Goal: Task Accomplishment & Management: Manage account settings

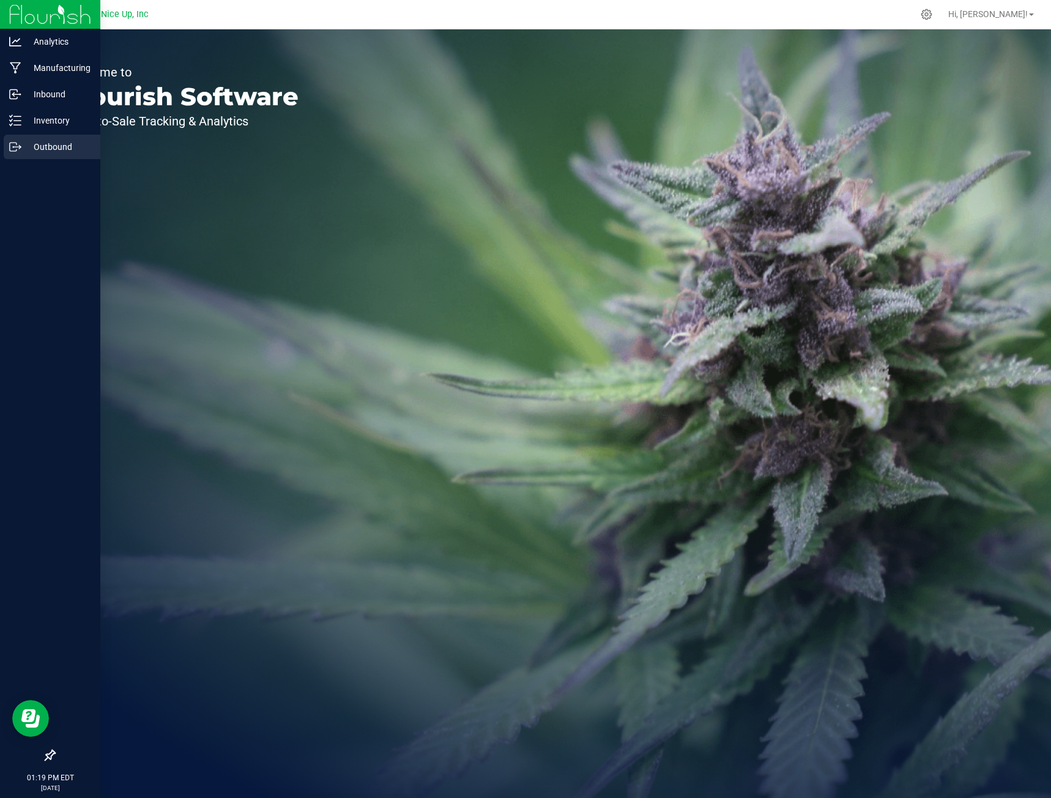
click at [18, 151] on icon at bounding box center [15, 147] width 12 height 12
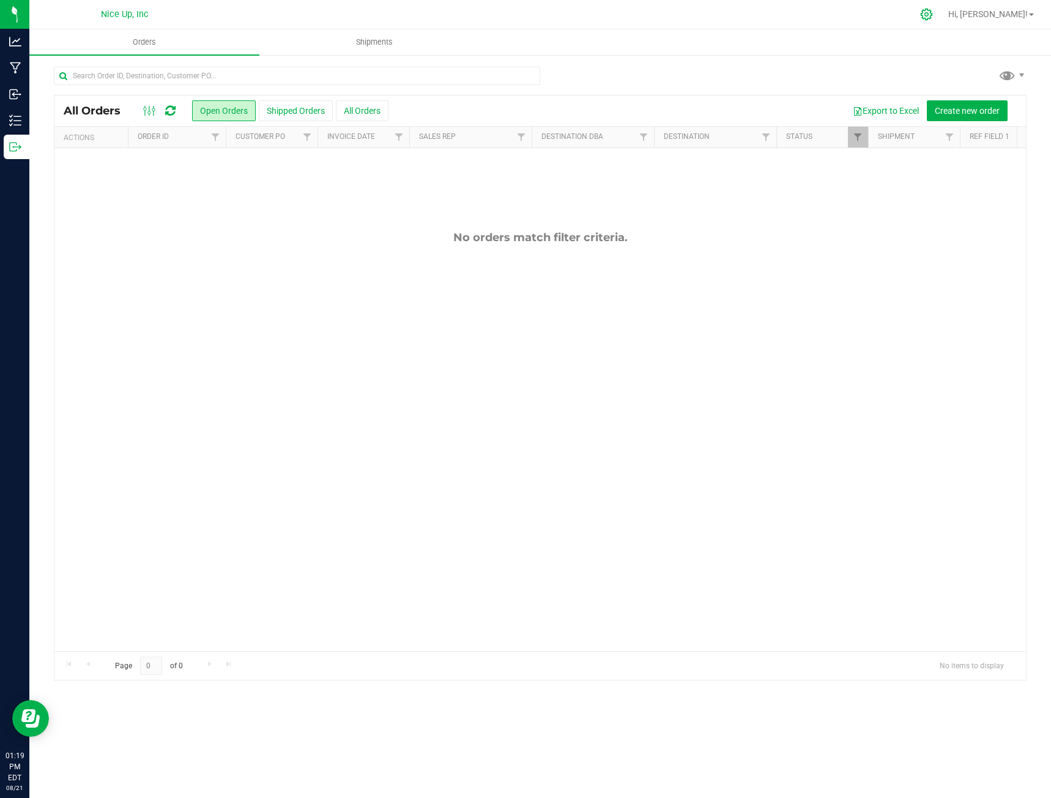
click at [942, 7] on div at bounding box center [926, 14] width 31 height 26
click at [942, 22] on div at bounding box center [926, 14] width 31 height 26
click at [932, 15] on icon at bounding box center [927, 15] width 12 height 12
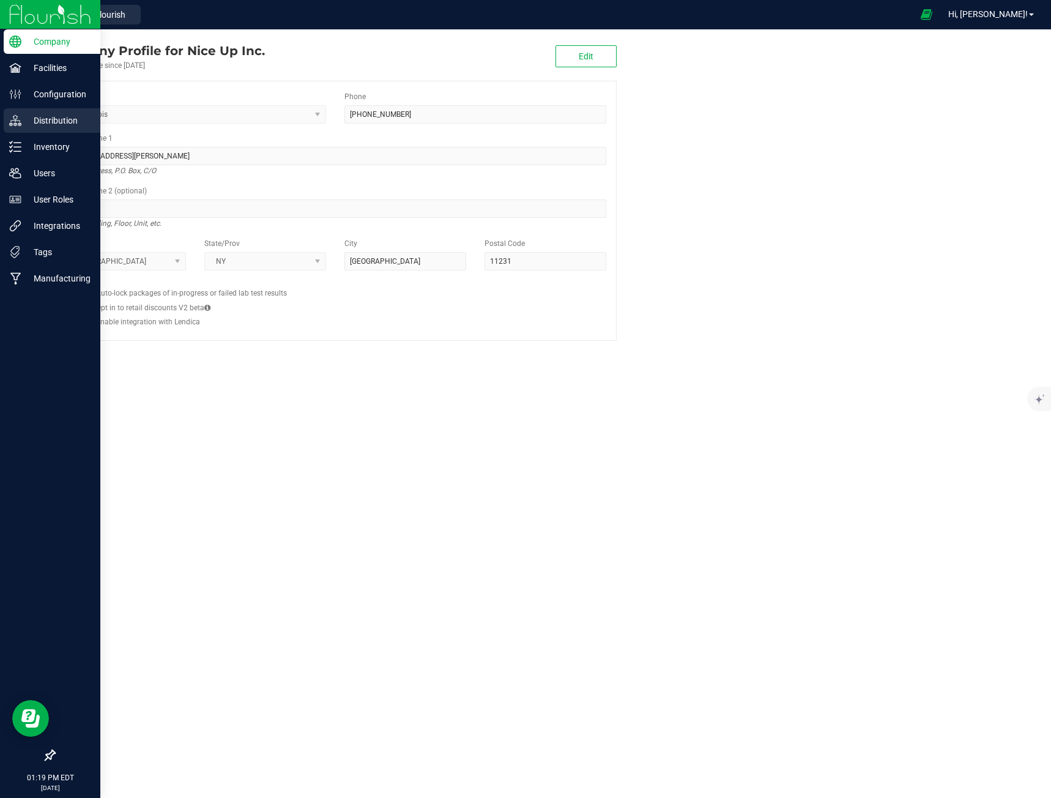
click at [24, 122] on p "Distribution" at bounding box center [57, 120] width 73 height 15
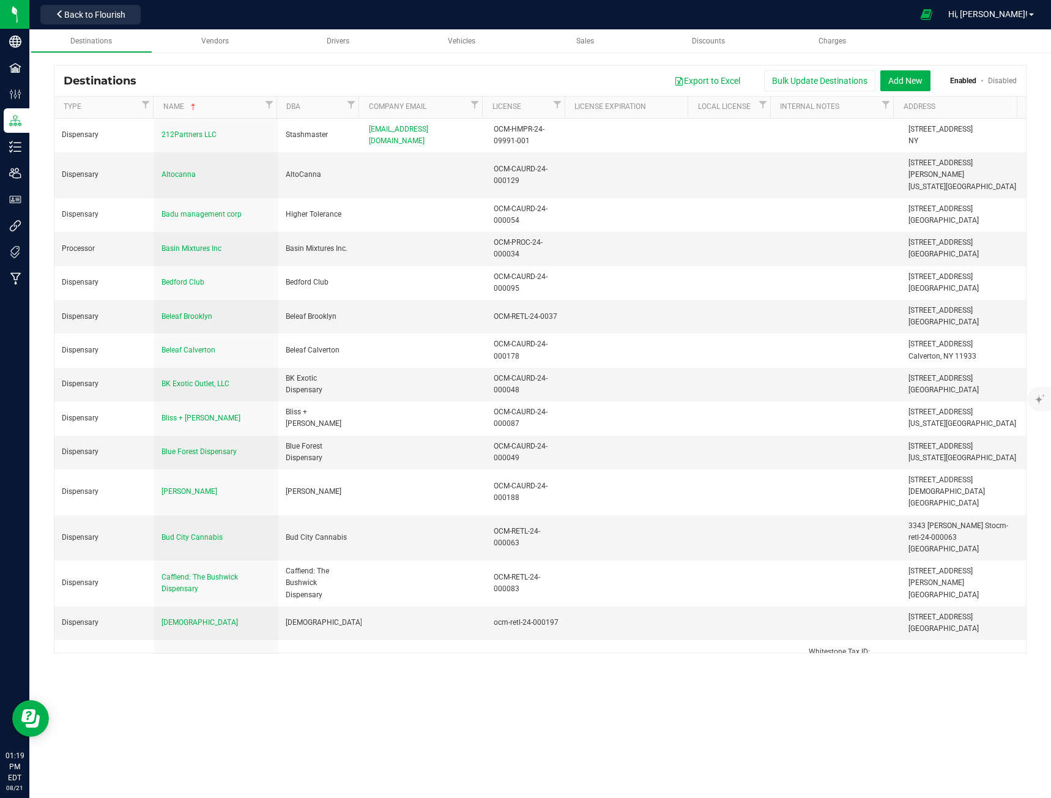
drag, startPoint x: 845, startPoint y: 24, endPoint x: 924, endPoint y: 43, distance: 81.3
click at [917, 39] on distribution "Destinations Vendors Drivers Vehicles Sales Discounts Charges Destinations Expo…" at bounding box center [540, 347] width 1022 height 636
click at [916, 80] on button "Add New" at bounding box center [905, 80] width 50 height 21
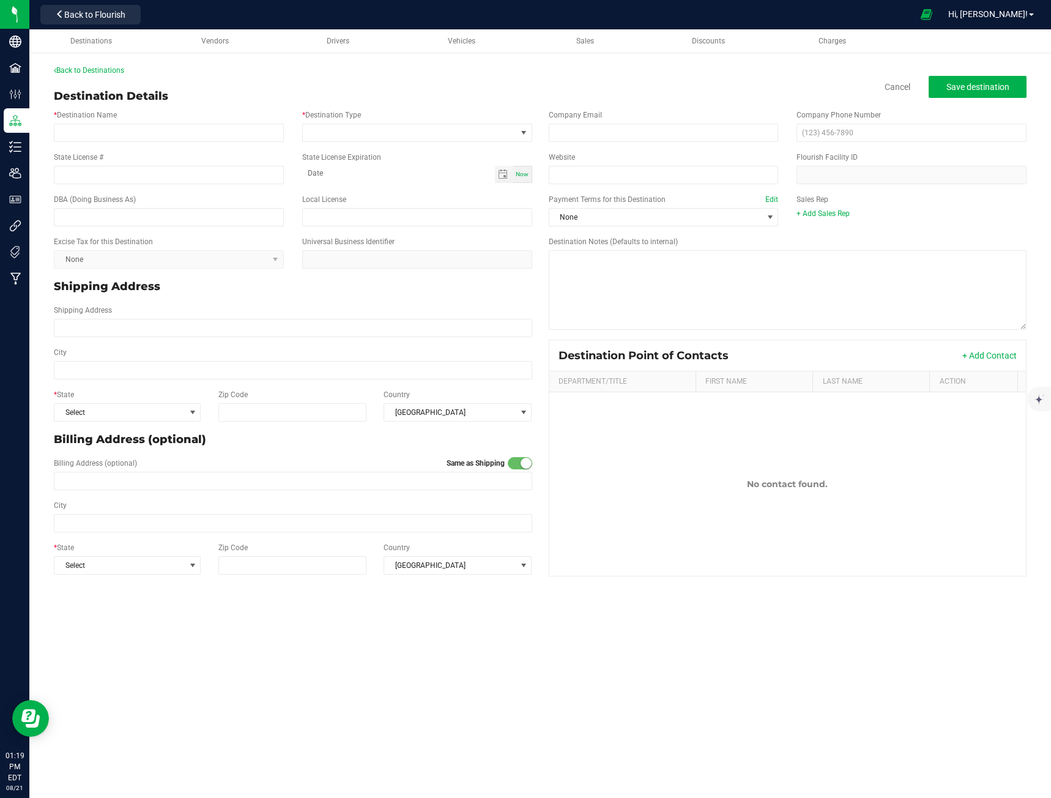
click at [245, 65] on div "Back to Destinations" at bounding box center [540, 70] width 973 height 11
click at [198, 125] on input "* Destination Name" at bounding box center [169, 133] width 230 height 18
type input "Conbud - [GEOGRAPHIC_DATA]"
type input "month-day-year"
click at [168, 176] on input "State License #" at bounding box center [169, 175] width 230 height 18
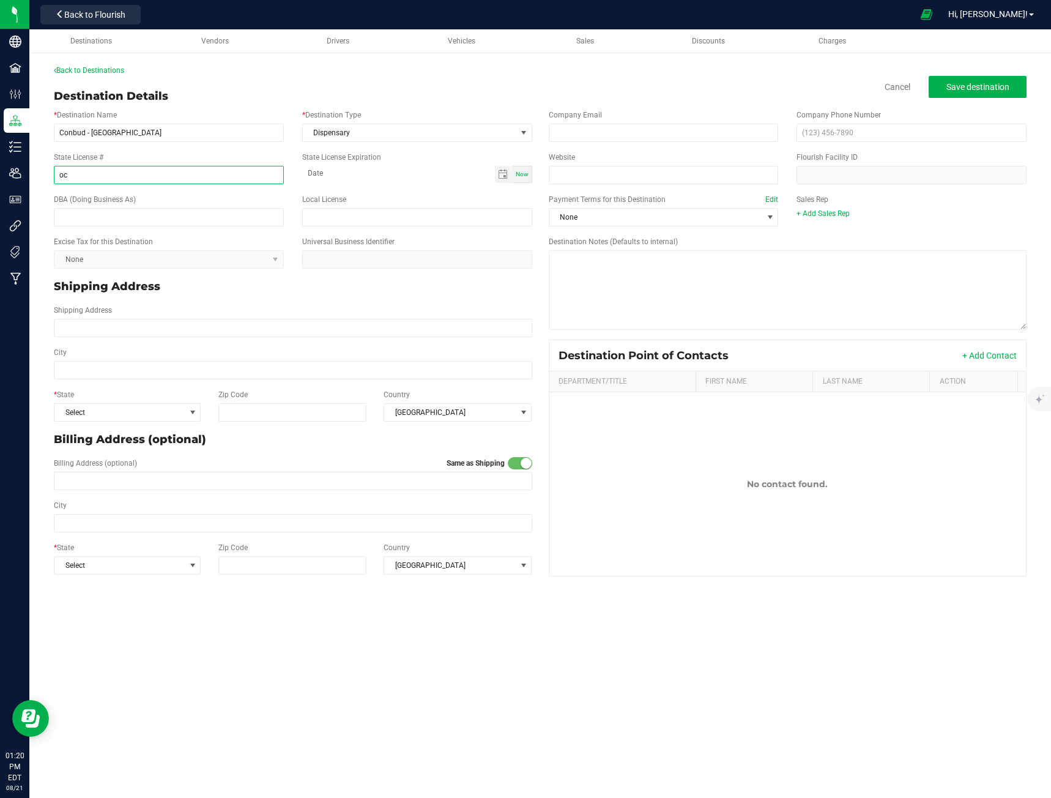
type input "o"
type input "OCM-CAURD-24-000220"
click at [194, 221] on input "text" at bounding box center [169, 217] width 230 height 18
type input "c"
type input "Conbud - [GEOGRAPHIC_DATA]"
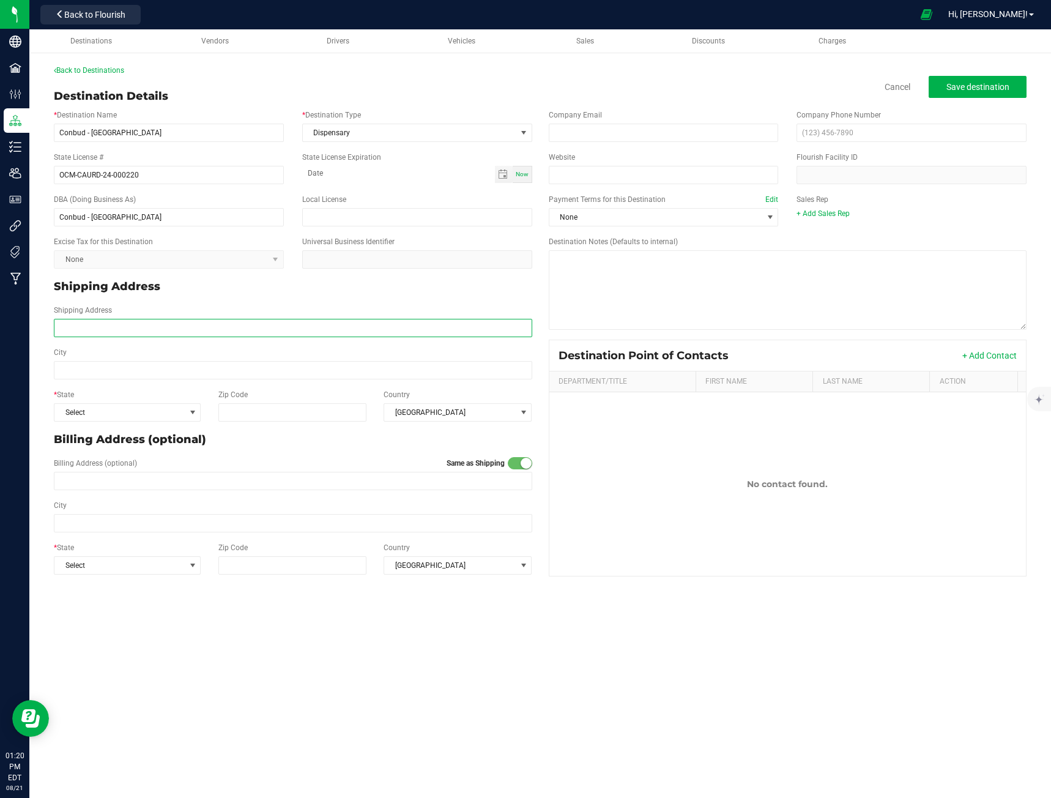
click at [192, 333] on input "Shipping Address" at bounding box center [293, 328] width 478 height 18
type input "898 [PERSON_NAME]"
click at [217, 328] on input "898 [PERSON_NAME]" at bounding box center [293, 328] width 478 height 18
type input "[STREET_ADDRESS][PERSON_NAME]"
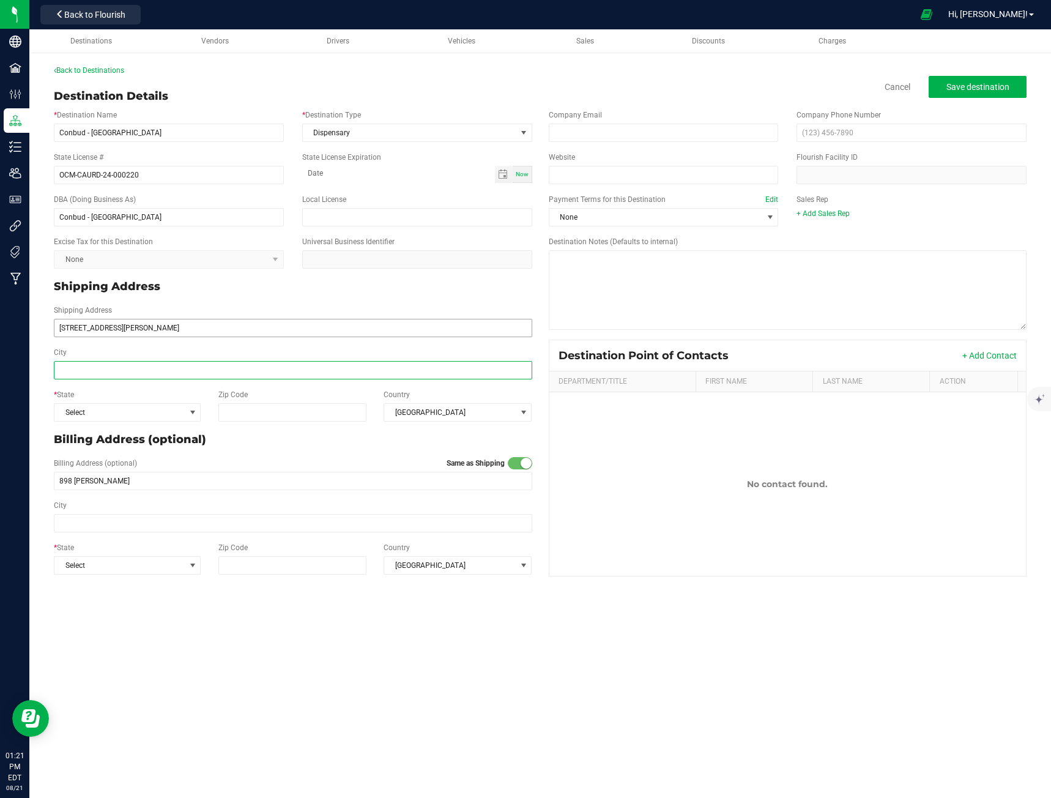
type input "[STREET_ADDRESS][PERSON_NAME]"
type input "[GEOGRAPHIC_DATA]"
type input "10452"
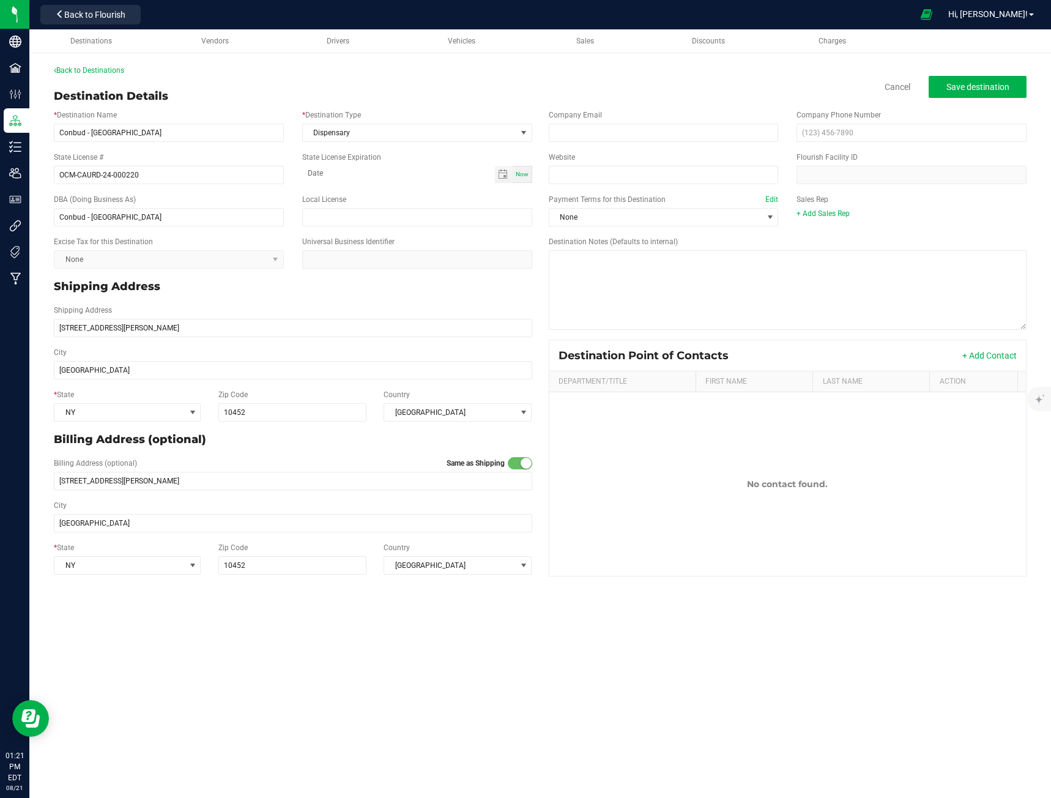
click at [375, 446] on p "Billing Address (optional)" at bounding box center [293, 439] width 478 height 17
click at [947, 82] on span "Save destination" at bounding box center [977, 87] width 63 height 10
click at [97, 65] on div "Back to Destinations" at bounding box center [540, 70] width 973 height 11
click at [102, 66] on link "Back to Destinations" at bounding box center [89, 70] width 70 height 9
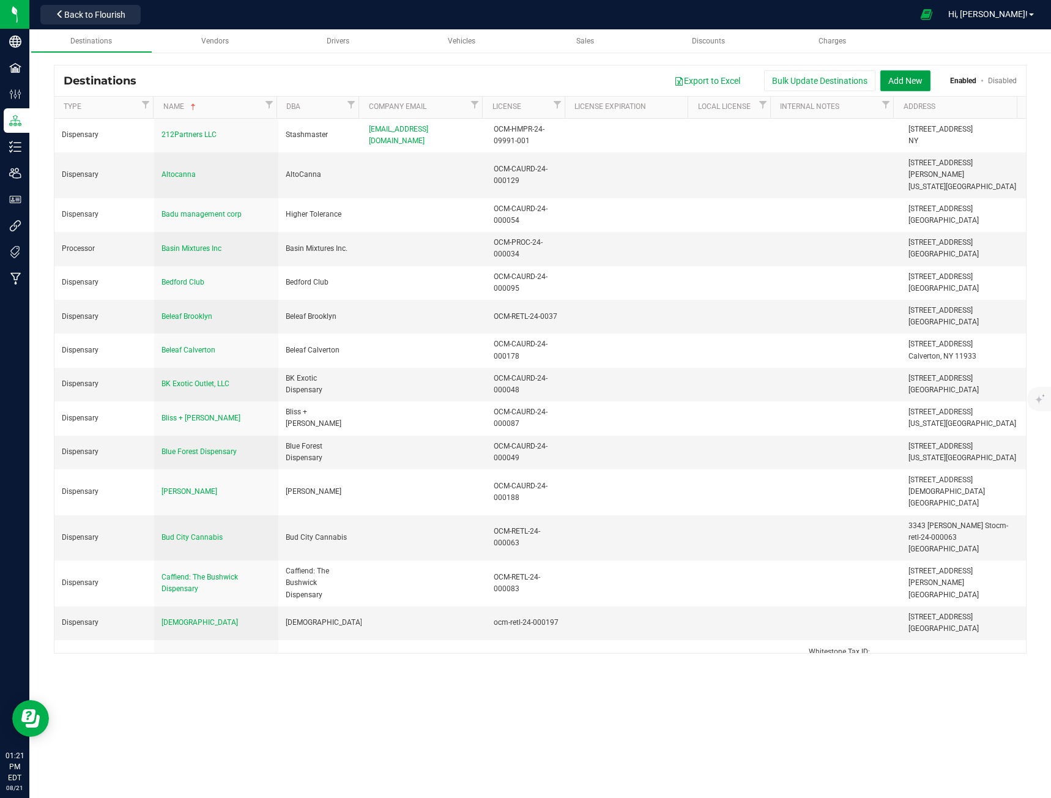
click at [894, 76] on button "Add New" at bounding box center [905, 80] width 50 height 21
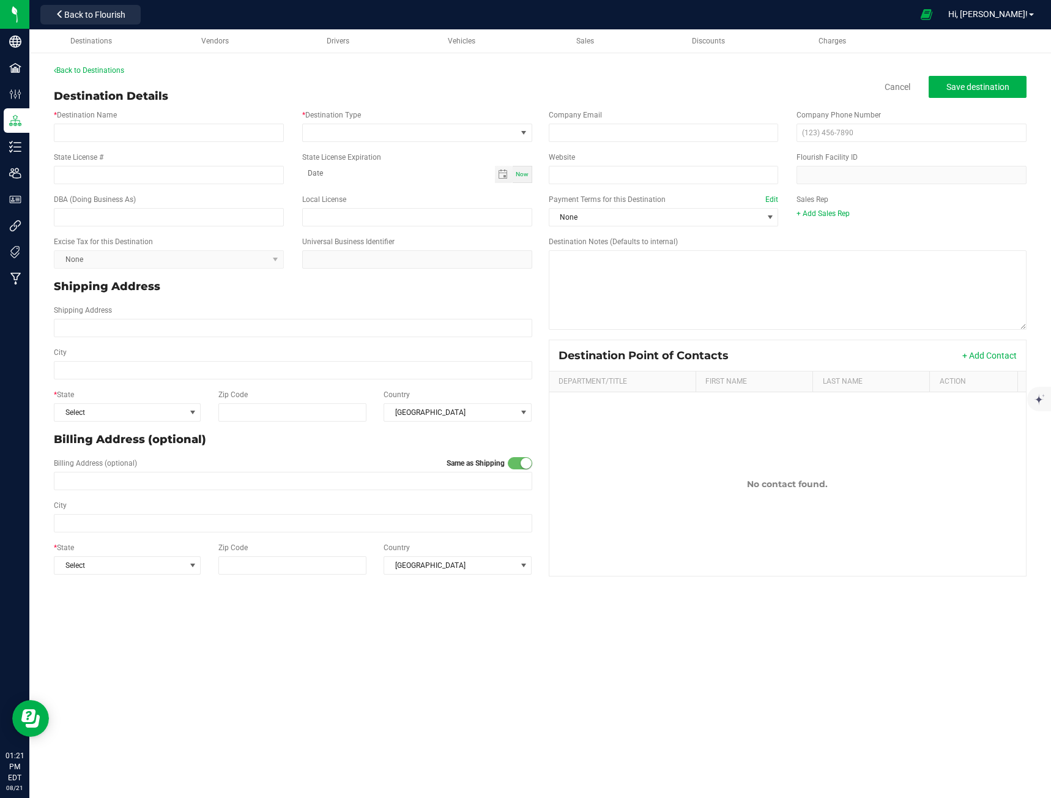
click at [155, 143] on div "* Destination Name * Destination Type" at bounding box center [293, 126] width 497 height 42
click at [152, 130] on input "* Destination Name" at bounding box center [169, 133] width 230 height 18
type input "Blew Leaf Dispensary"
type input "OCM-CAURD-24-000116"
click at [221, 226] on input "text" at bounding box center [169, 217] width 230 height 18
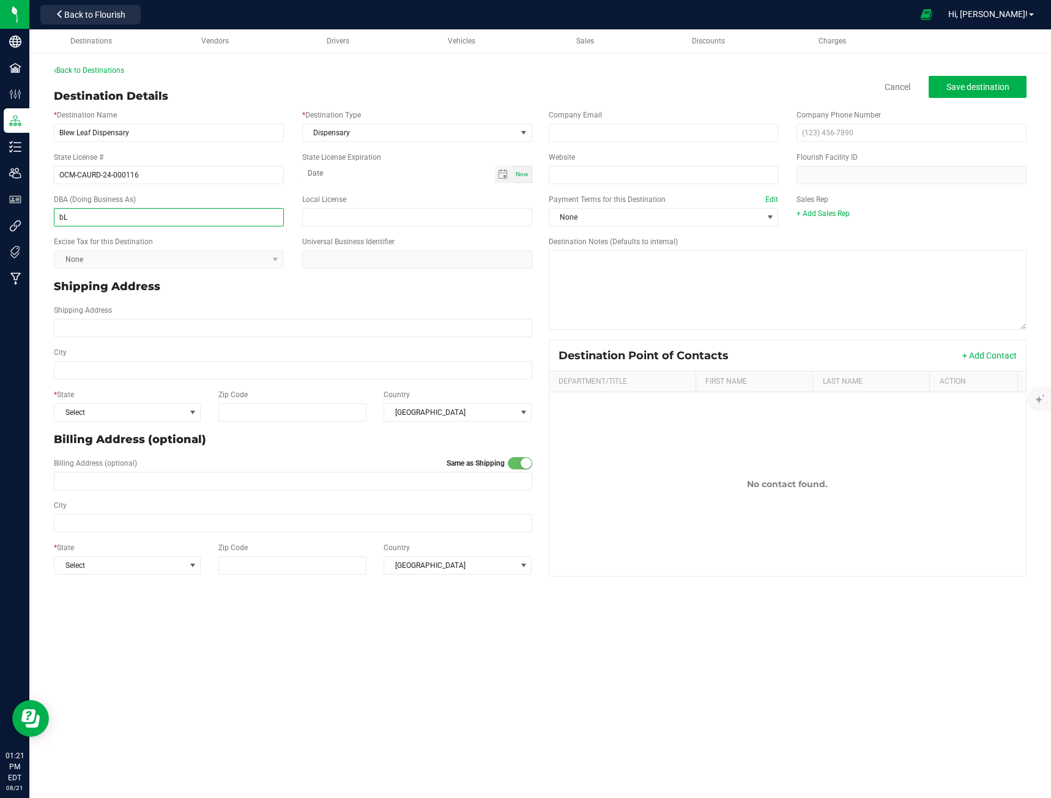
type input "b"
type input "Blew Leaf Dispensary"
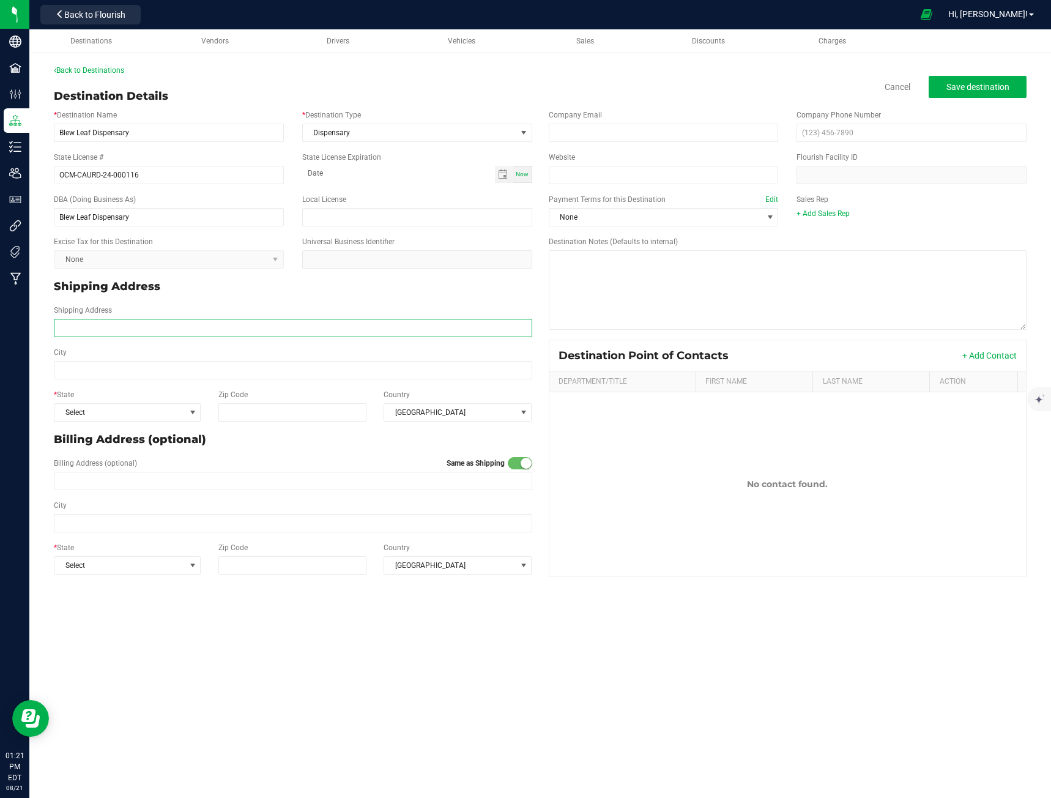
click at [132, 332] on input "Shipping Address" at bounding box center [293, 328] width 478 height 18
type input "[STREET_ADDRESS][PERSON_NAME]"
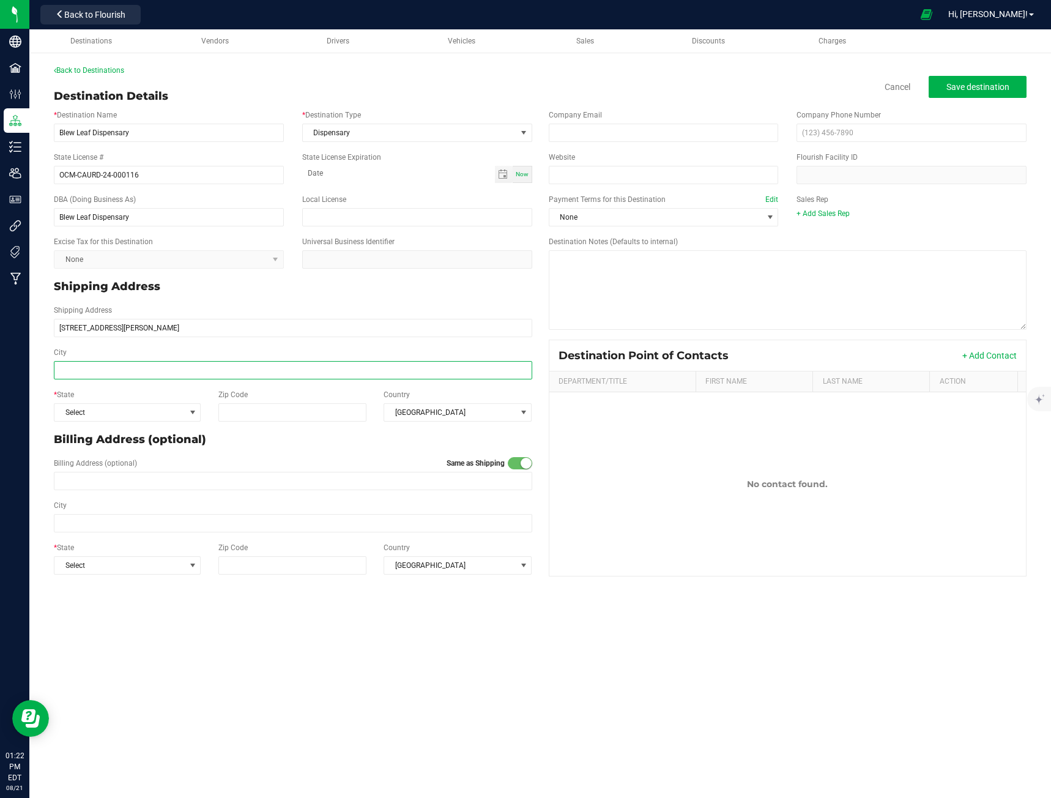
type input "[STREET_ADDRESS][PERSON_NAME]"
type input "[GEOGRAPHIC_DATA]"
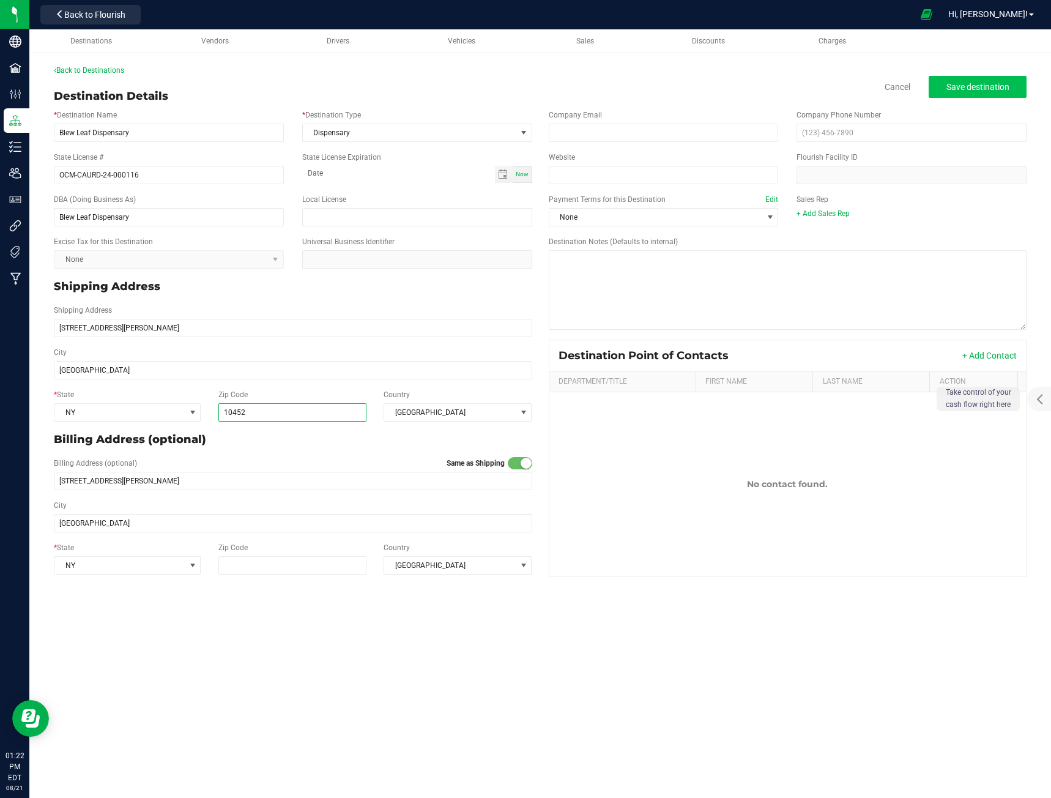
type input "10452"
click at [976, 80] on button "Save destination" at bounding box center [978, 87] width 98 height 22
click at [940, 89] on button "Save destination" at bounding box center [978, 87] width 98 height 22
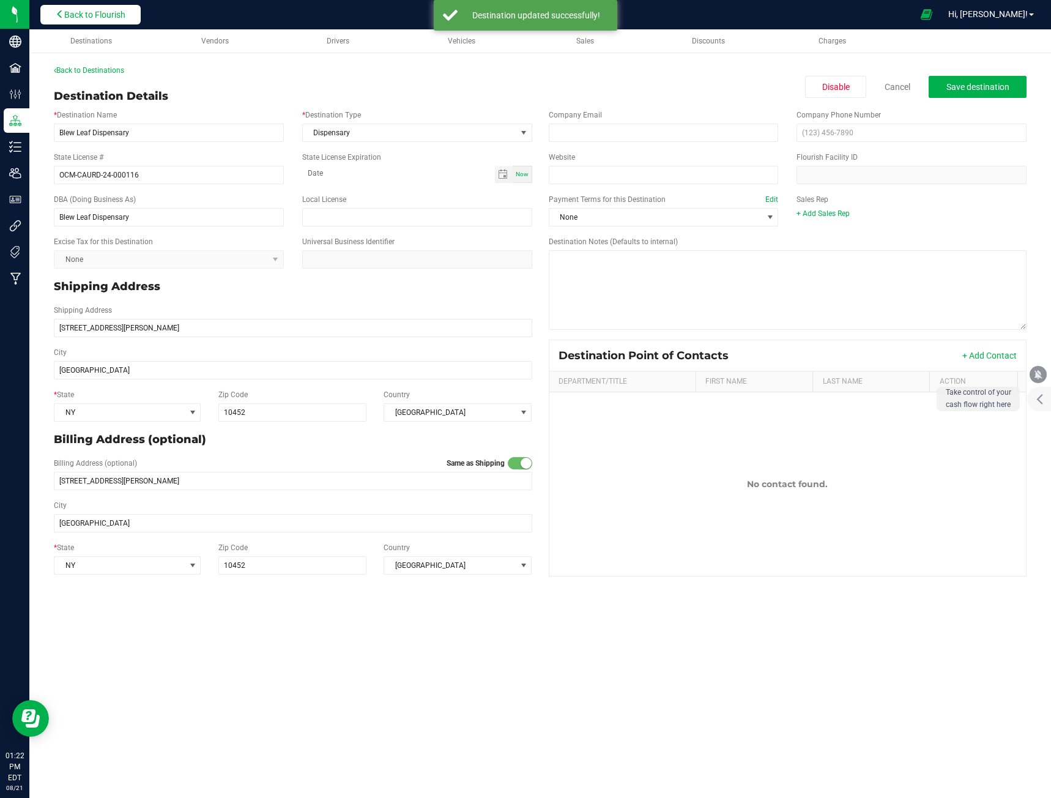
click at [87, 17] on span "Back to Flourish" at bounding box center [94, 15] width 61 height 10
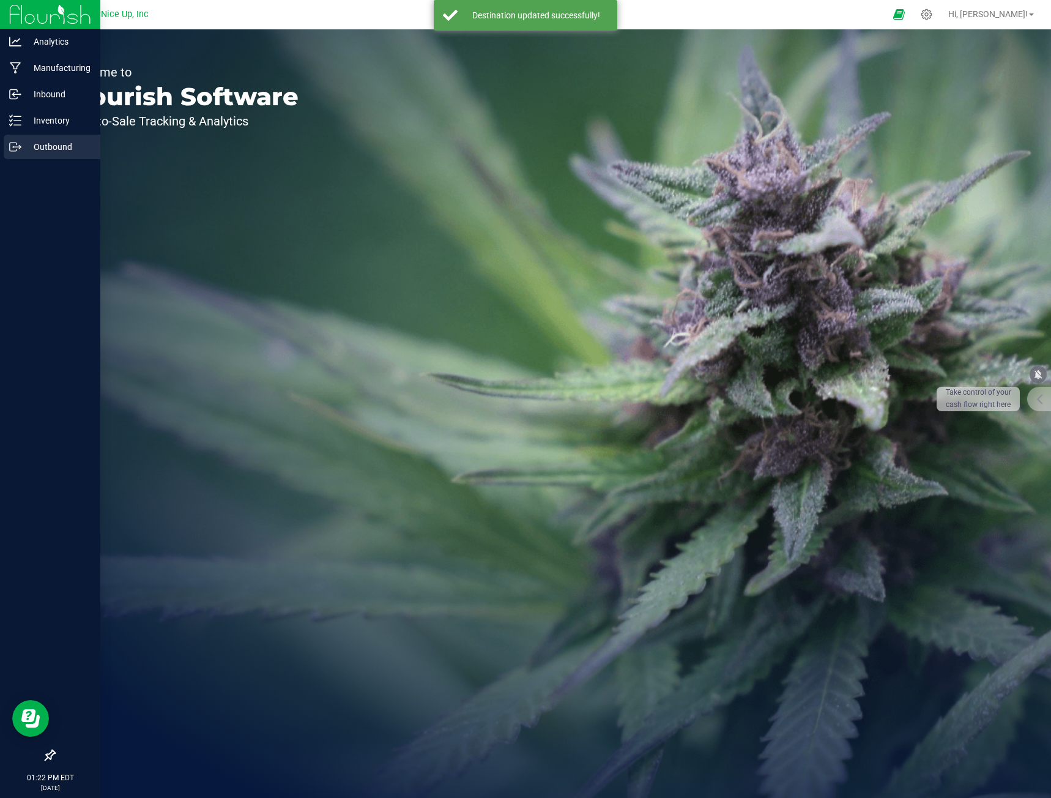
click at [18, 149] on icon at bounding box center [15, 147] width 12 height 12
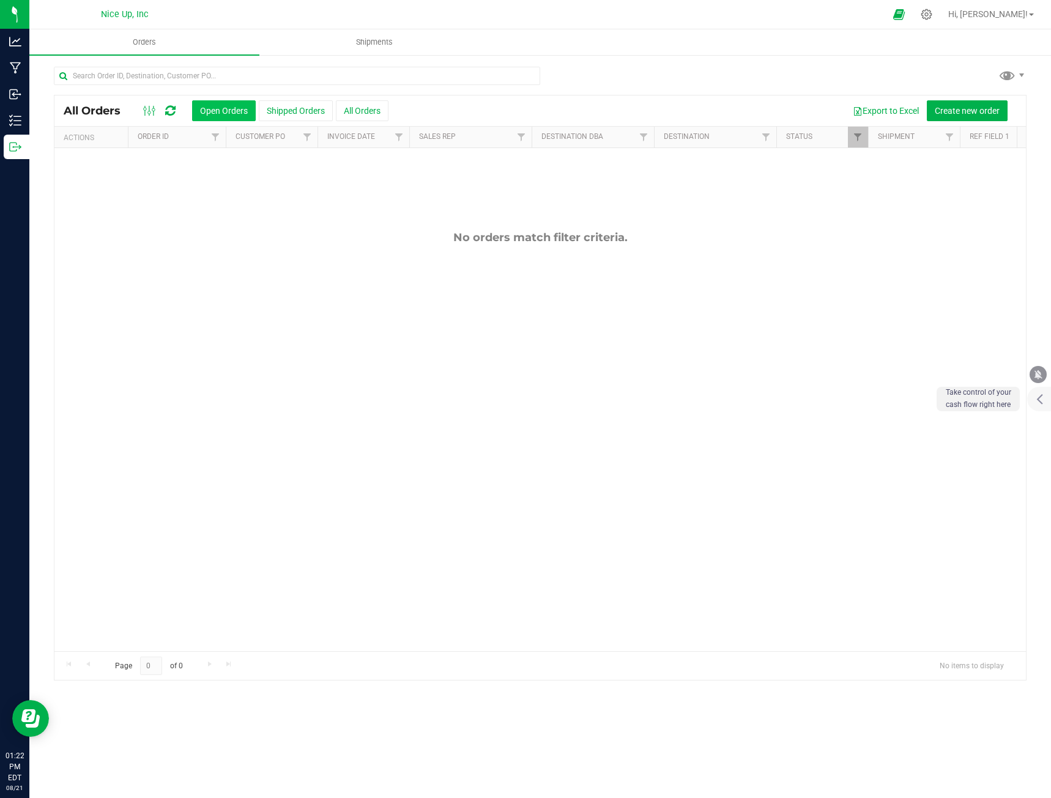
click at [232, 105] on button "Open Orders" at bounding box center [224, 110] width 64 height 21
click at [273, 103] on button "Shipped Orders" at bounding box center [296, 110] width 74 height 21
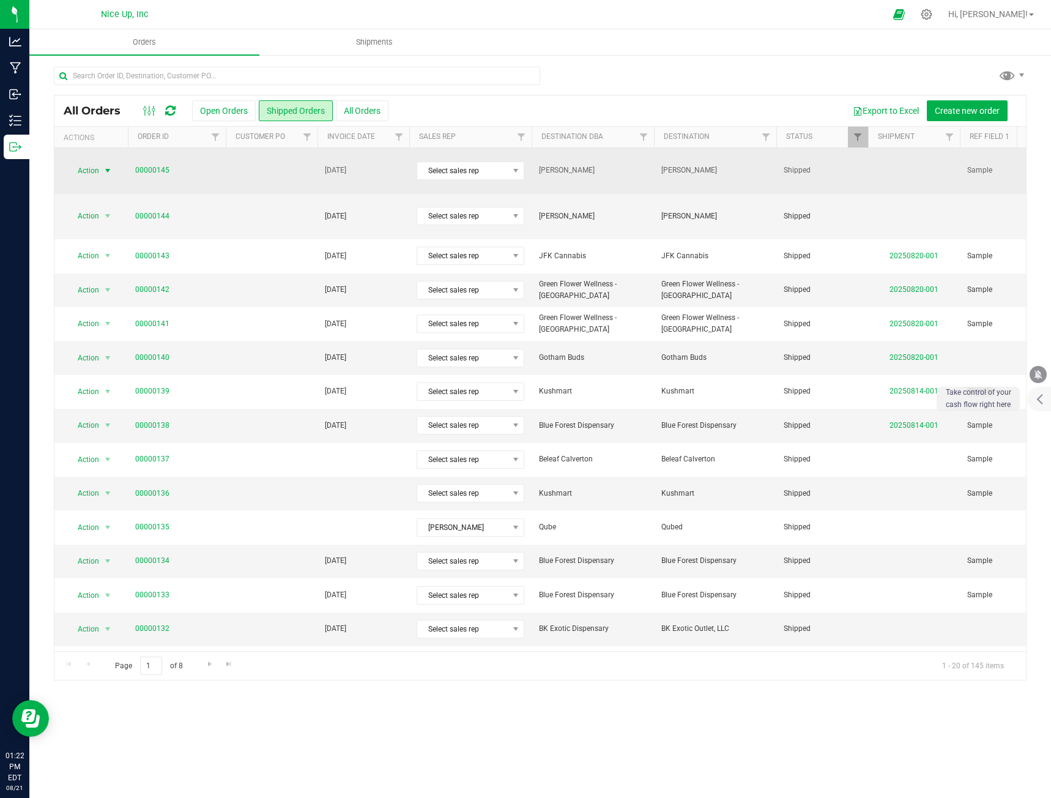
click at [95, 171] on span "Action" at bounding box center [83, 170] width 33 height 17
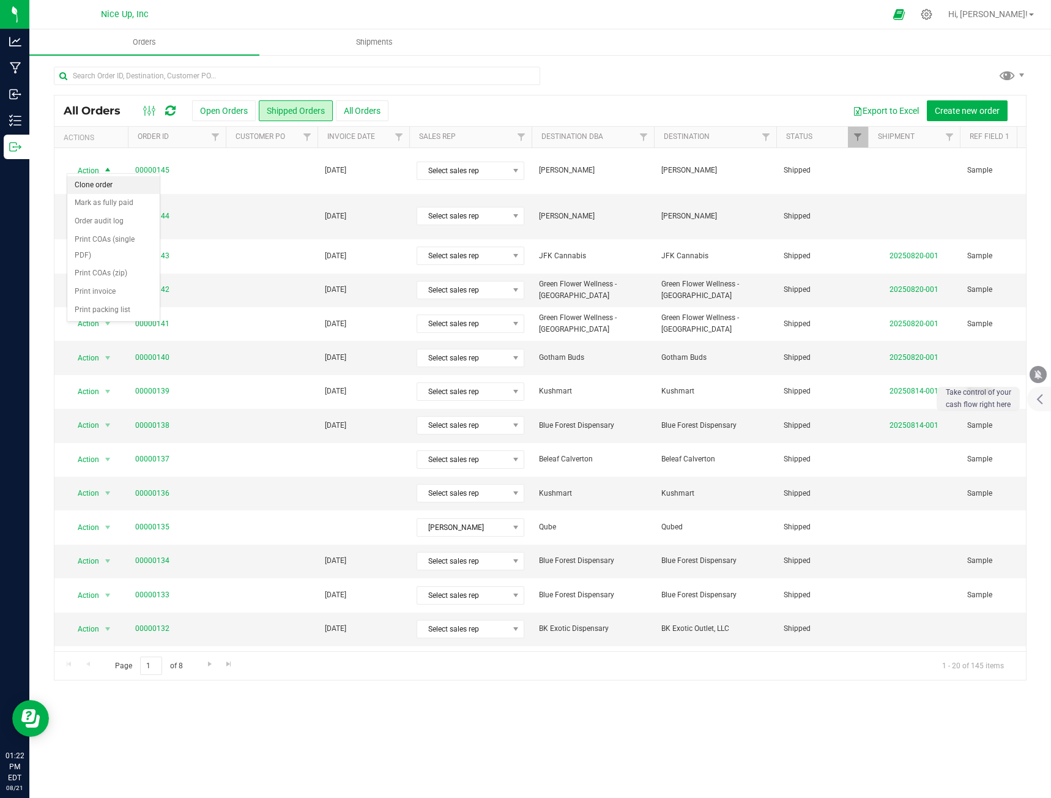
click at [96, 182] on li "Clone order" at bounding box center [113, 185] width 92 height 18
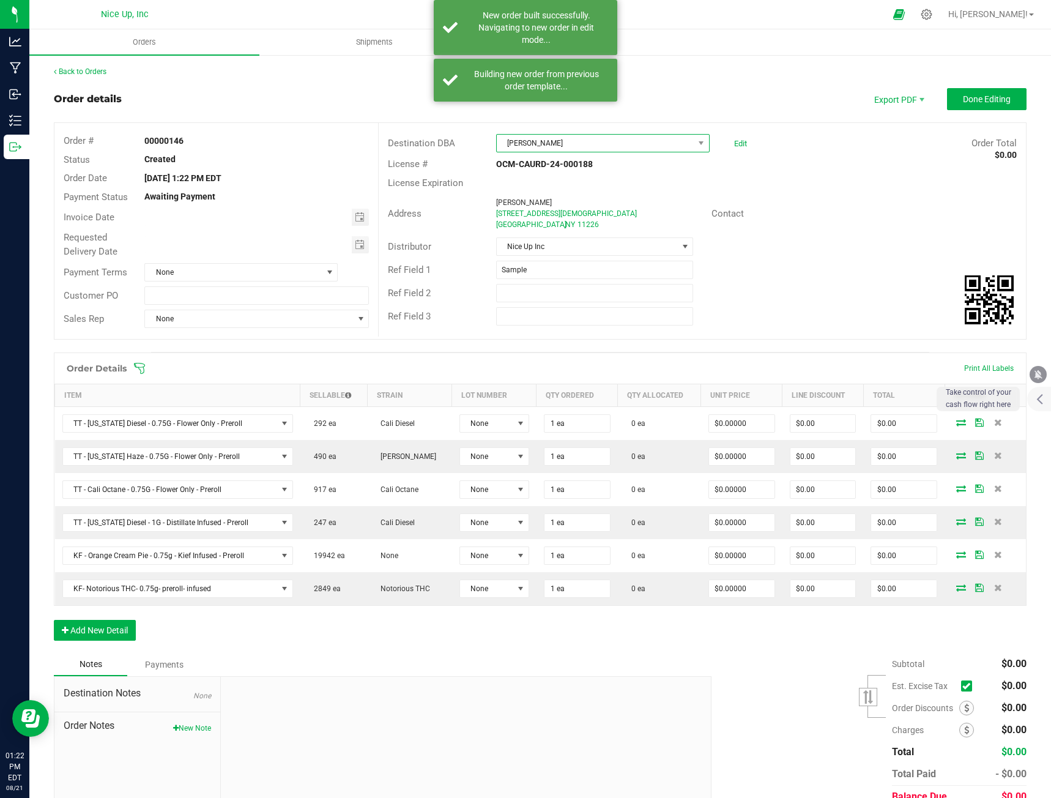
click at [558, 148] on span "[PERSON_NAME]" at bounding box center [595, 143] width 197 height 17
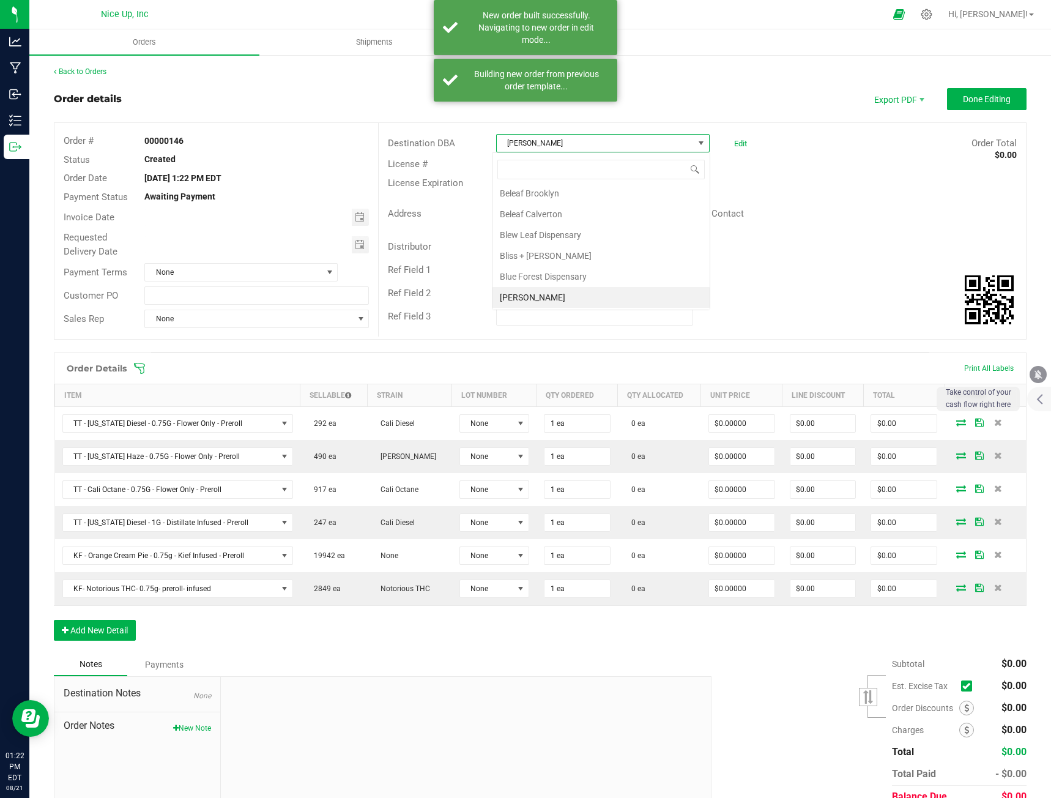
scroll to position [18, 211]
click at [533, 167] on input at bounding box center [600, 169] width 207 height 19
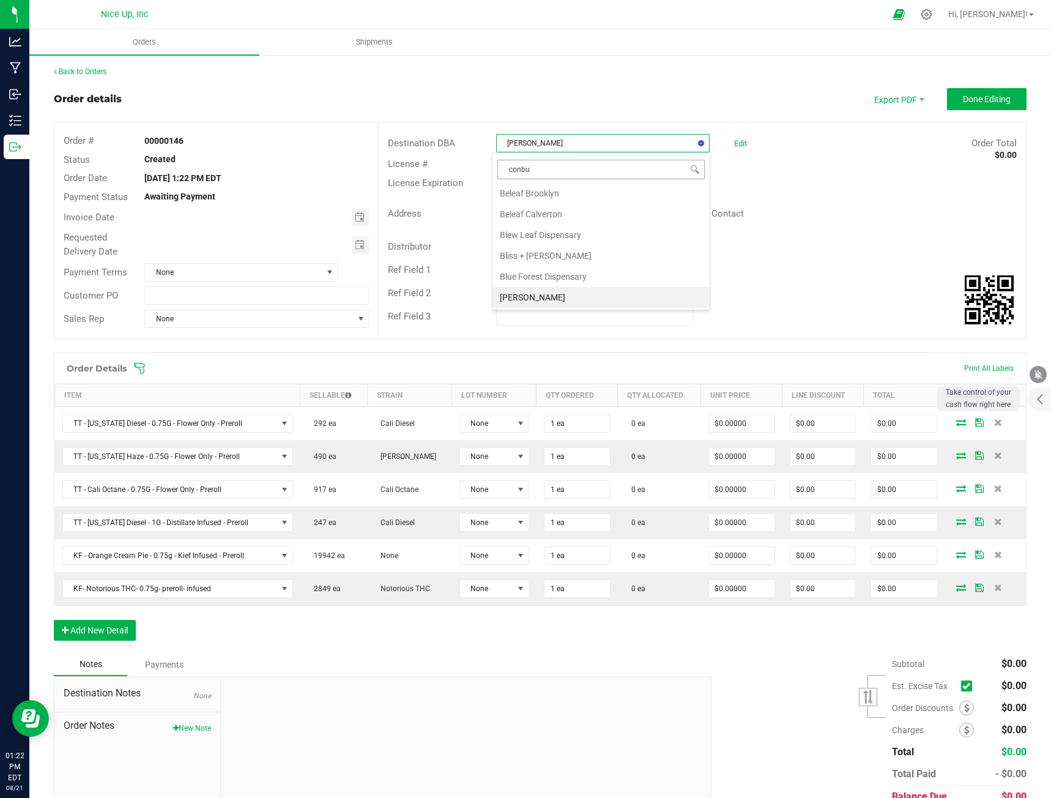
type input "conbud"
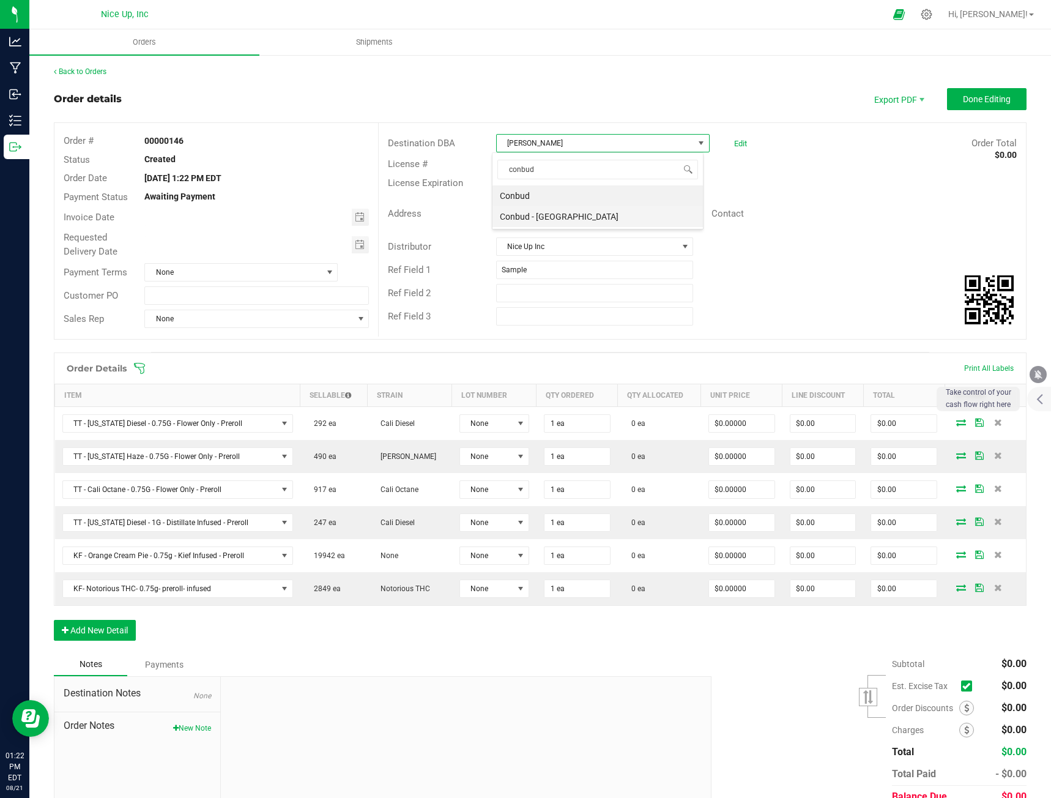
click at [566, 219] on li "Conbud - [GEOGRAPHIC_DATA]" at bounding box center [597, 216] width 210 height 21
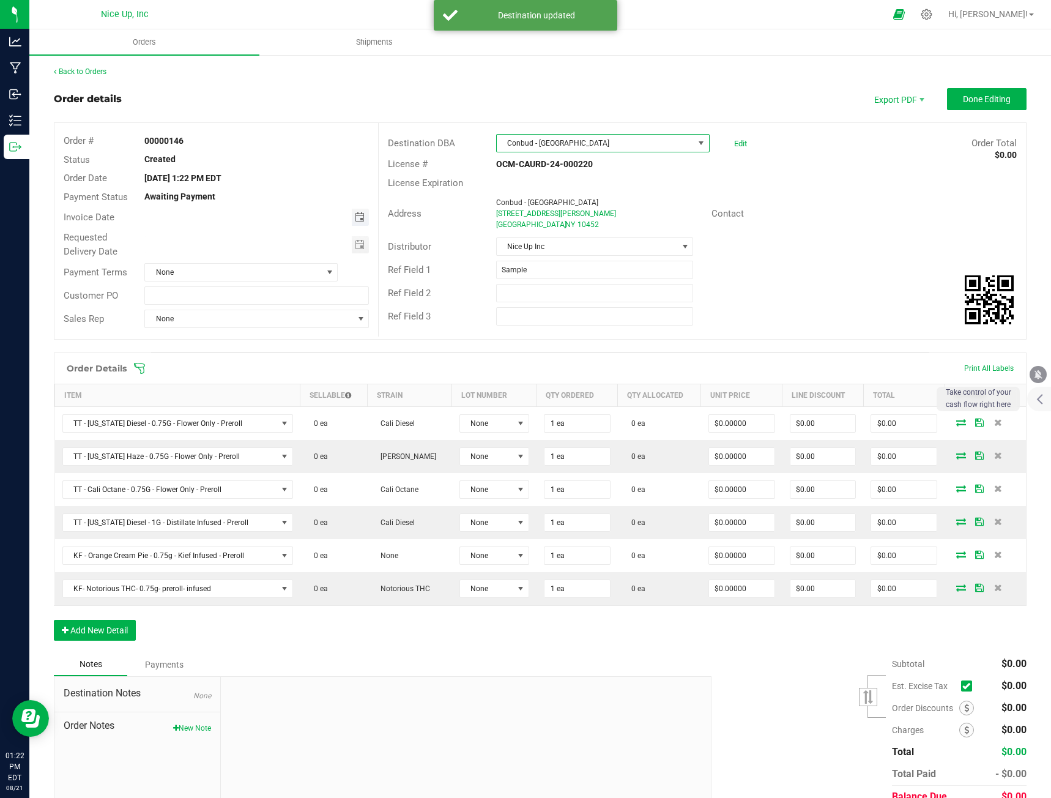
click at [359, 220] on span "Toggle calendar" at bounding box center [360, 217] width 10 height 10
click at [303, 336] on span "23" at bounding box center [307, 338] width 18 height 19
type input "[DATE]"
click at [358, 247] on span "Toggle calendar" at bounding box center [360, 245] width 10 height 10
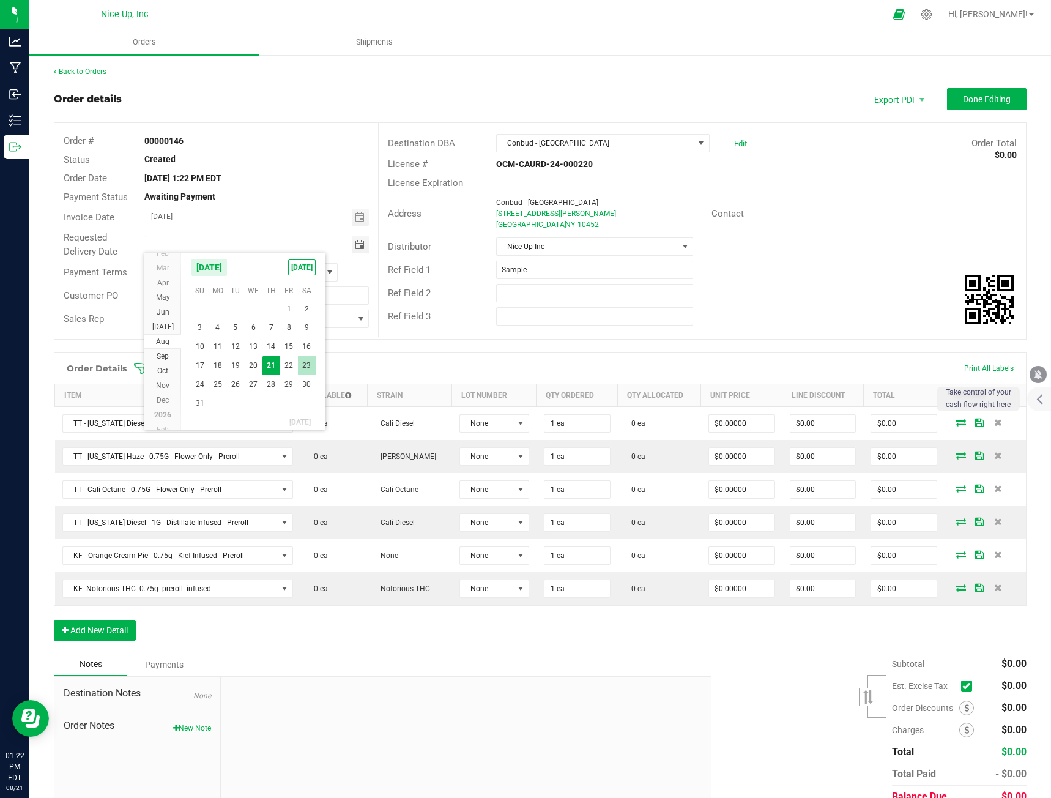
click at [308, 367] on span "23" at bounding box center [307, 365] width 18 height 19
type input "[DATE]"
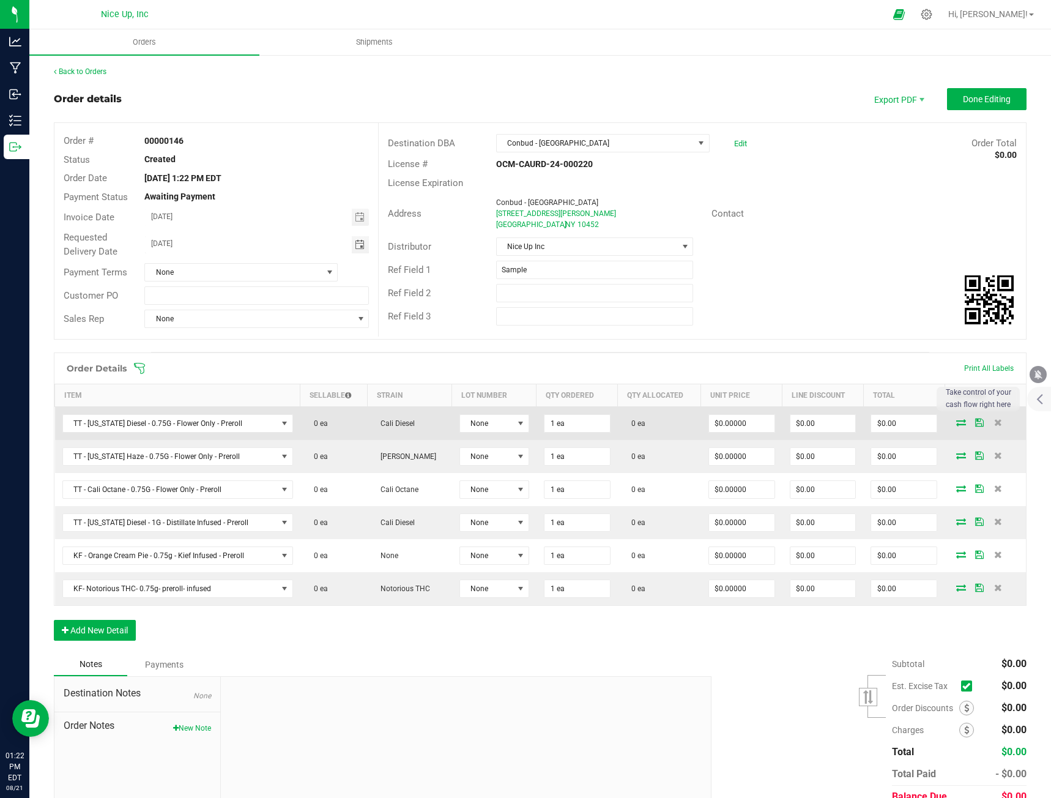
click at [956, 423] on icon at bounding box center [961, 421] width 10 height 7
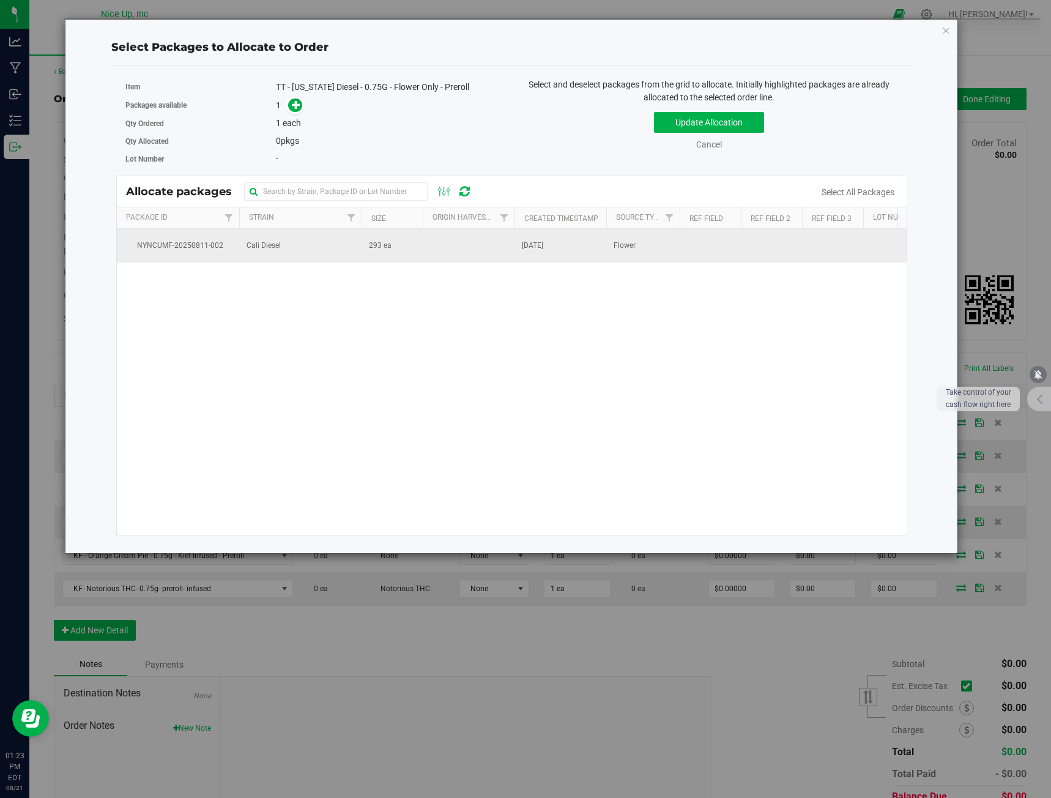
click at [278, 244] on span "Cali Diesel" at bounding box center [264, 246] width 34 height 12
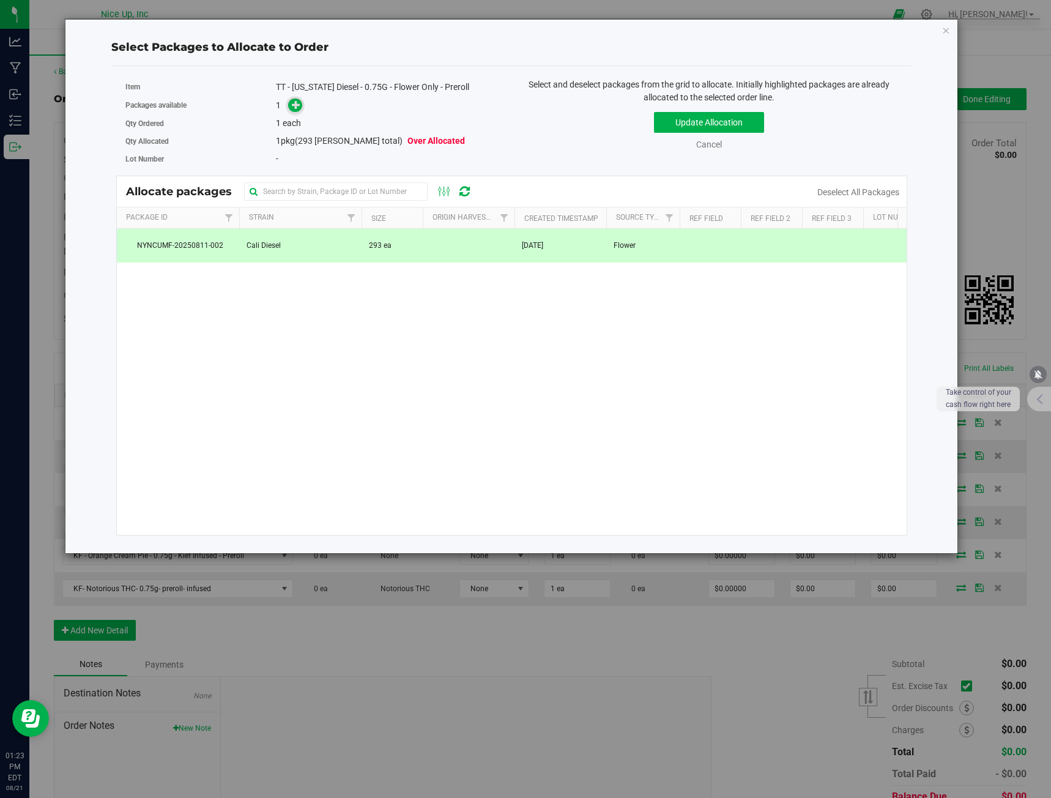
click at [291, 102] on span at bounding box center [295, 105] width 14 height 14
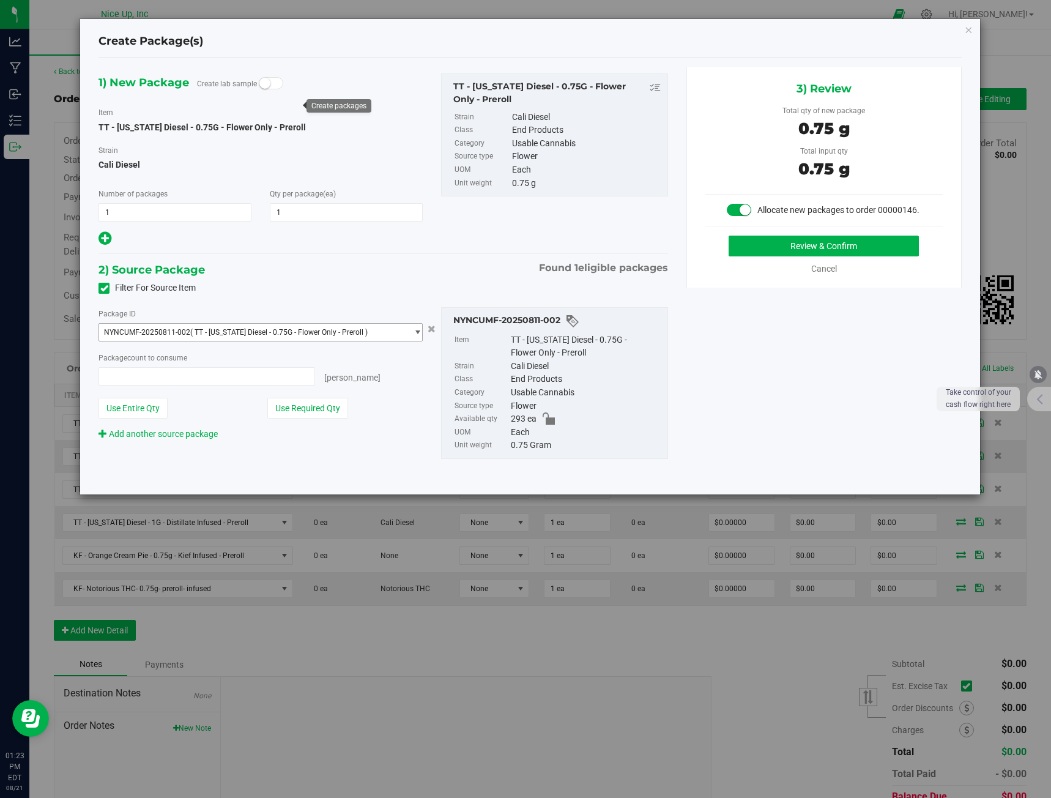
type input "1 ea"
click at [784, 241] on button "Review & Confirm" at bounding box center [824, 245] width 190 height 21
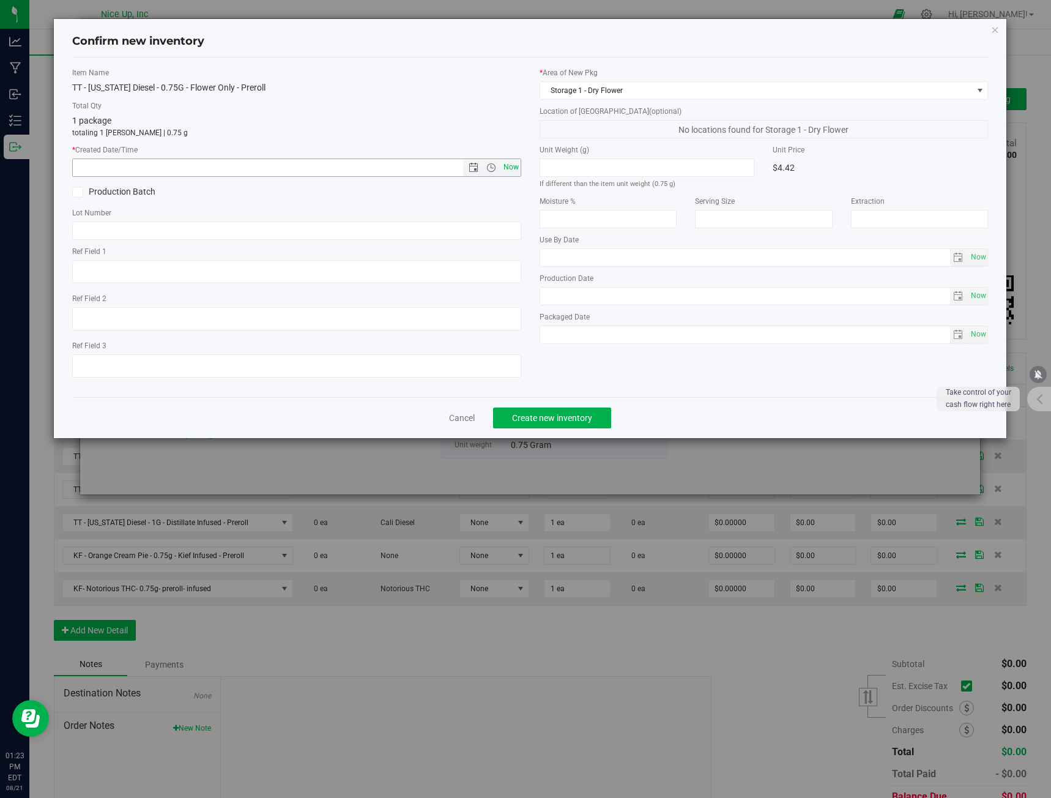
click at [518, 166] on span "Now" at bounding box center [510, 167] width 21 height 18
type input "[DATE] 1:23 PM"
click at [325, 233] on input "text" at bounding box center [296, 230] width 449 height 18
type input "250520CaDi006"
click at [557, 418] on span "Create new inventory" at bounding box center [552, 418] width 80 height 10
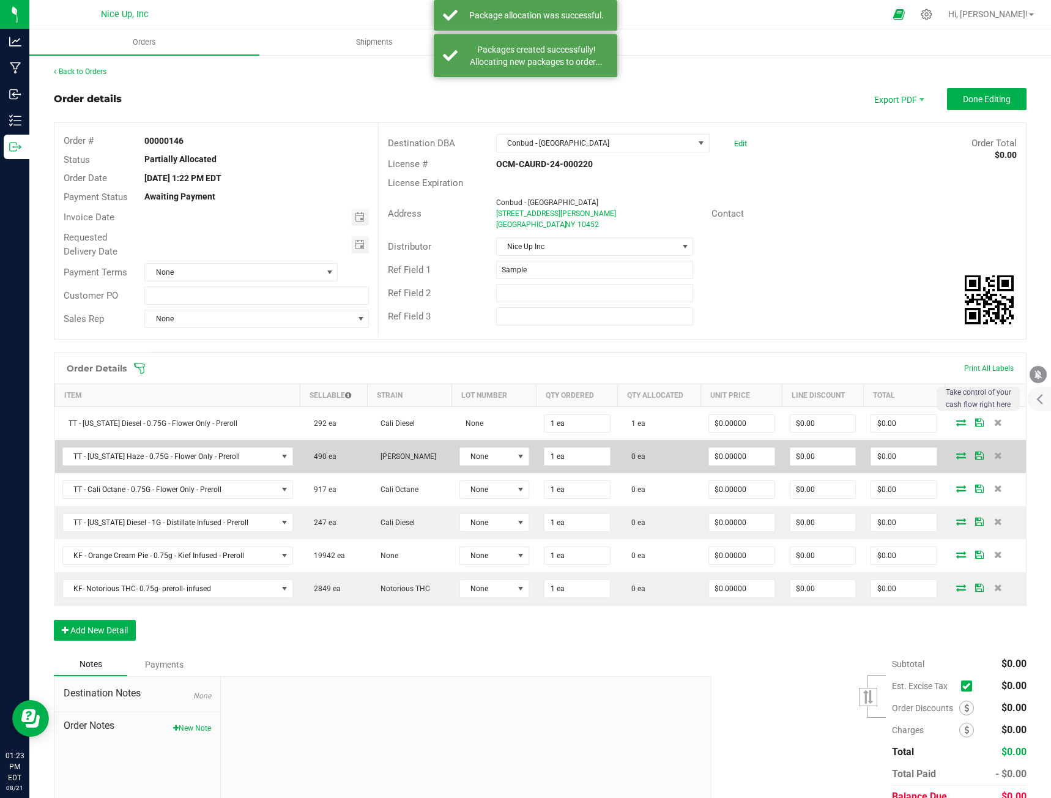
click at [956, 457] on icon at bounding box center [961, 454] width 10 height 7
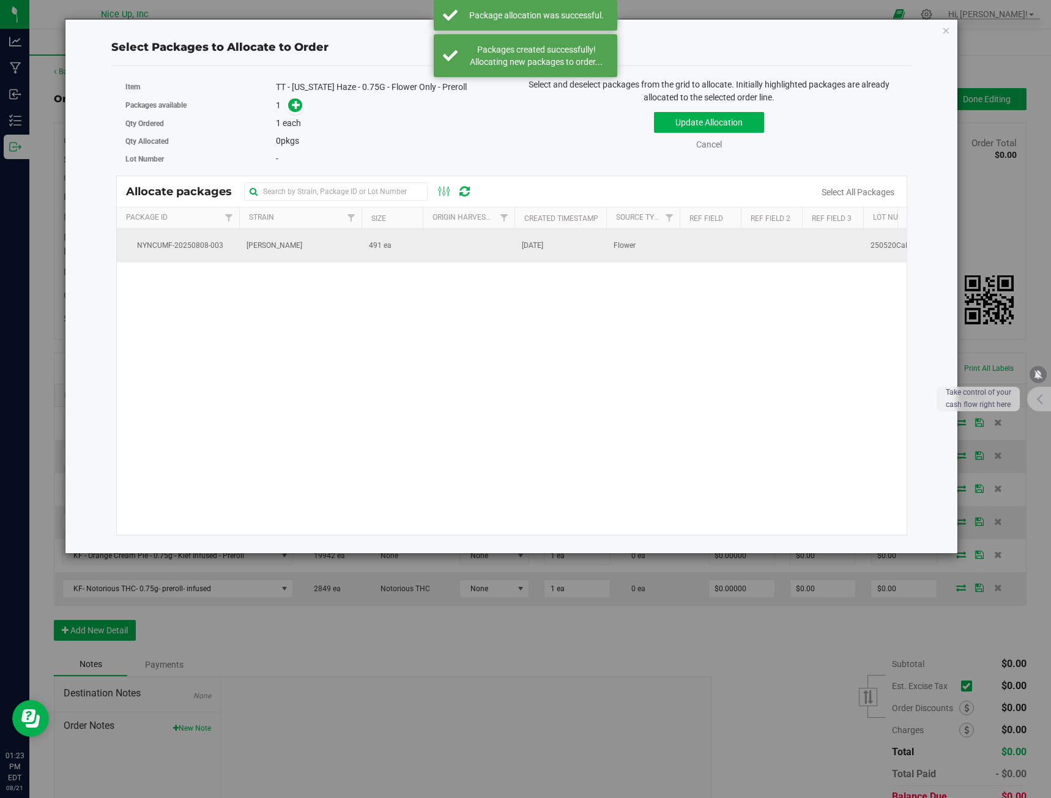
drag, startPoint x: 323, startPoint y: 250, endPoint x: 324, endPoint y: 243, distance: 6.1
click at [324, 250] on td "[PERSON_NAME]" at bounding box center [300, 245] width 122 height 33
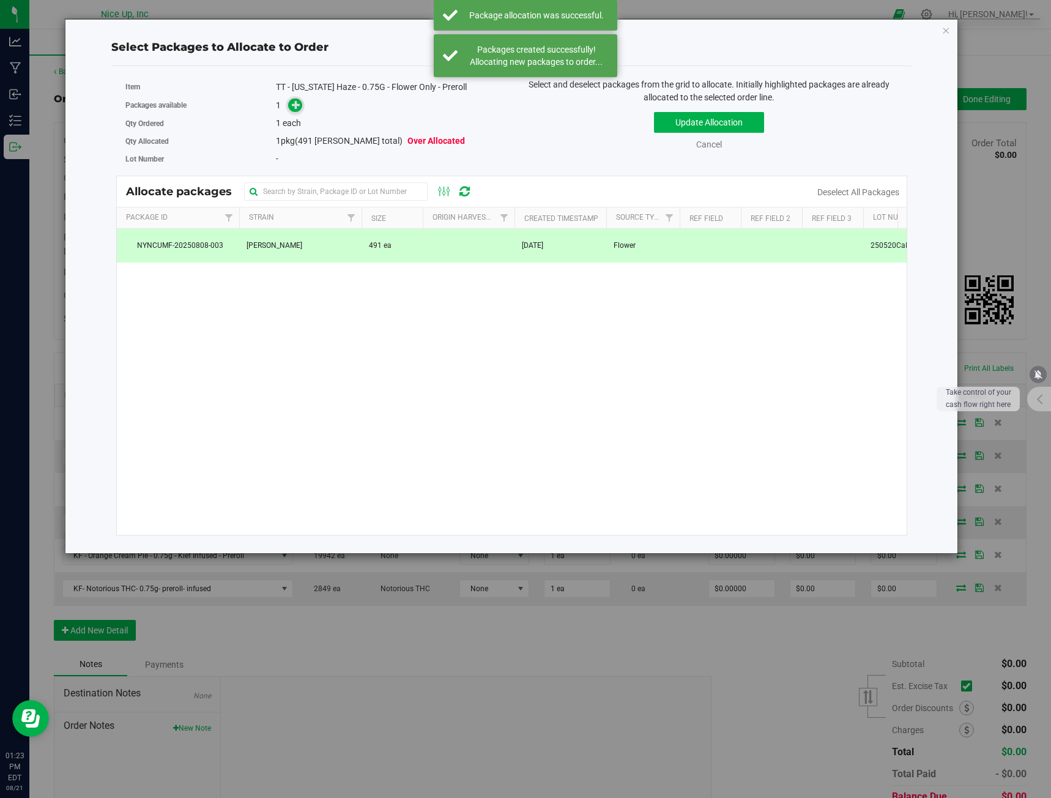
click at [291, 109] on span at bounding box center [295, 105] width 14 height 14
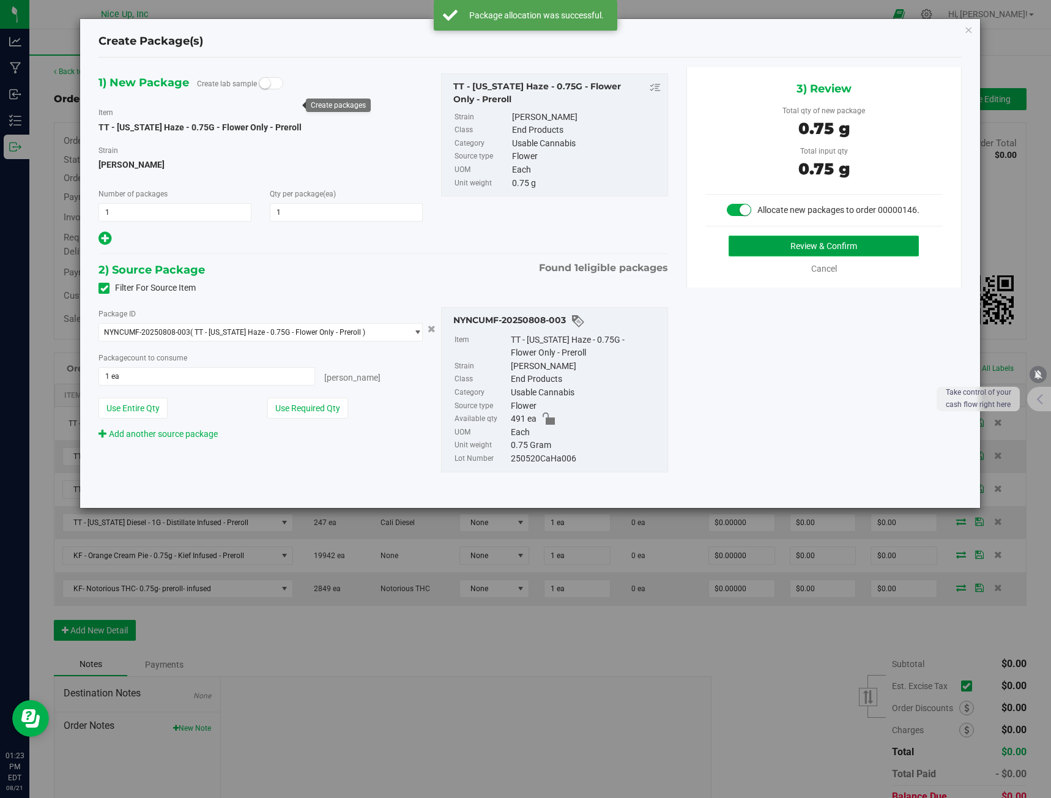
click at [825, 253] on button "Review & Confirm" at bounding box center [824, 245] width 190 height 21
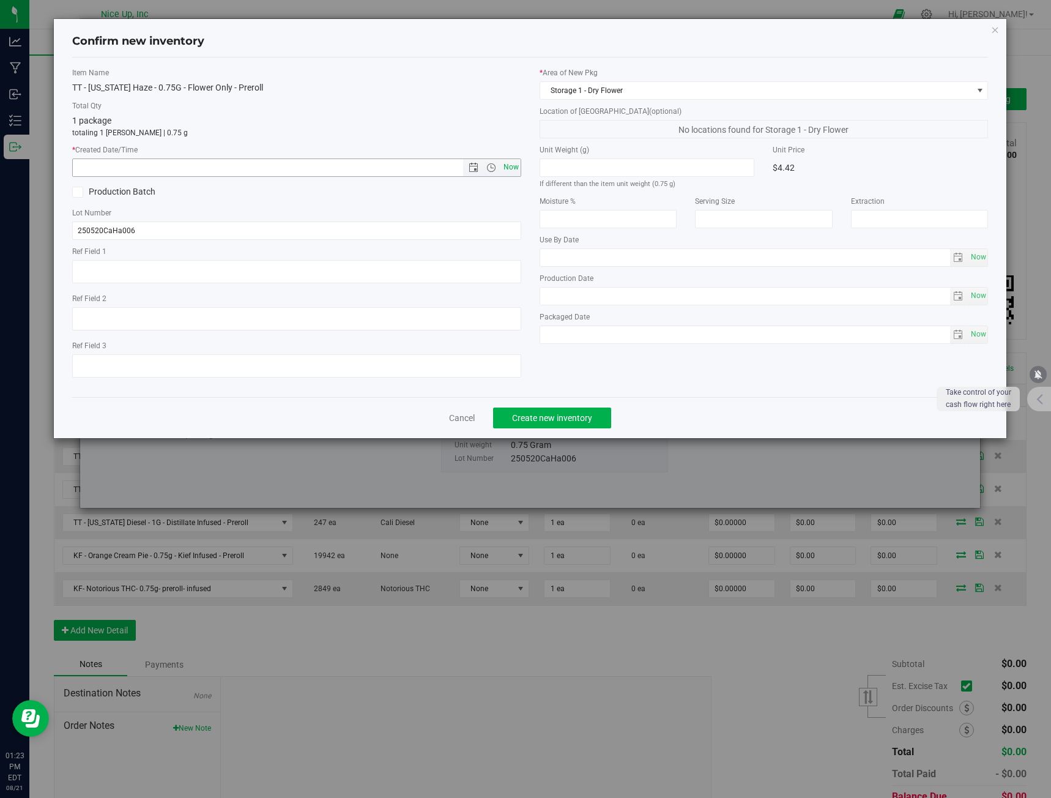
click at [512, 169] on span "Now" at bounding box center [510, 167] width 21 height 18
type input "[DATE] 1:23 PM"
click at [541, 417] on span "Create new inventory" at bounding box center [552, 418] width 80 height 10
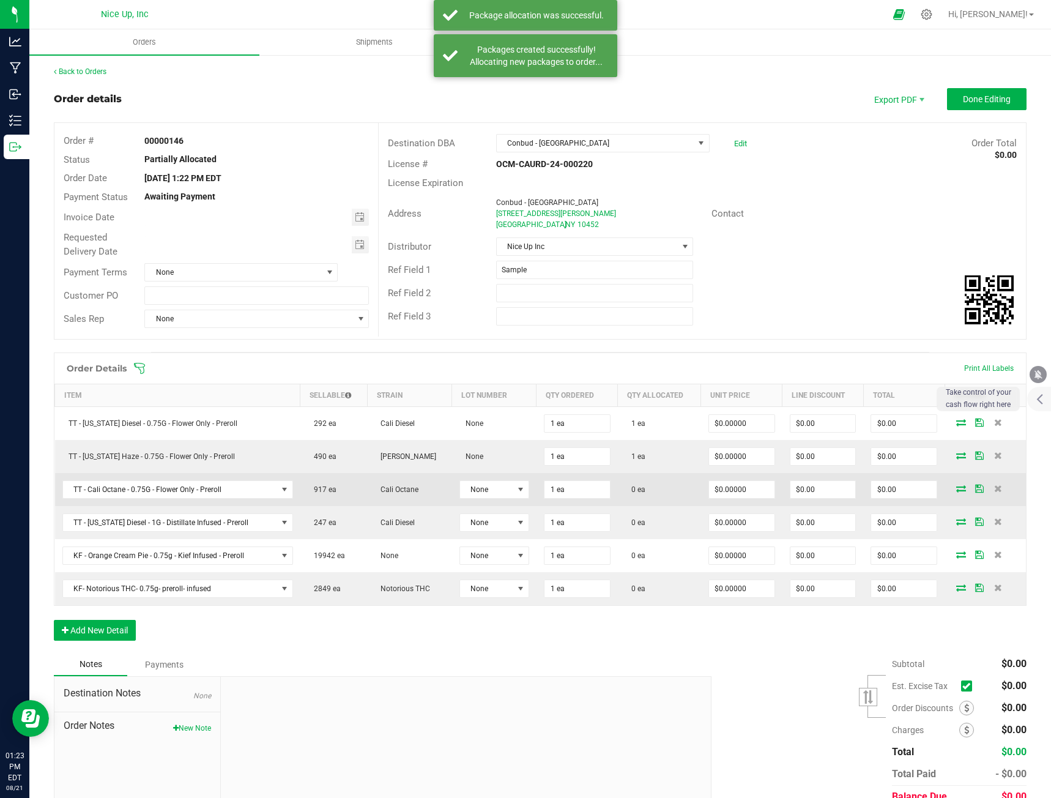
click at [956, 489] on icon at bounding box center [961, 487] width 10 height 7
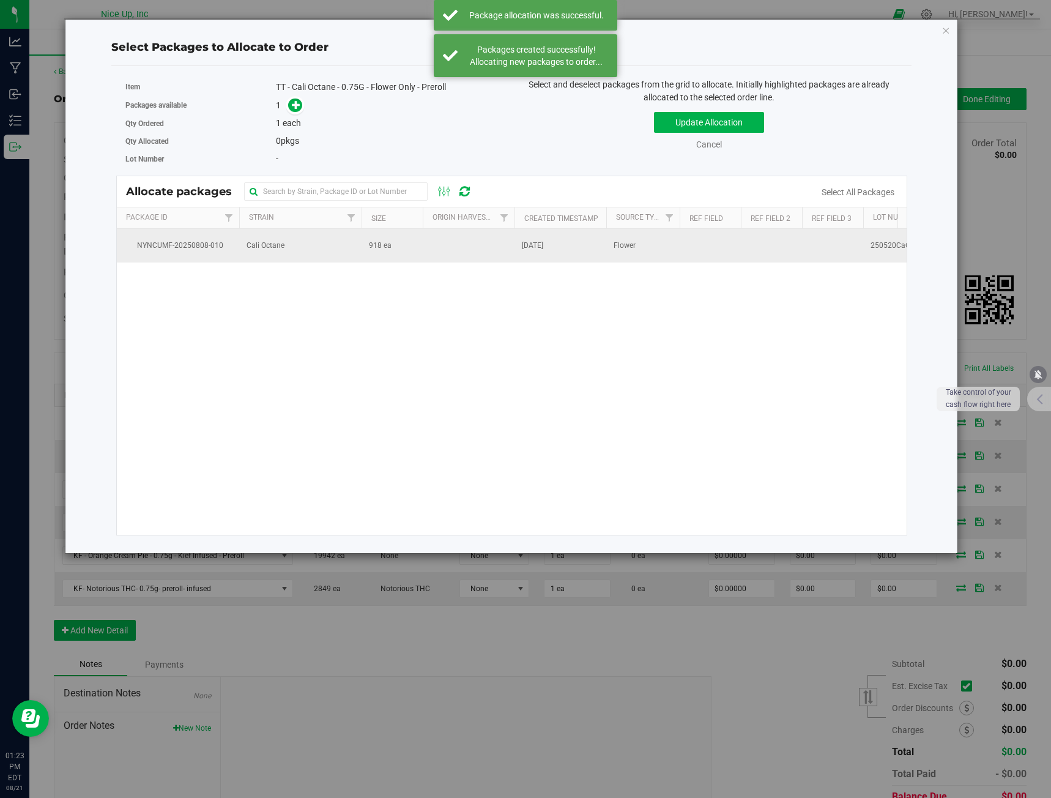
click at [442, 262] on td at bounding box center [469, 245] width 92 height 33
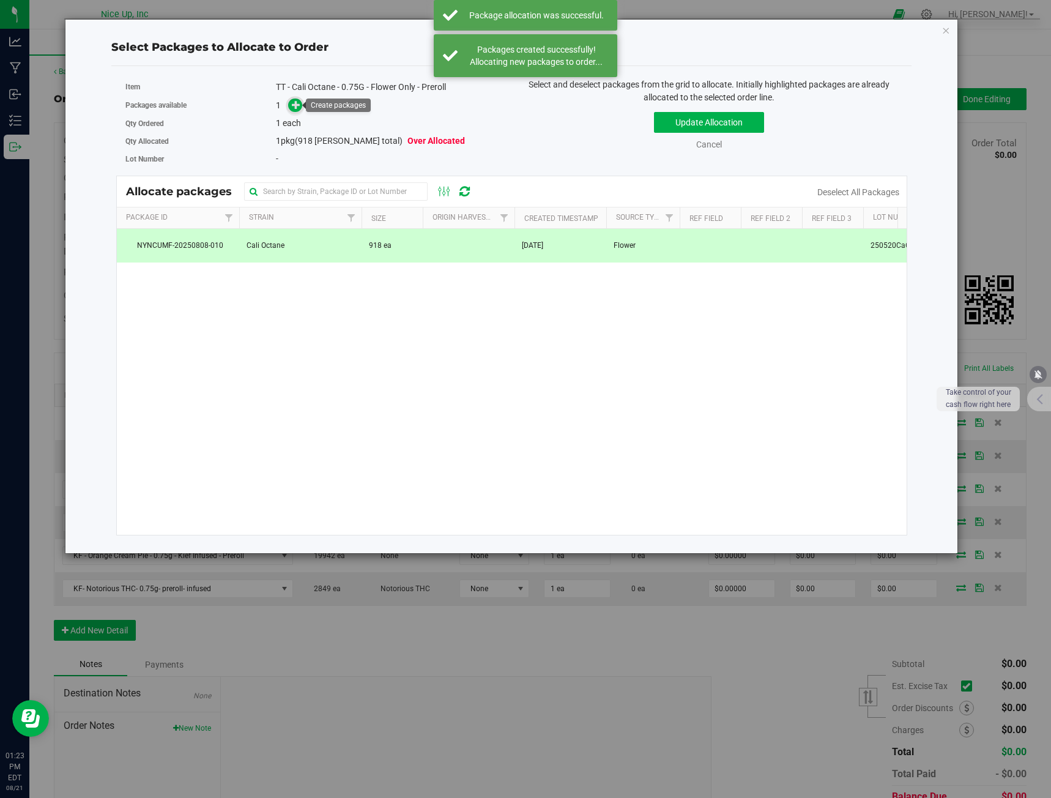
click at [299, 108] on icon at bounding box center [296, 104] width 9 height 9
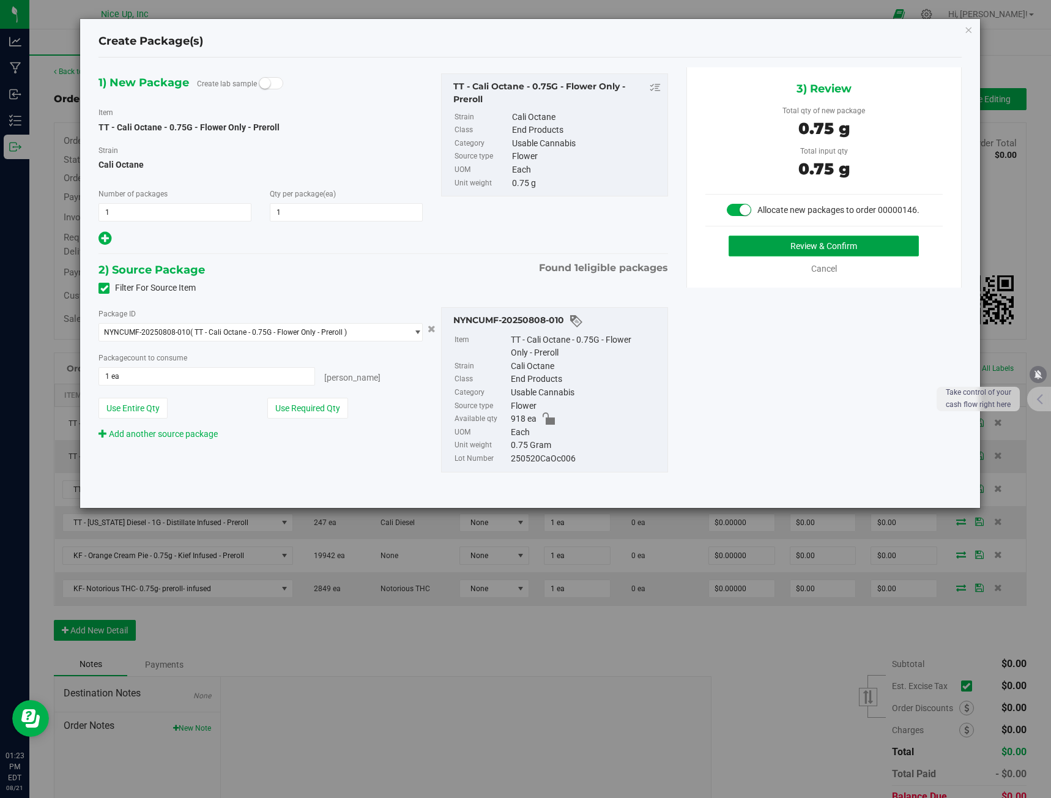
click at [870, 251] on button "Review & Confirm" at bounding box center [824, 245] width 190 height 21
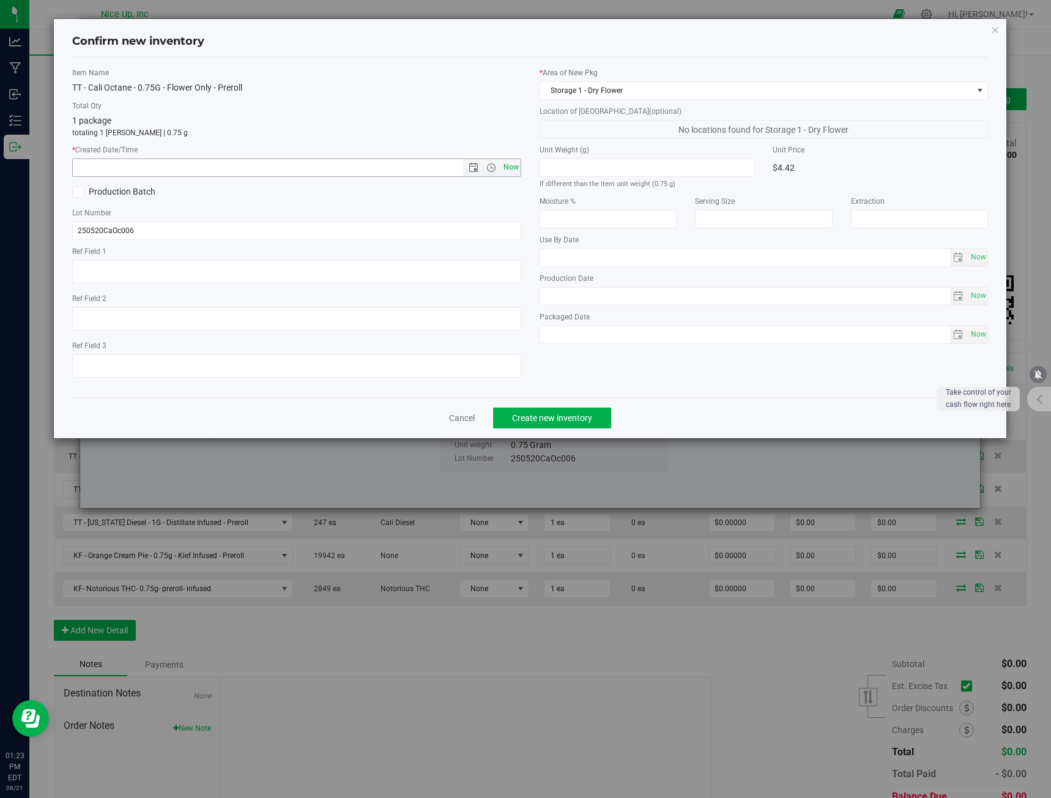
click at [507, 166] on span "Now" at bounding box center [510, 167] width 21 height 18
type input "[DATE] 1:23 PM"
click at [549, 413] on span "Create new inventory" at bounding box center [552, 418] width 80 height 10
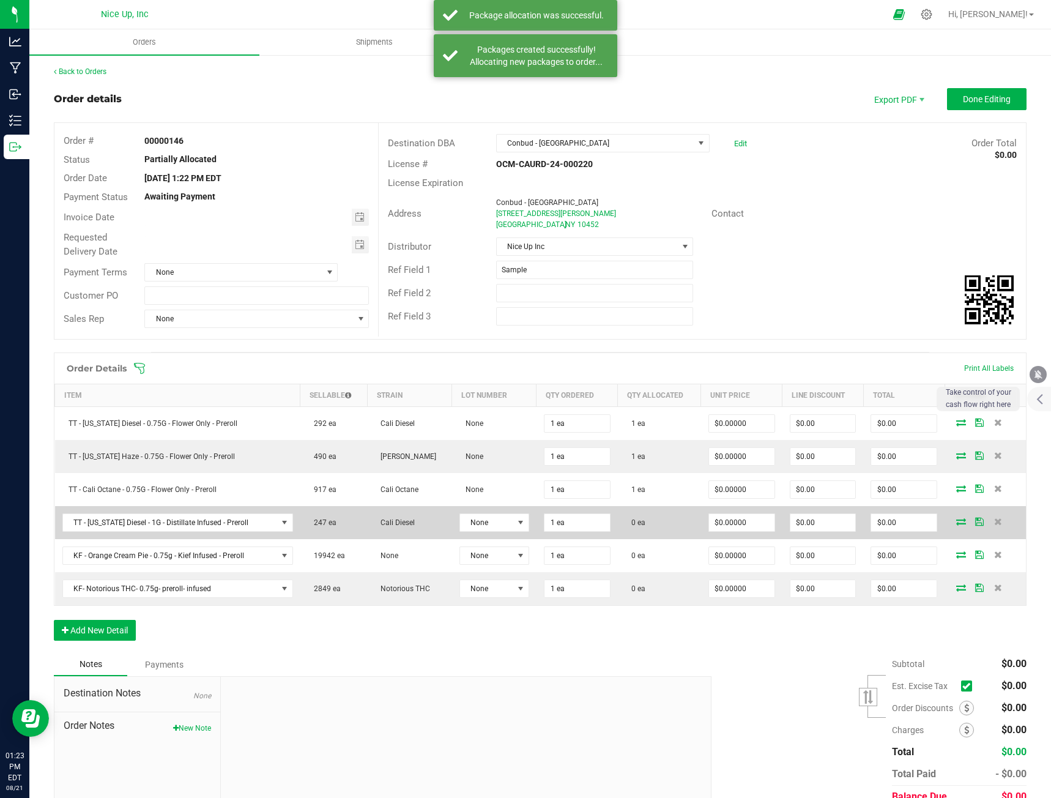
click at [957, 521] on icon at bounding box center [961, 520] width 10 height 7
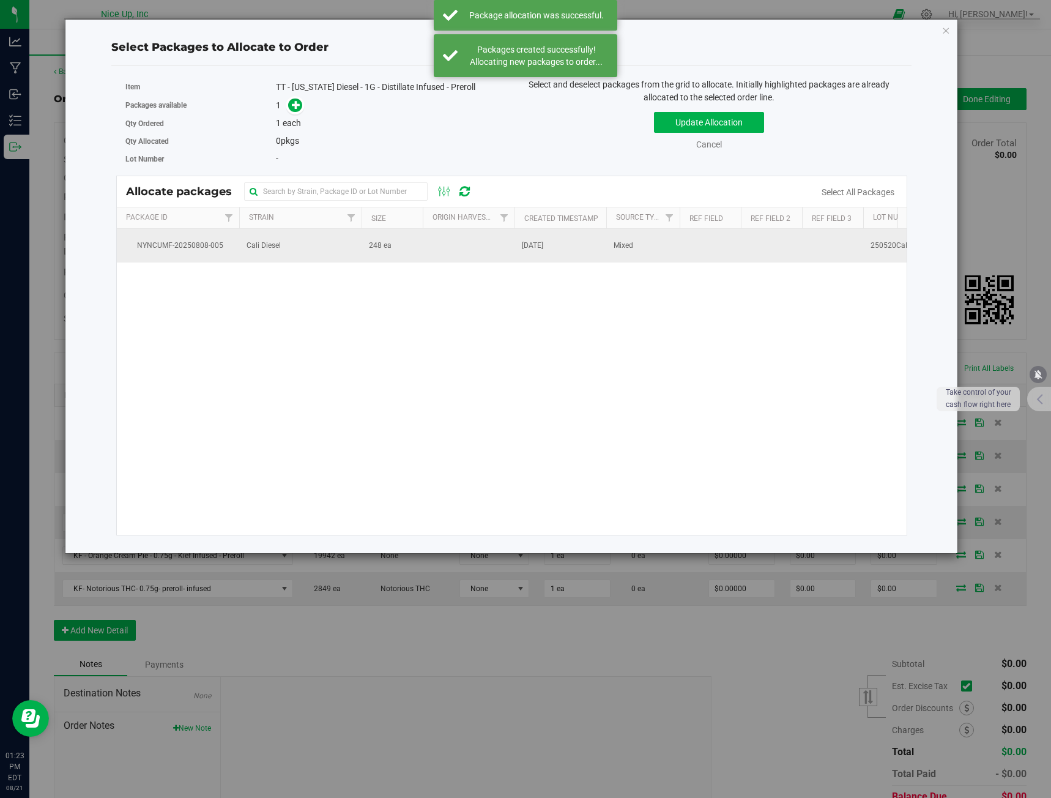
click at [252, 250] on span "Cali Diesel" at bounding box center [264, 246] width 34 height 12
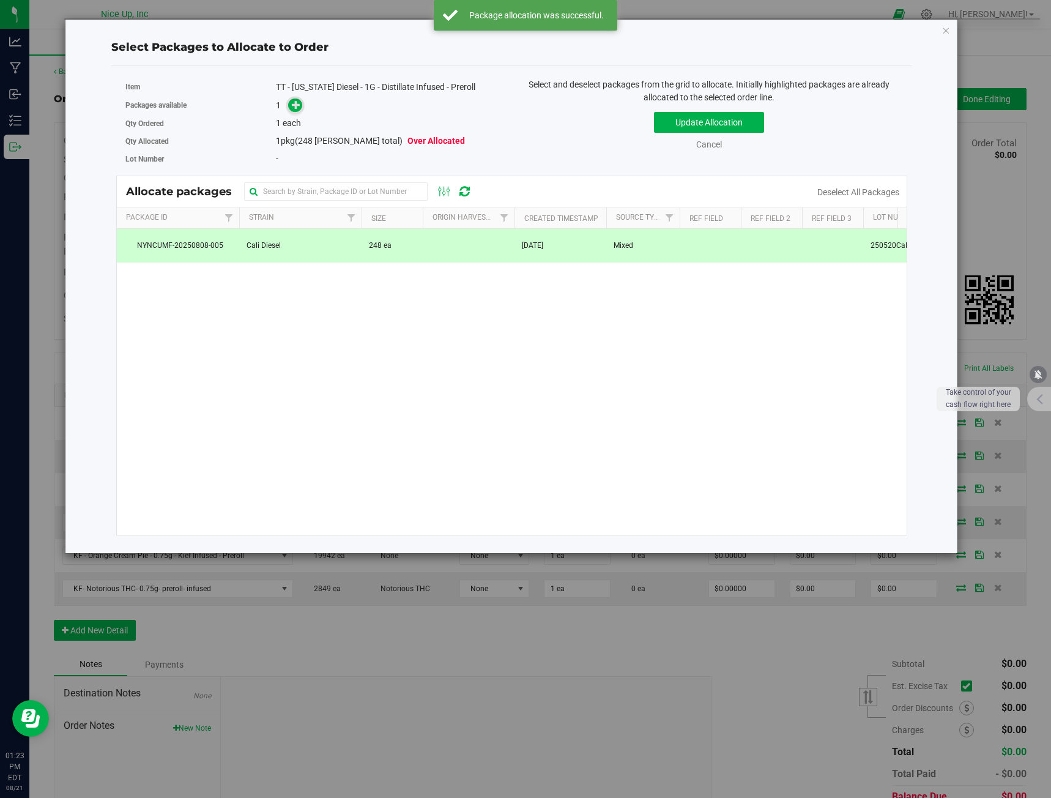
click at [292, 111] on span at bounding box center [294, 104] width 15 height 15
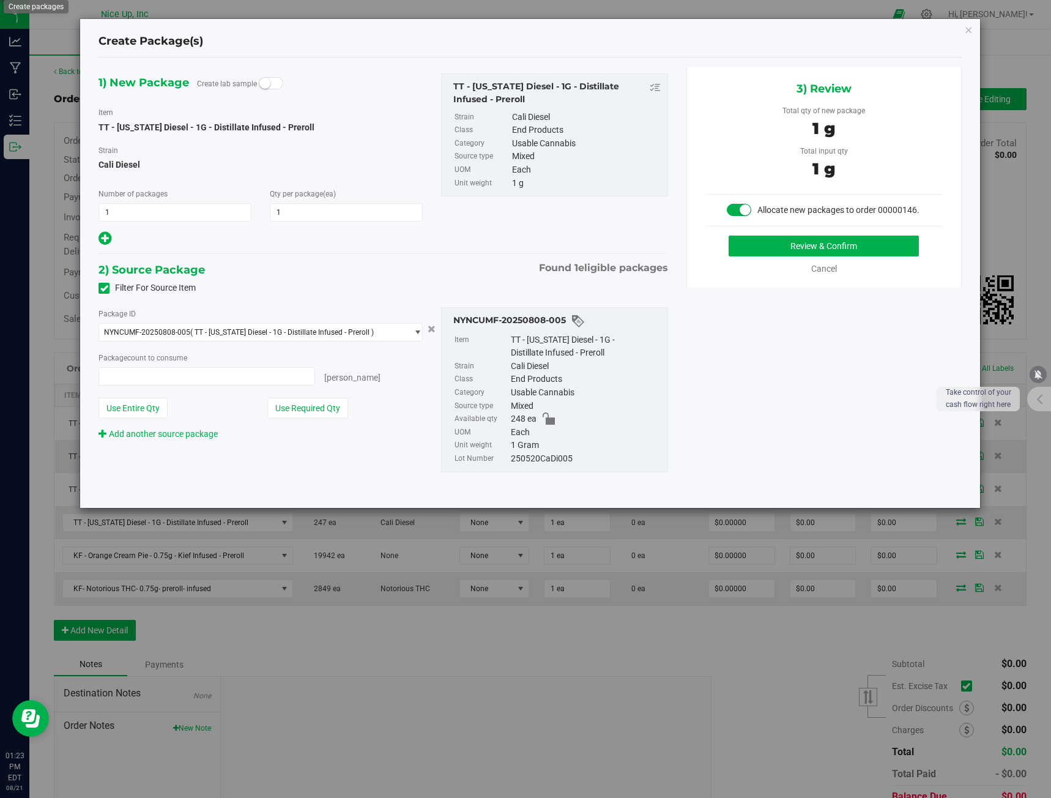
type input "1 ea"
click at [880, 247] on button "Review & Confirm" at bounding box center [824, 245] width 190 height 21
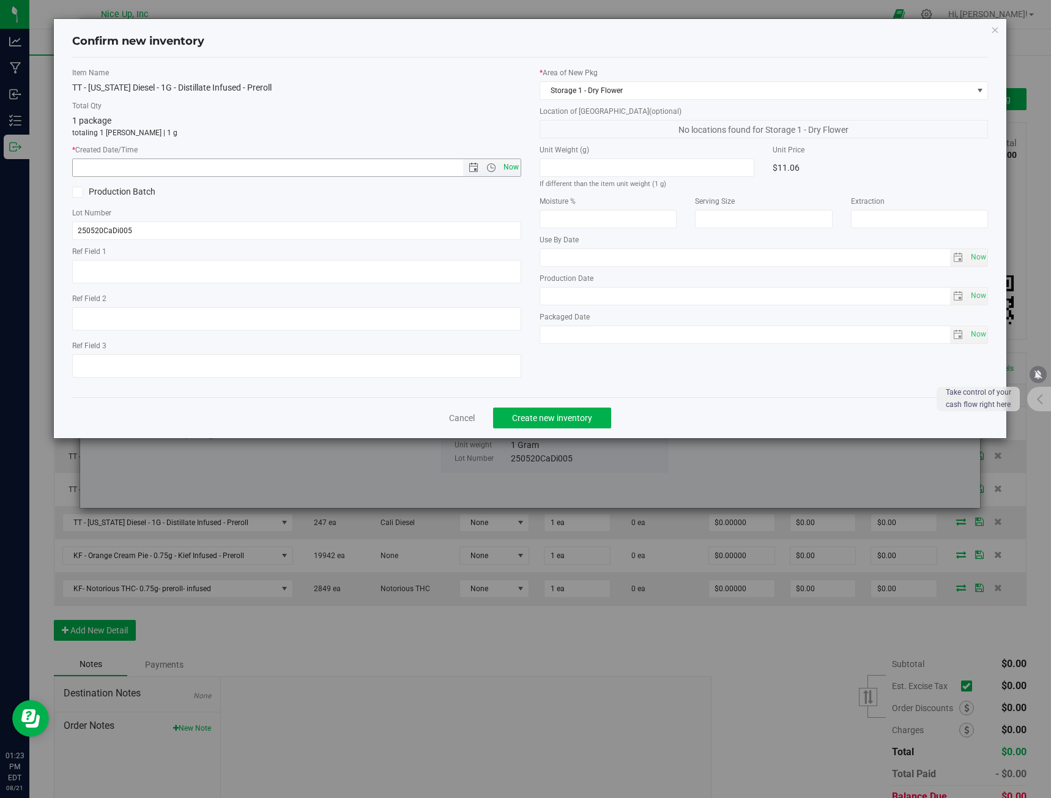
click at [504, 170] on span "Now" at bounding box center [510, 167] width 21 height 18
type input "[DATE] 1:23 PM"
click at [551, 413] on span "Create new inventory" at bounding box center [552, 418] width 80 height 10
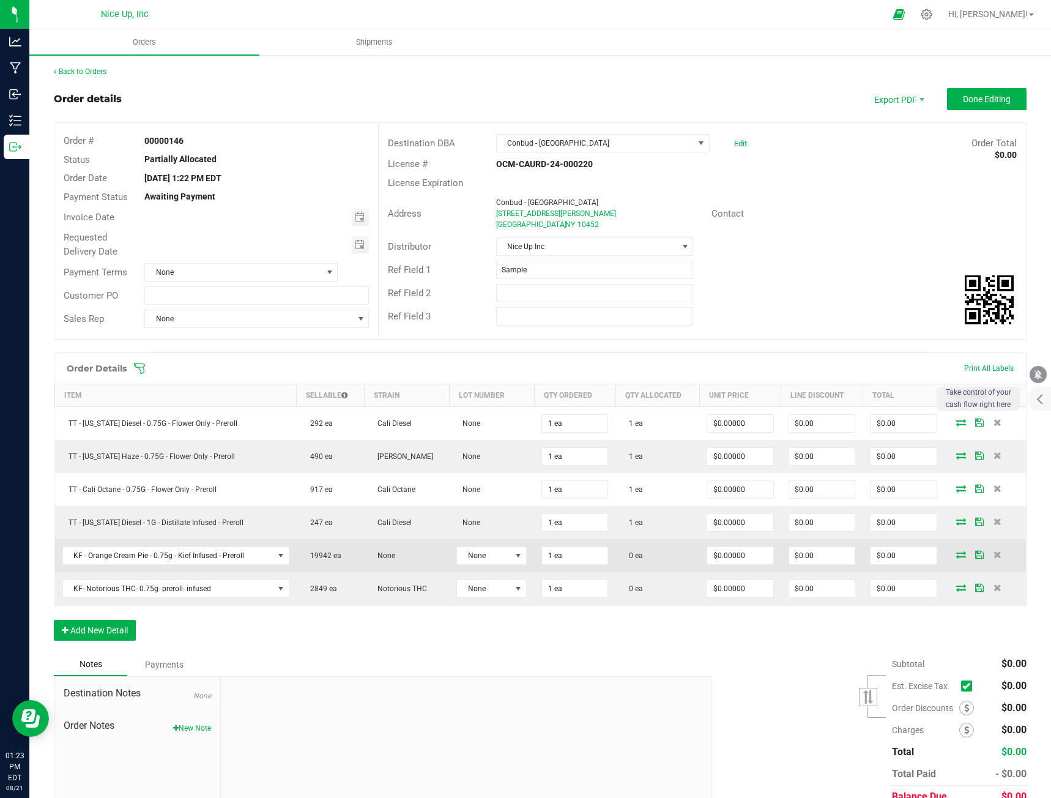
click at [956, 555] on icon at bounding box center [961, 554] width 10 height 7
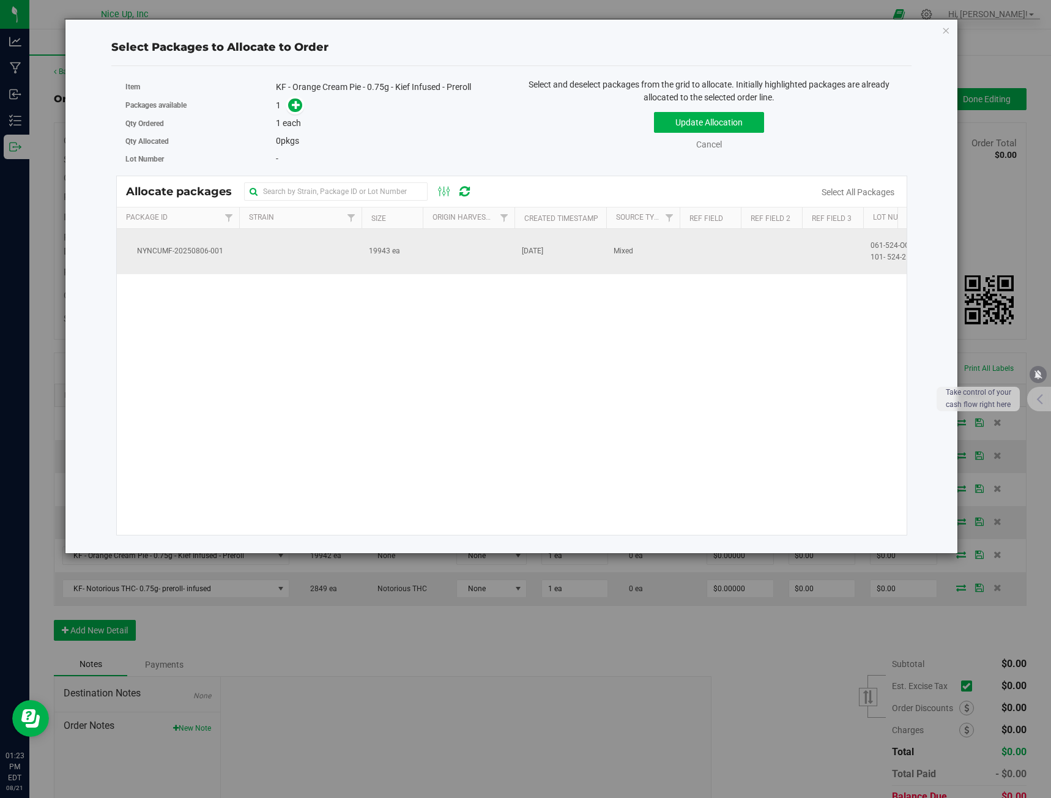
click at [273, 242] on td at bounding box center [300, 251] width 122 height 45
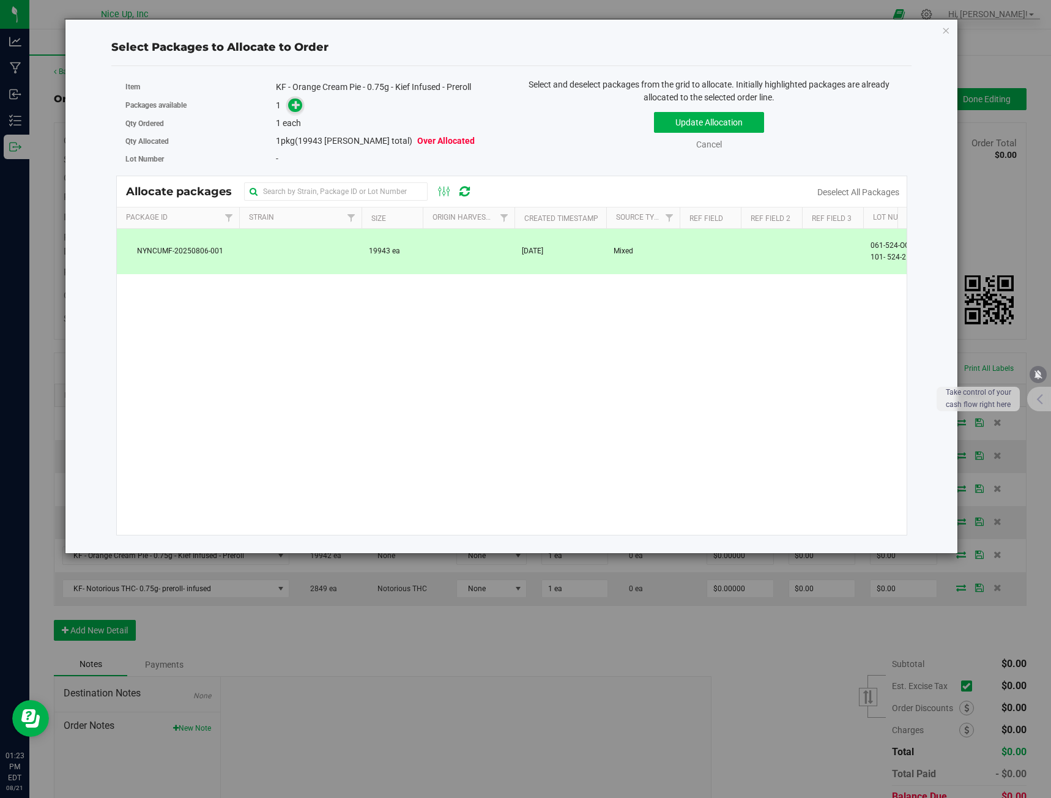
click at [291, 106] on span at bounding box center [295, 105] width 14 height 14
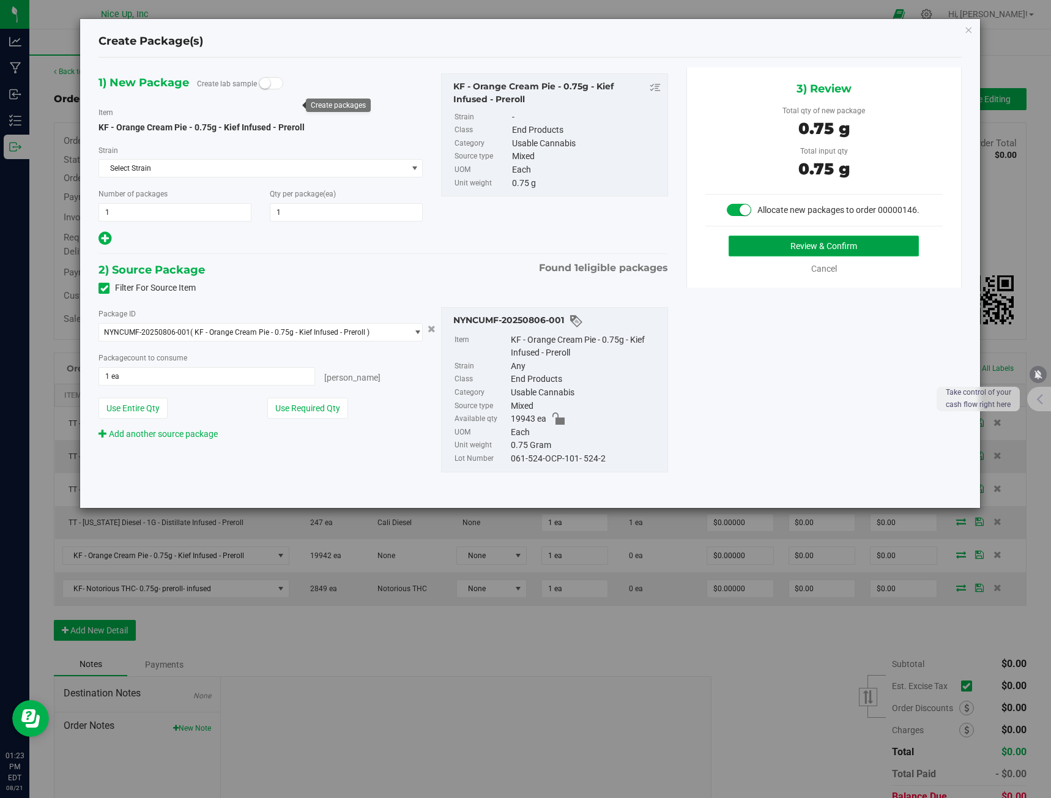
click at [804, 247] on button "Review & Confirm" at bounding box center [824, 245] width 190 height 21
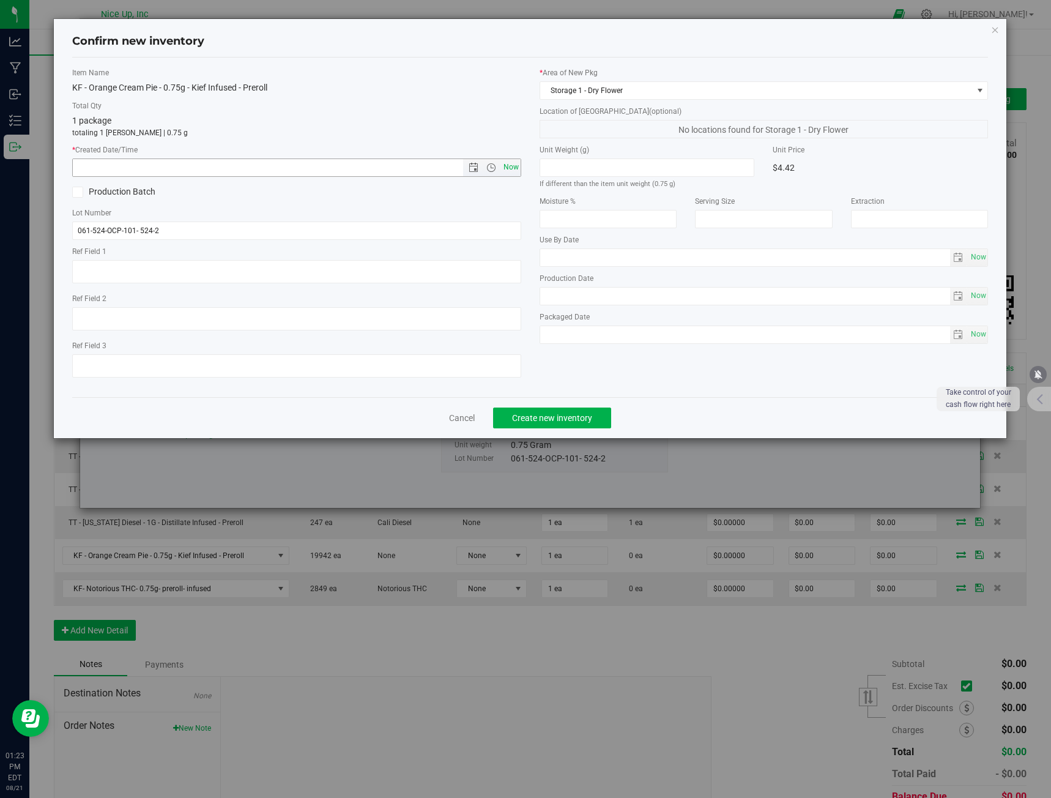
click at [516, 171] on span "Now" at bounding box center [510, 167] width 21 height 18
type input "[DATE] 1:23 PM"
click at [558, 413] on span "Create new inventory" at bounding box center [552, 418] width 80 height 10
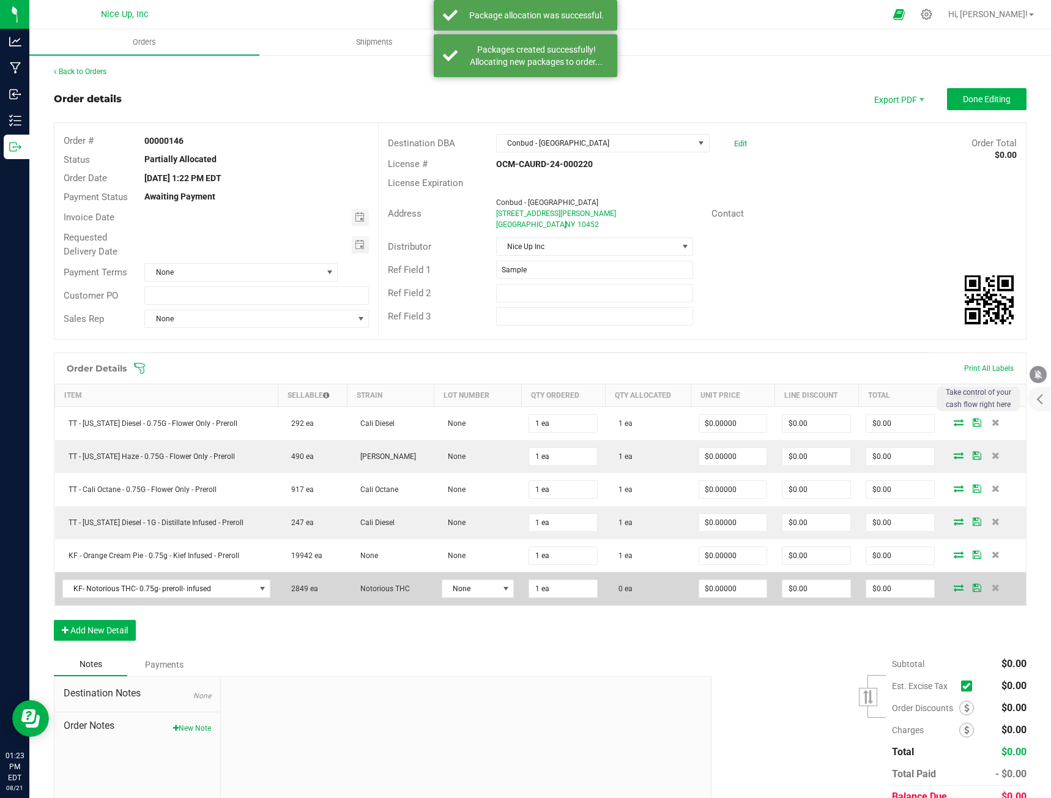
click at [954, 584] on icon at bounding box center [959, 587] width 10 height 7
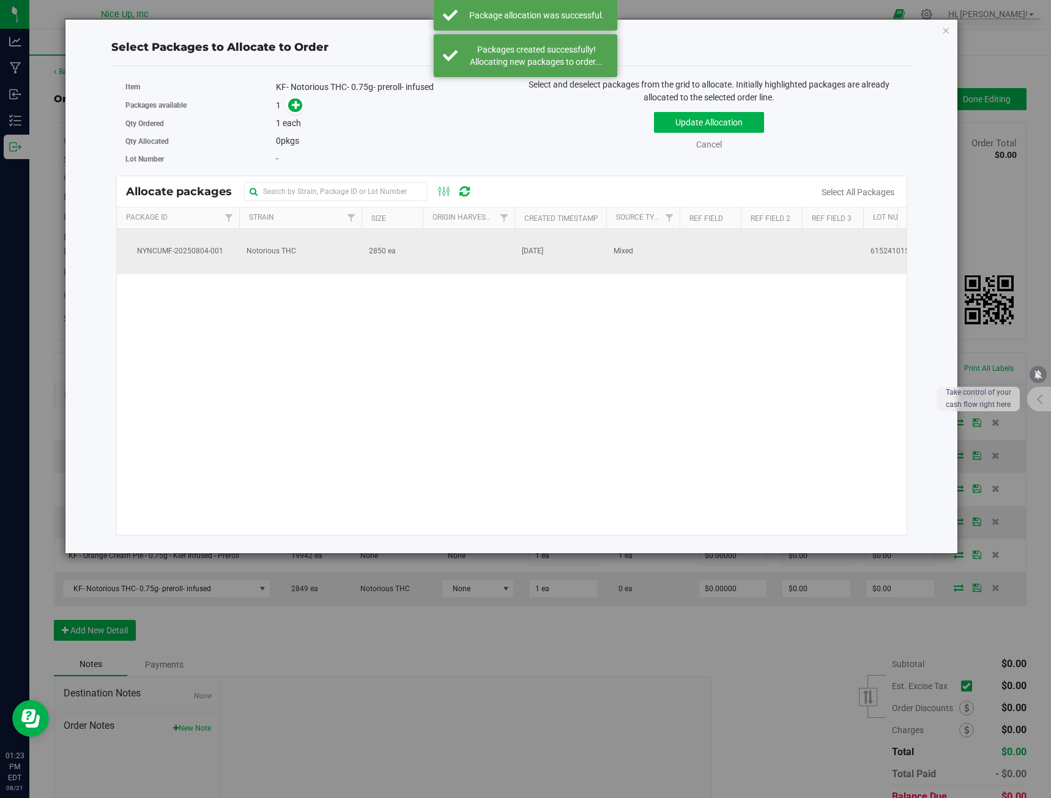
click at [413, 261] on td "2850 ea" at bounding box center [392, 251] width 61 height 45
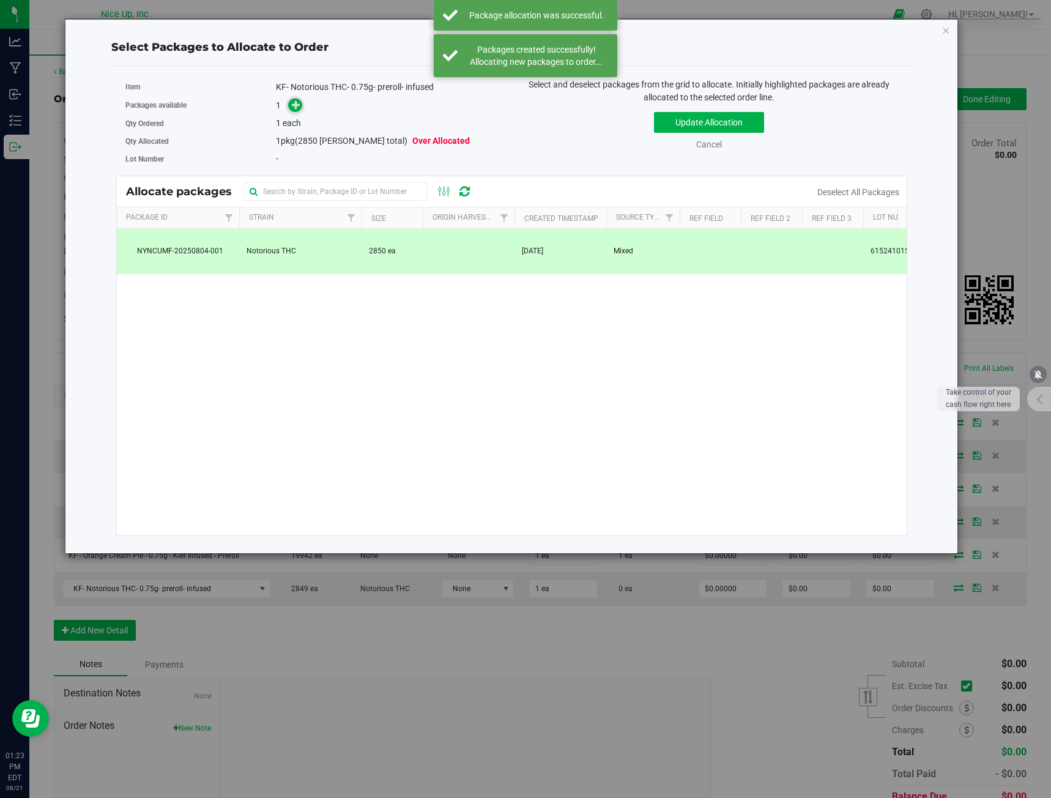
click at [299, 108] on icon at bounding box center [296, 104] width 9 height 9
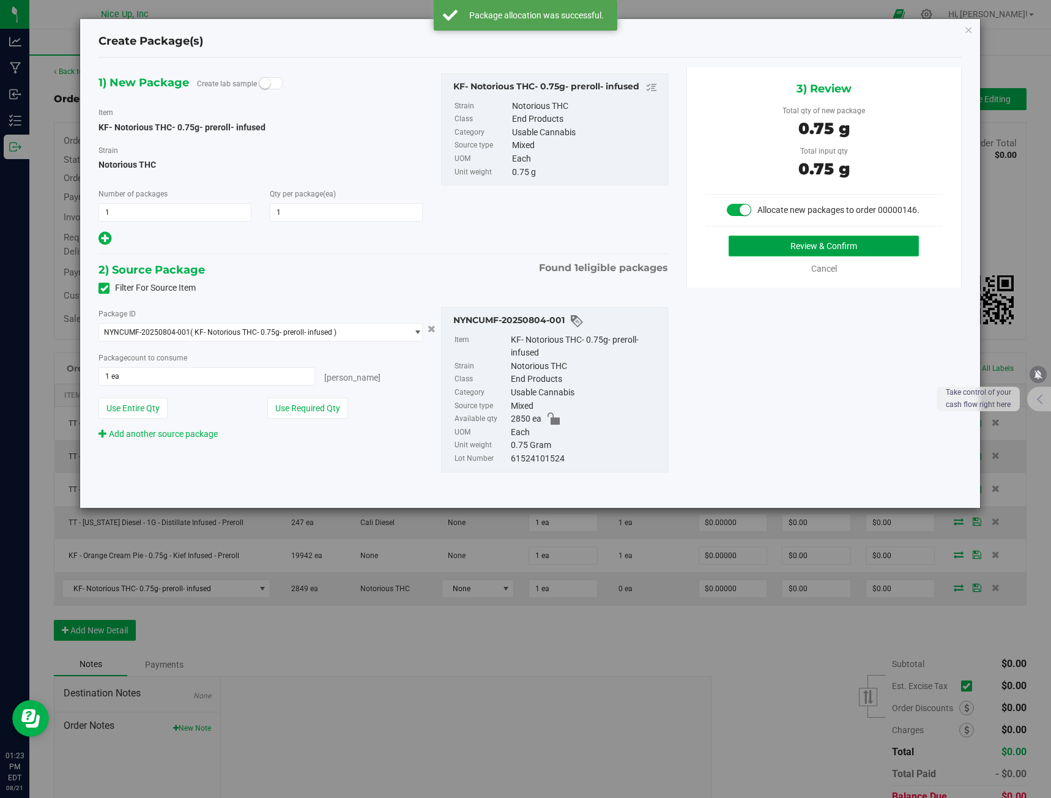
click at [836, 247] on button "Review & Confirm" at bounding box center [824, 245] width 190 height 21
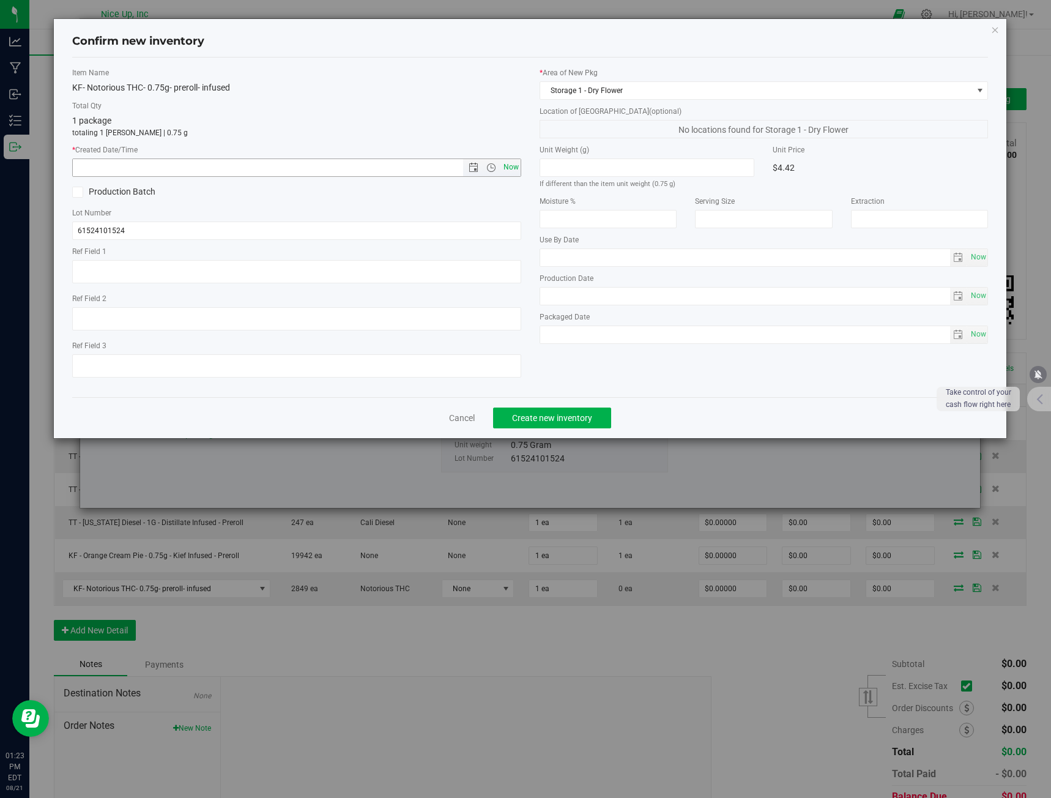
click at [511, 165] on span "Now" at bounding box center [510, 167] width 21 height 18
type input "[DATE] 1:23 PM"
click at [556, 415] on span "Create new inventory" at bounding box center [552, 418] width 80 height 10
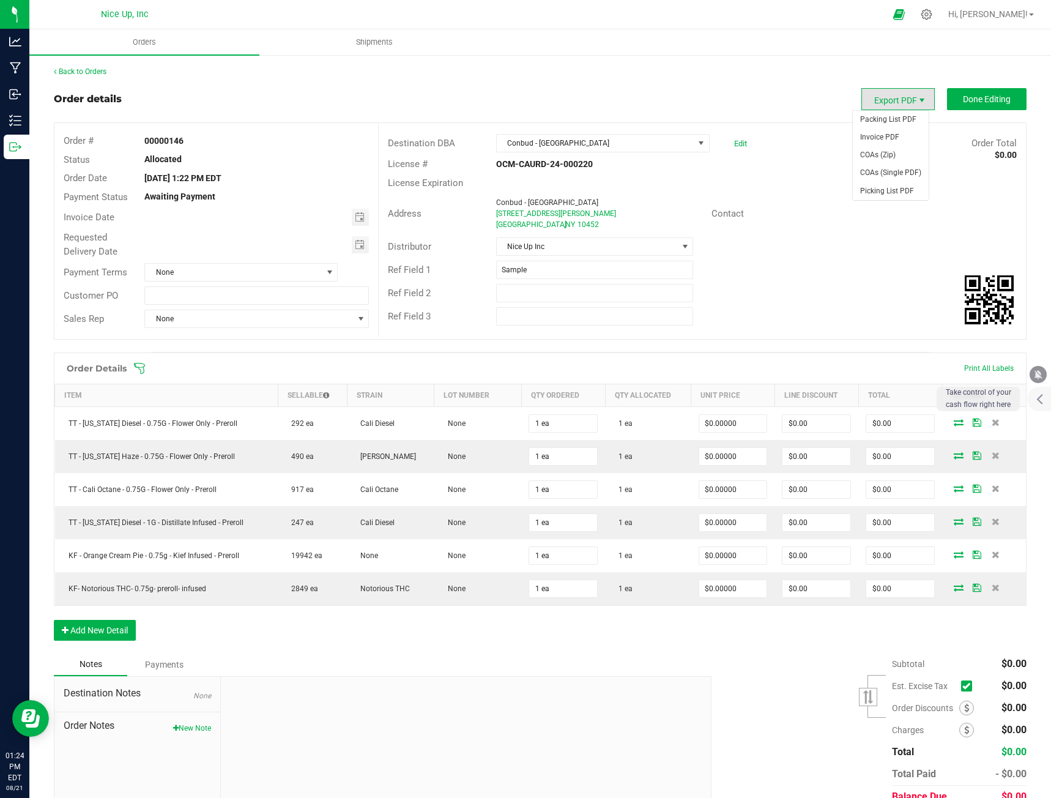
click at [917, 99] on span "Export PDF" at bounding box center [922, 100] width 10 height 10
click at [892, 132] on span "Invoice PDF" at bounding box center [891, 137] width 76 height 18
click at [75, 74] on link "Back to Orders" at bounding box center [80, 71] width 53 height 9
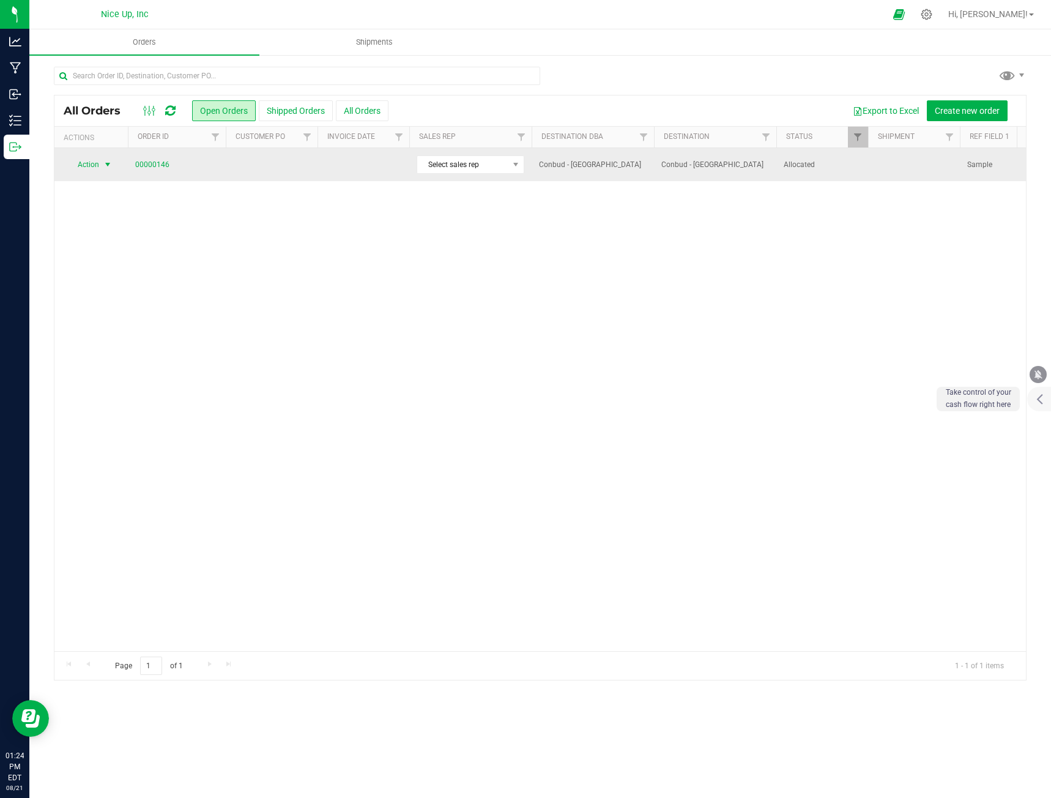
click at [100, 165] on span "select" at bounding box center [107, 164] width 15 height 17
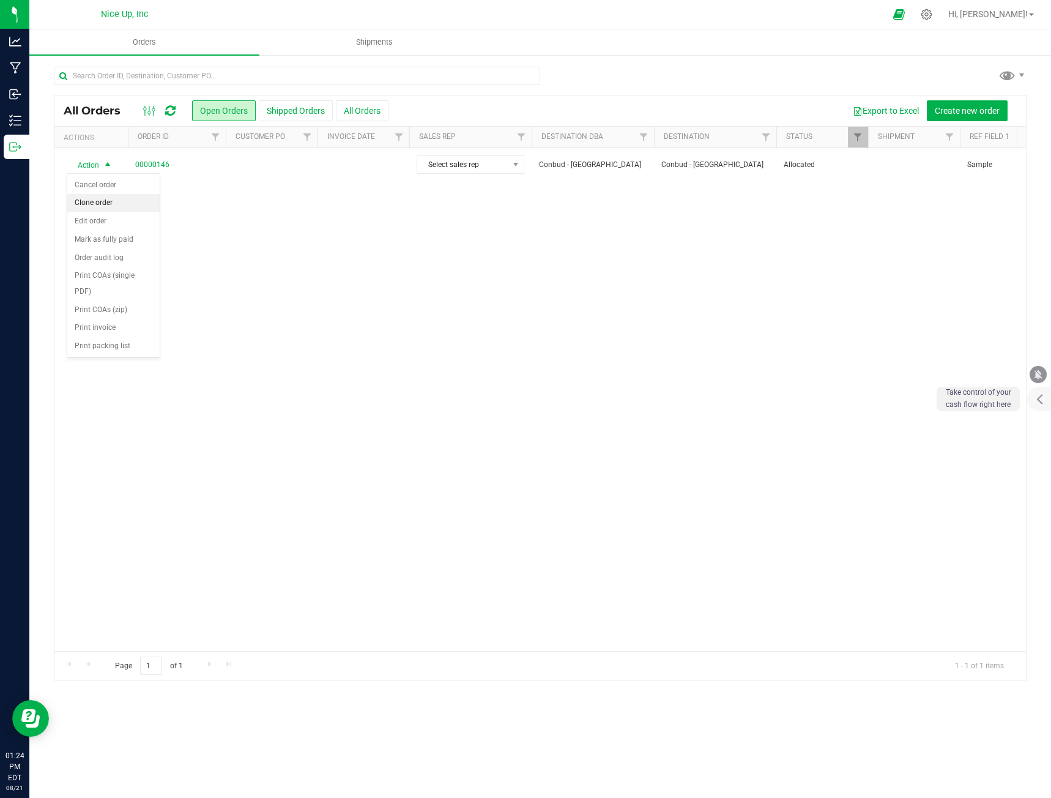
click at [103, 198] on li "Clone order" at bounding box center [113, 203] width 92 height 18
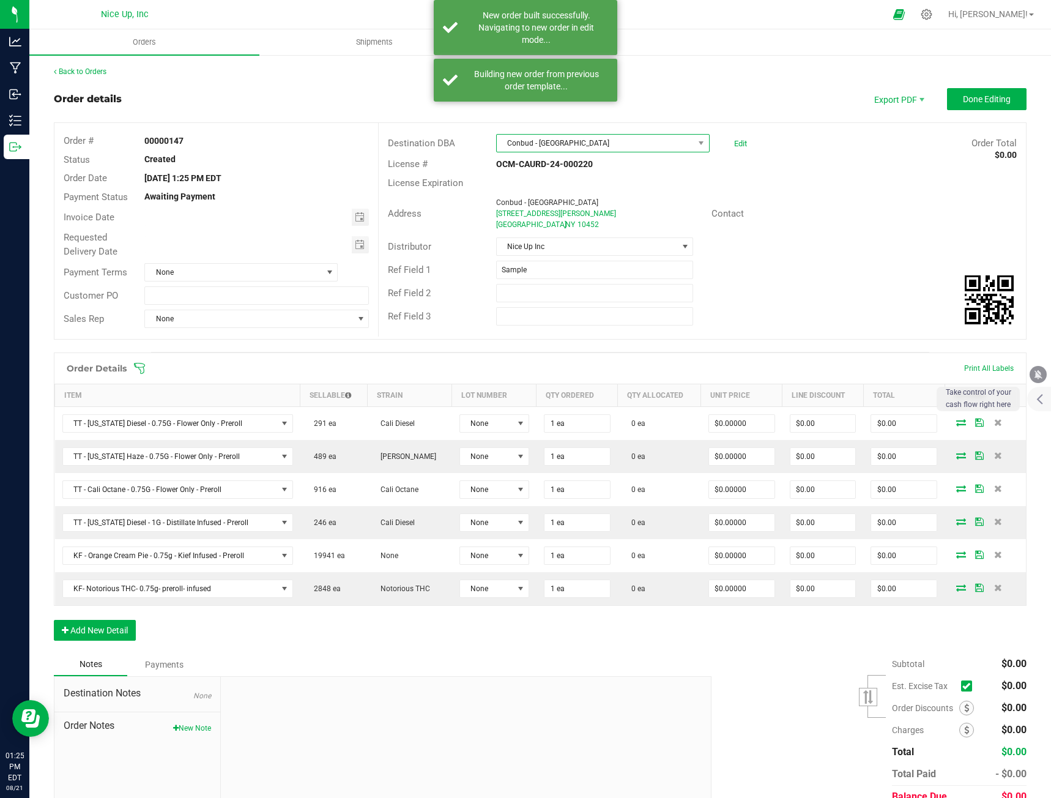
click at [557, 143] on span "Conbud - [GEOGRAPHIC_DATA]" at bounding box center [595, 143] width 197 height 17
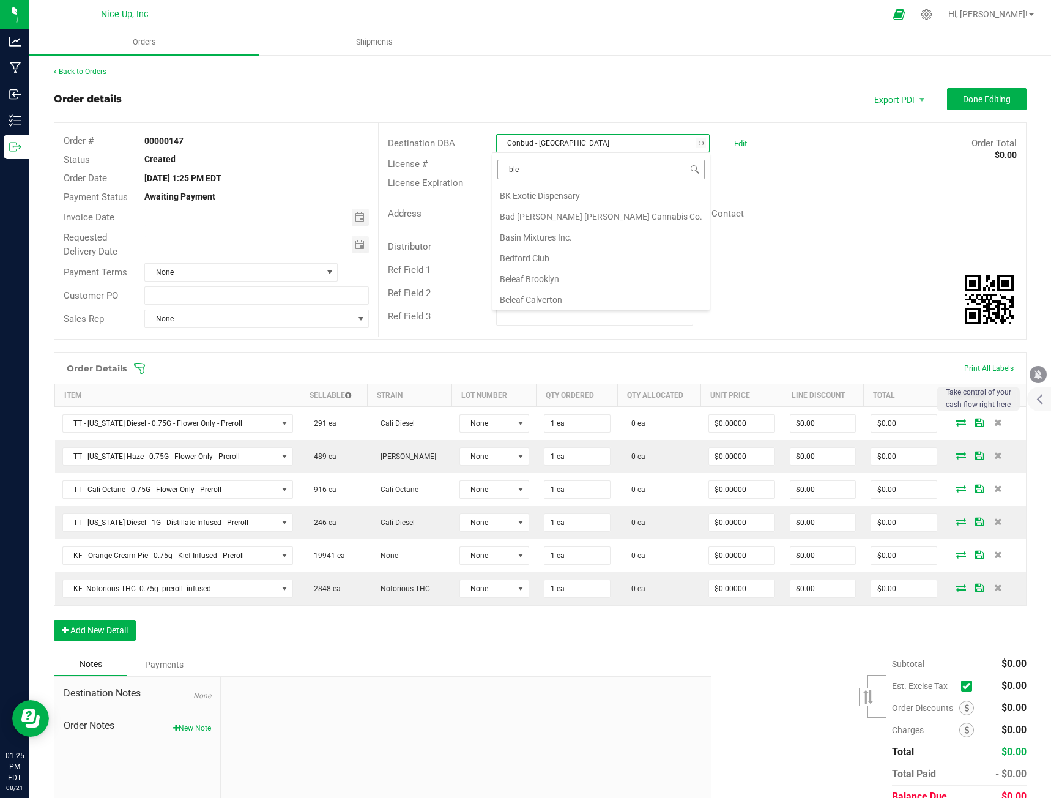
type input "blew"
click at [566, 198] on li "Blew Leaf Dispensary" at bounding box center [597, 195] width 210 height 21
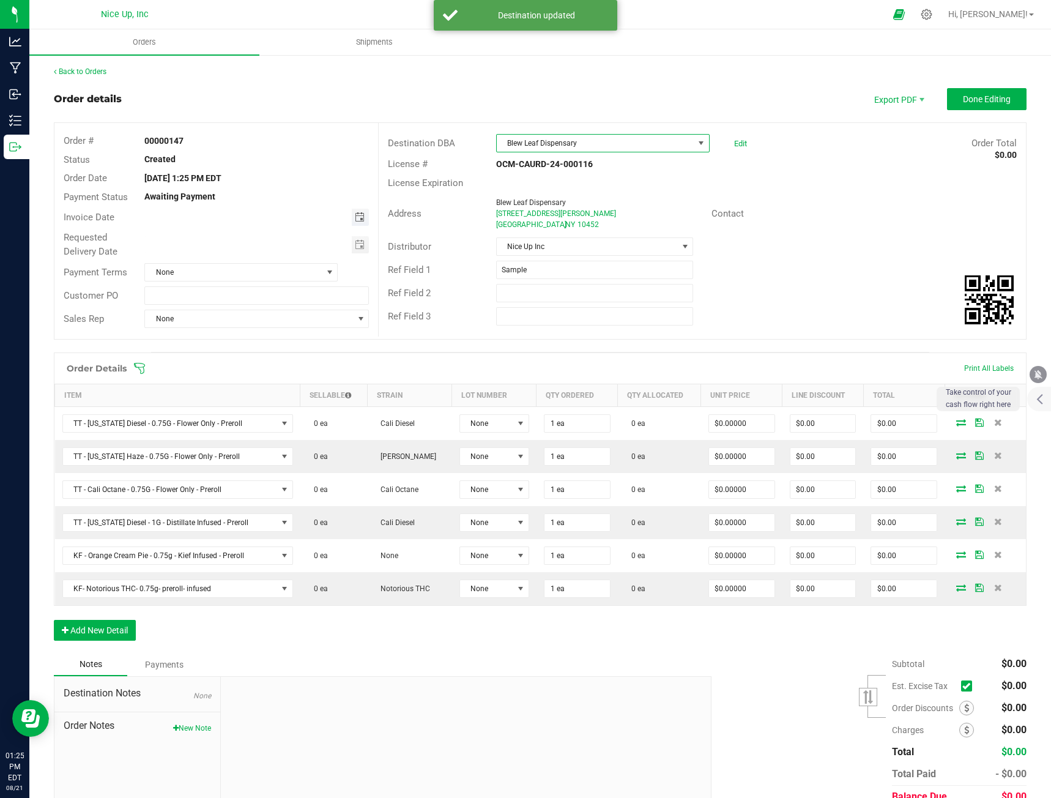
click at [355, 221] on span "Toggle calendar" at bounding box center [360, 217] width 10 height 10
click at [299, 338] on span "23" at bounding box center [307, 338] width 18 height 19
type input "[DATE]"
click at [358, 240] on span "Toggle calendar" at bounding box center [360, 245] width 10 height 10
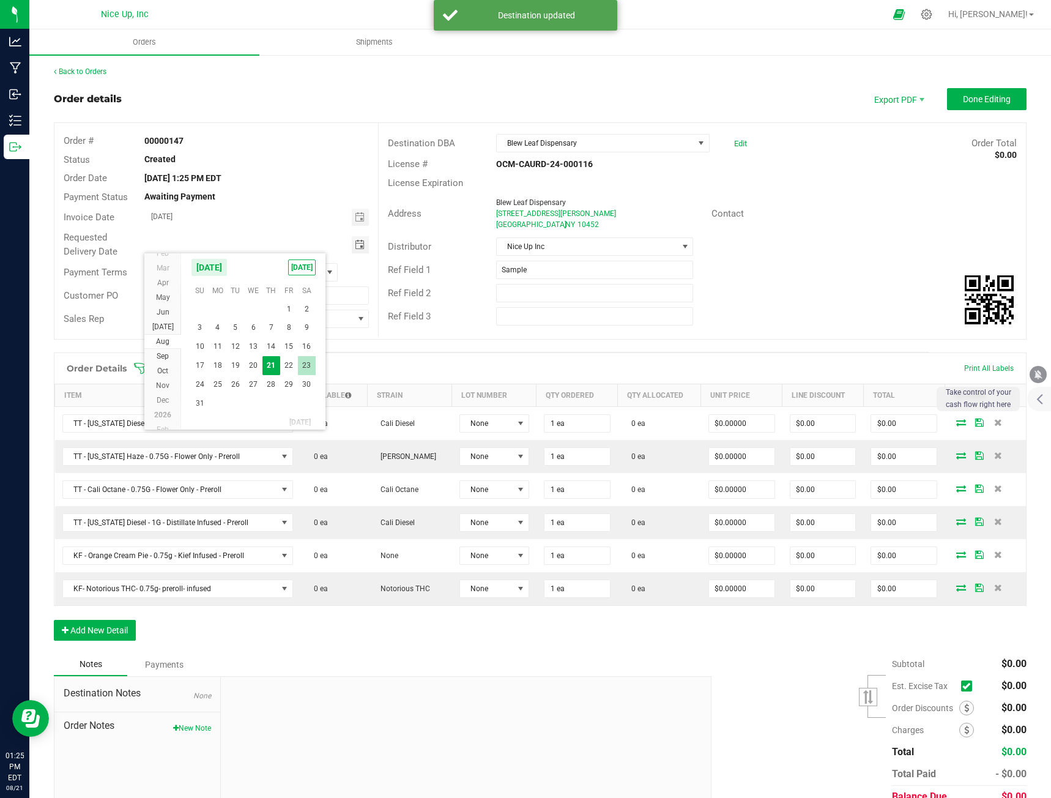
click at [306, 367] on span "23" at bounding box center [307, 365] width 18 height 19
type input "[DATE]"
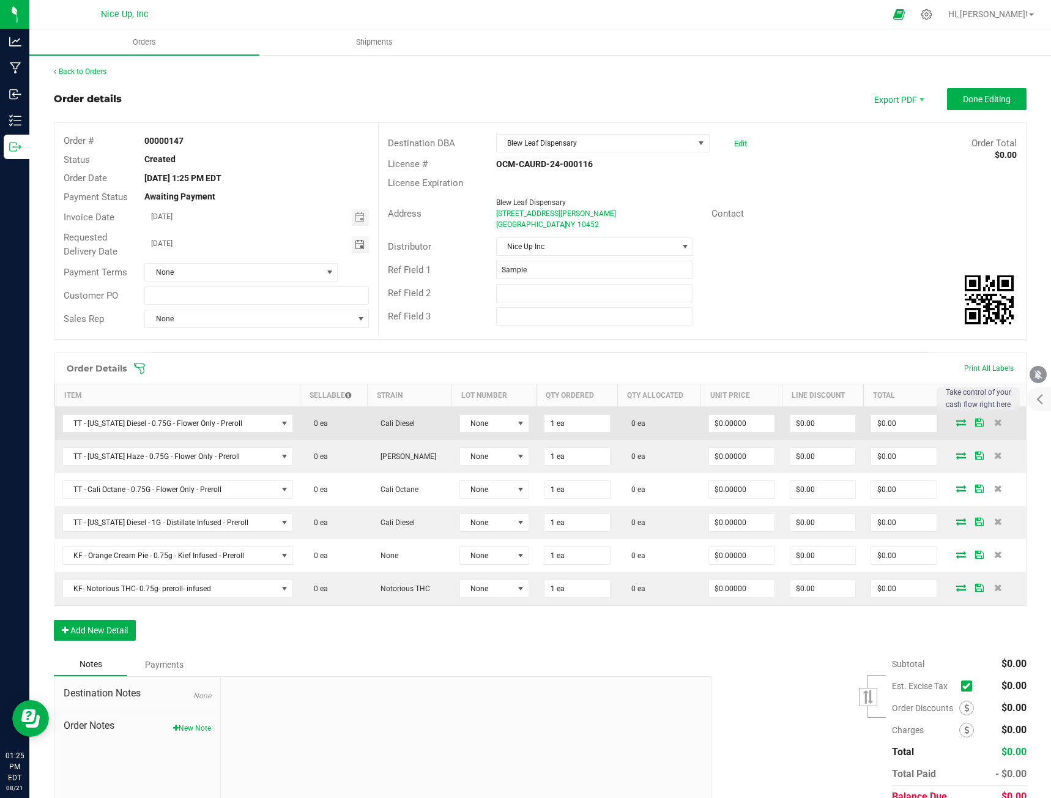
click at [956, 421] on icon at bounding box center [961, 421] width 10 height 7
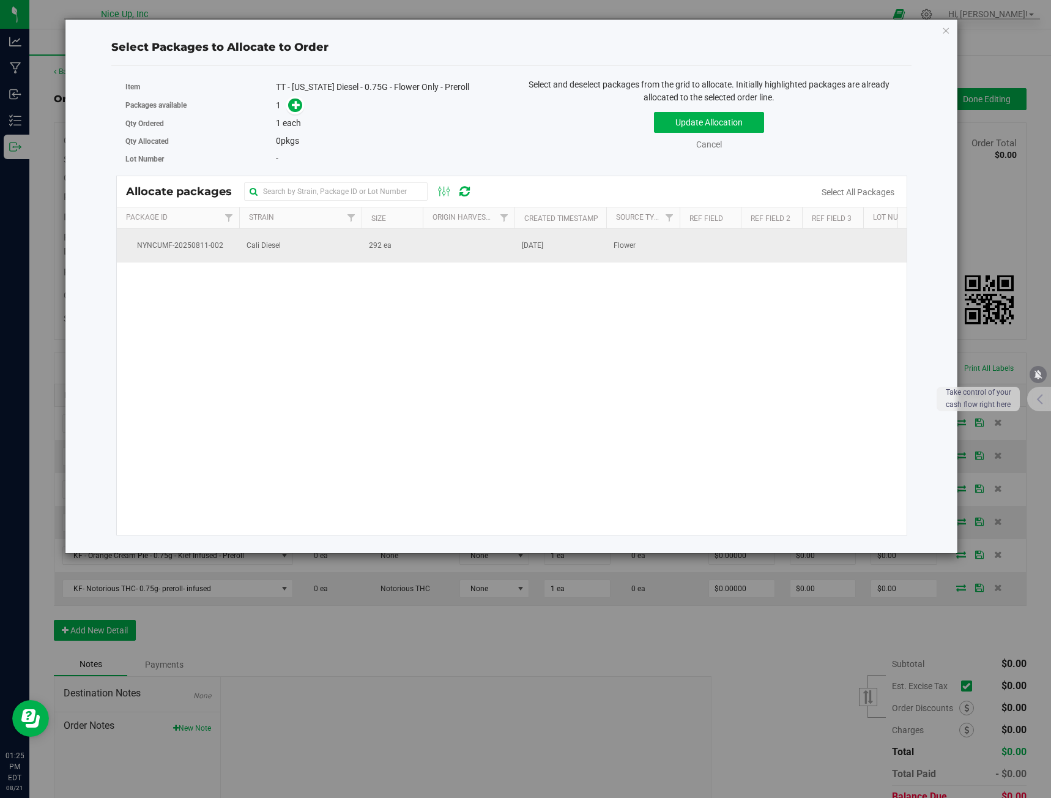
click at [272, 239] on td "Cali Diesel" at bounding box center [300, 245] width 122 height 33
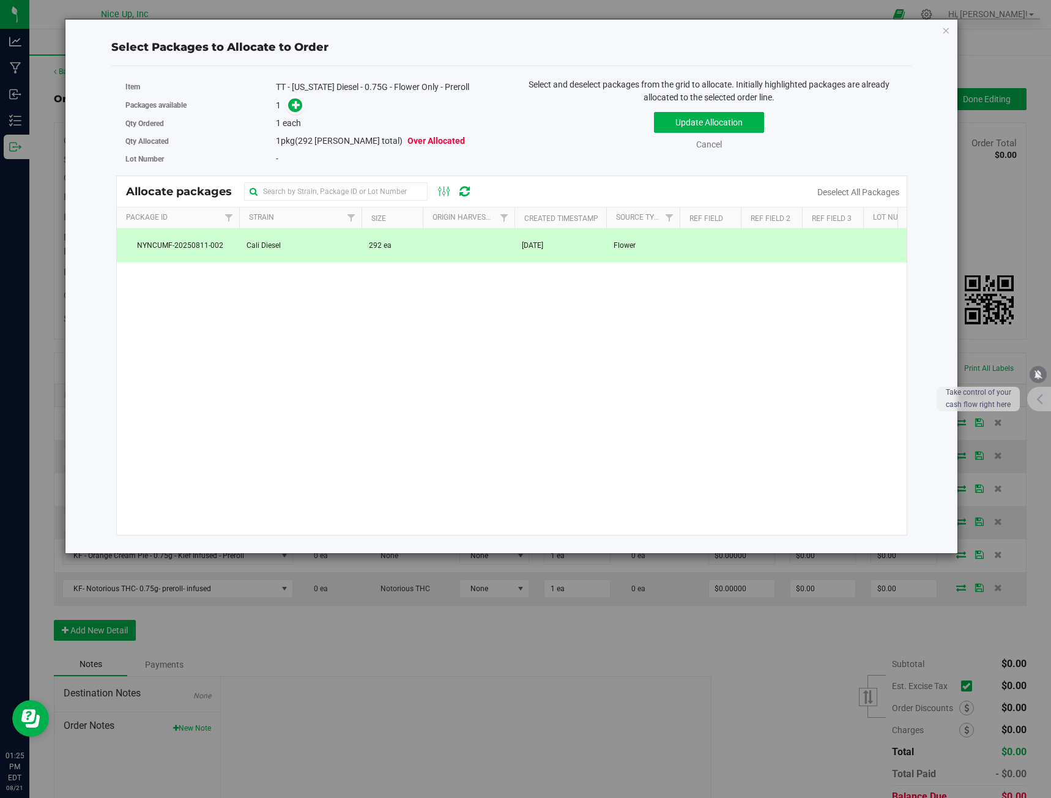
click at [297, 95] on div "Item TT - [US_STATE] Diesel - 0.75G - Flower Only - Preroll" at bounding box center [313, 87] width 377 height 18
click at [297, 104] on icon at bounding box center [296, 104] width 9 height 9
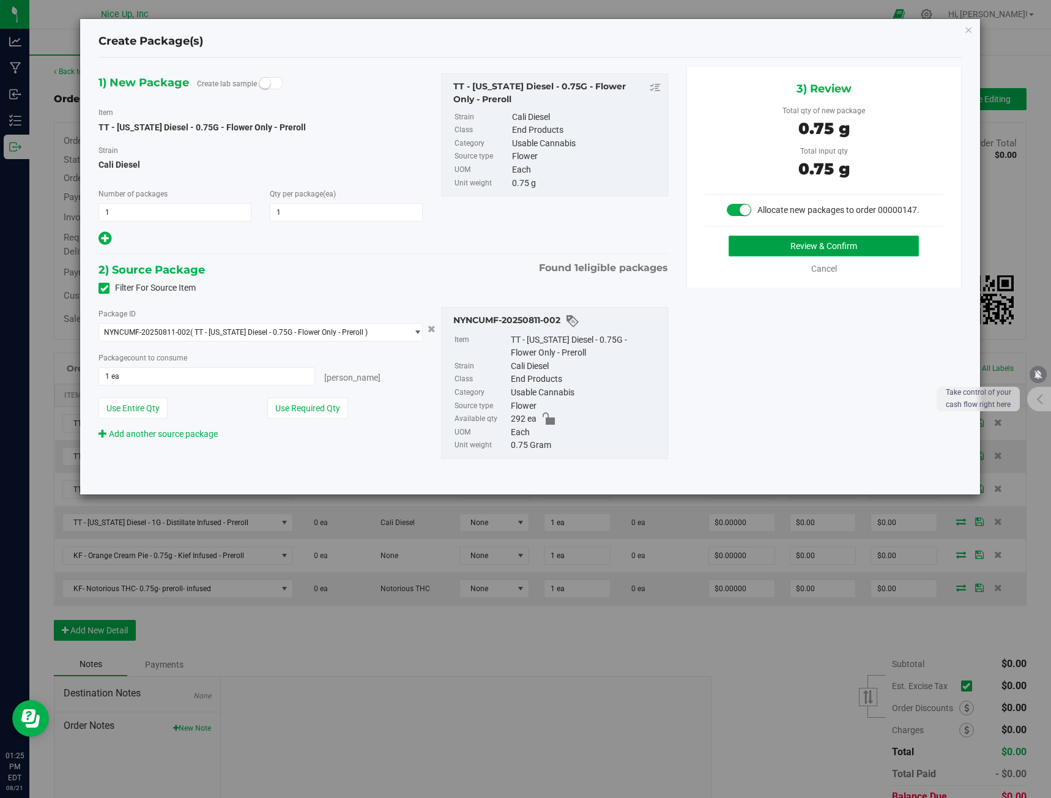
click at [889, 252] on button "Review & Confirm" at bounding box center [824, 245] width 190 height 21
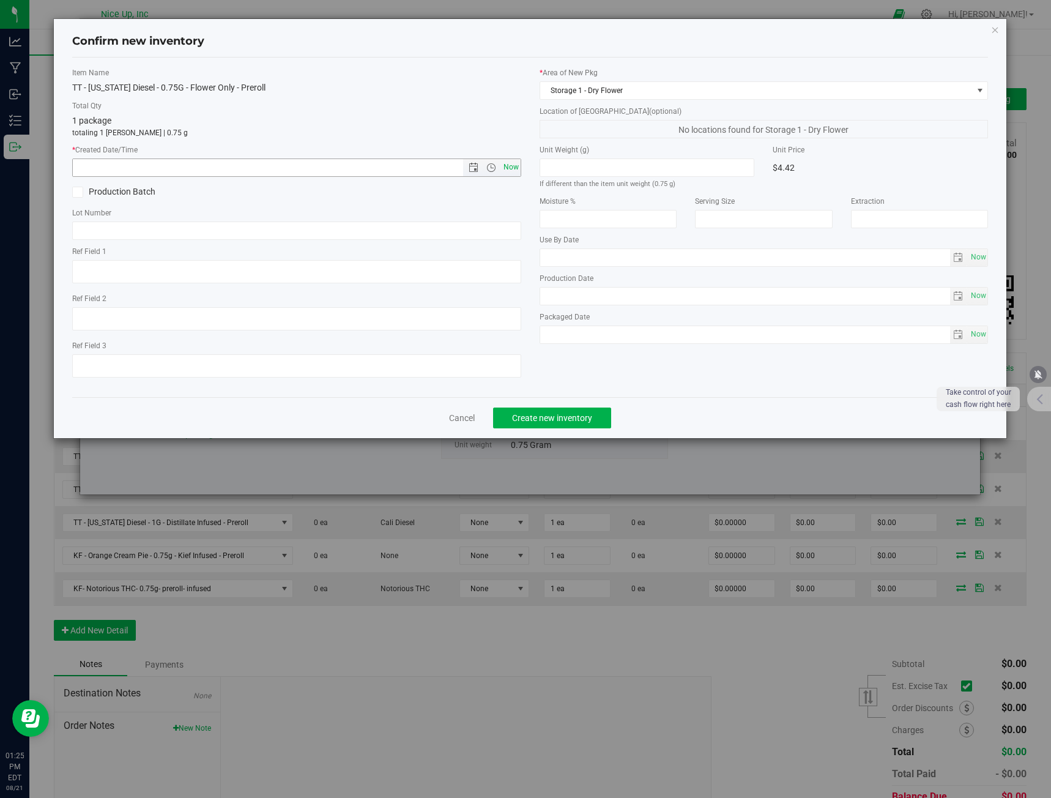
click at [506, 170] on span "Now" at bounding box center [510, 167] width 21 height 18
type input "[DATE] 1:25 PM"
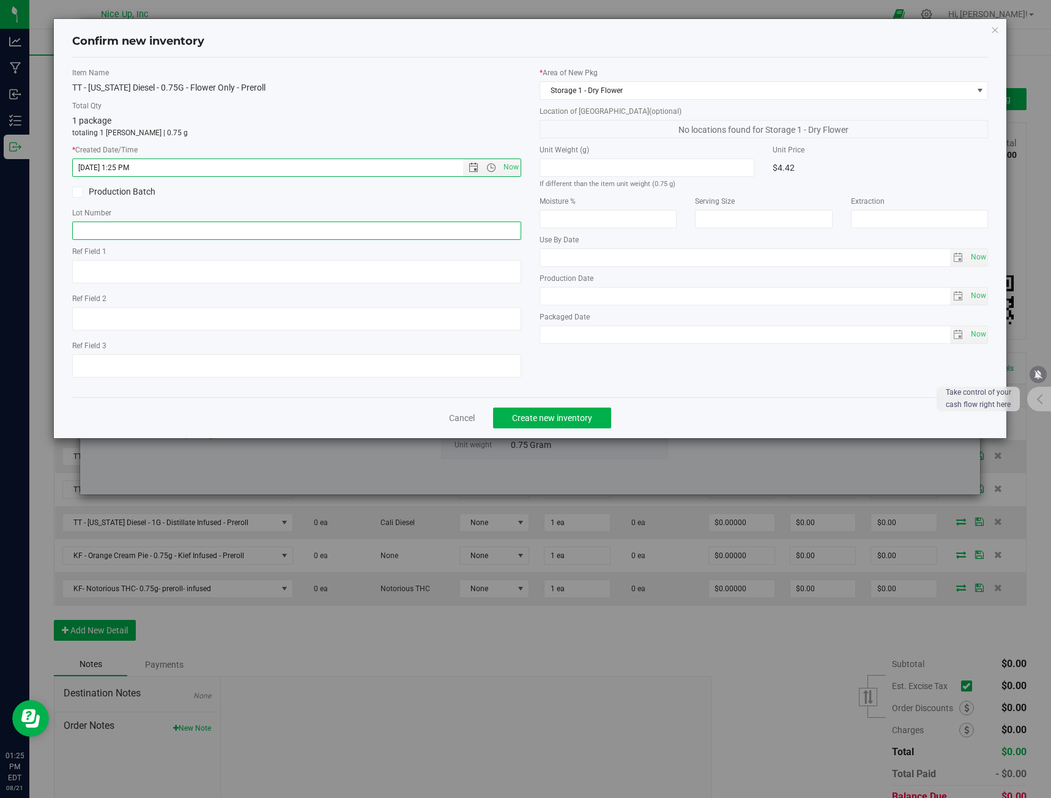
click at [377, 228] on input "text" at bounding box center [296, 230] width 449 height 18
type input "250520CaDi006"
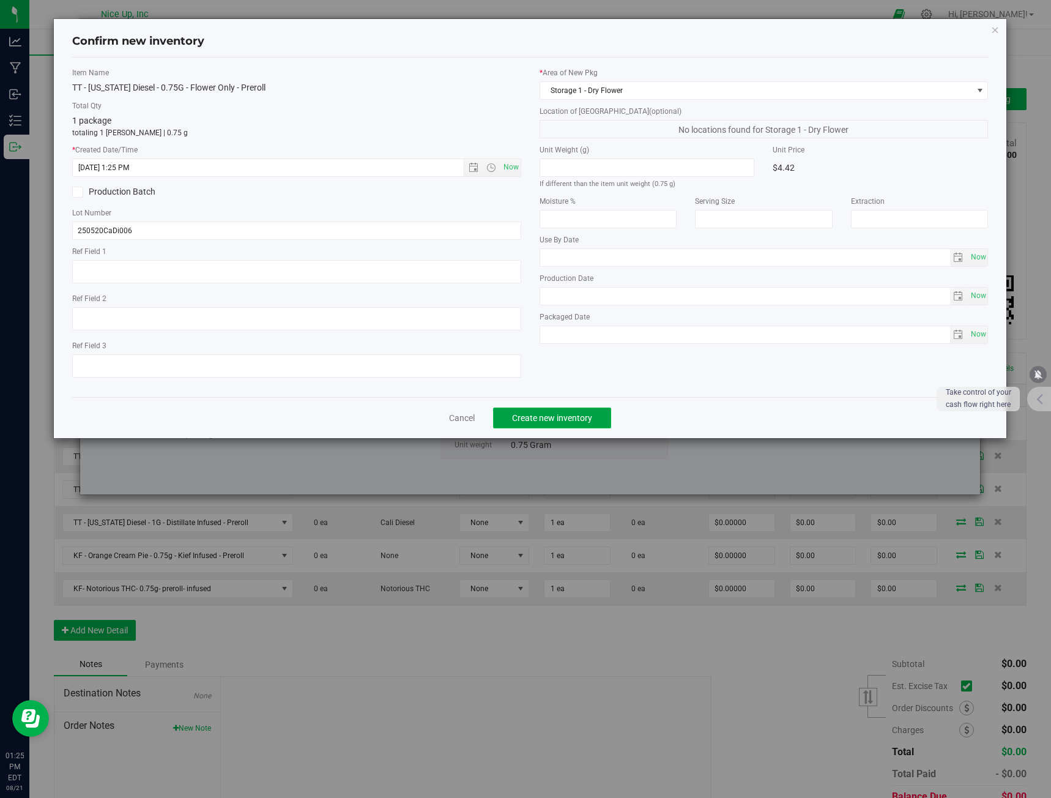
click at [527, 418] on span "Create new inventory" at bounding box center [552, 418] width 80 height 10
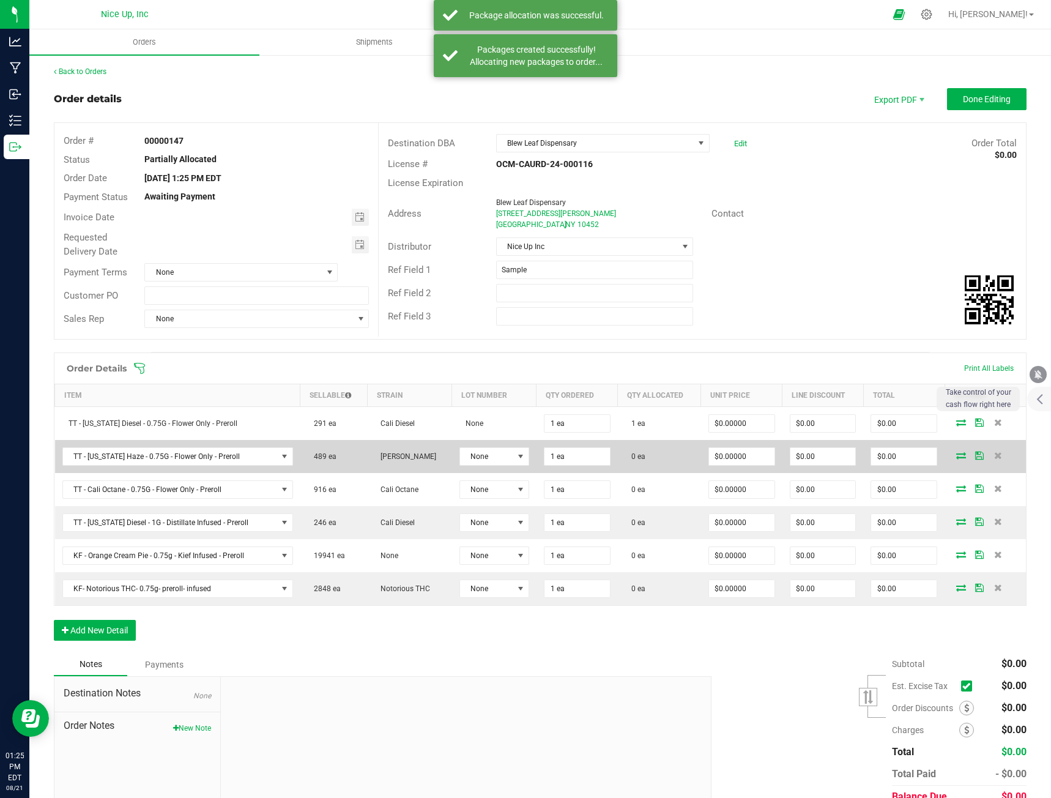
click at [957, 456] on icon at bounding box center [961, 454] width 10 height 7
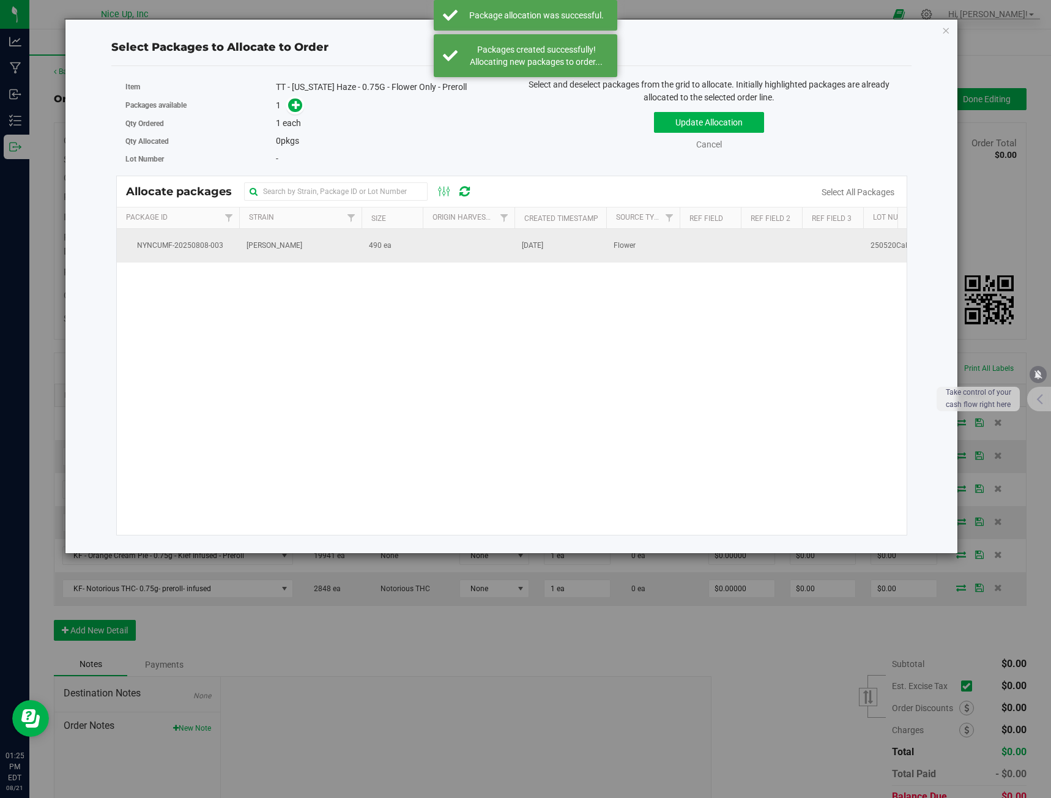
drag, startPoint x: 293, startPoint y: 243, endPoint x: 292, endPoint y: 230, distance: 12.9
click at [293, 243] on td "[PERSON_NAME]" at bounding box center [300, 245] width 122 height 33
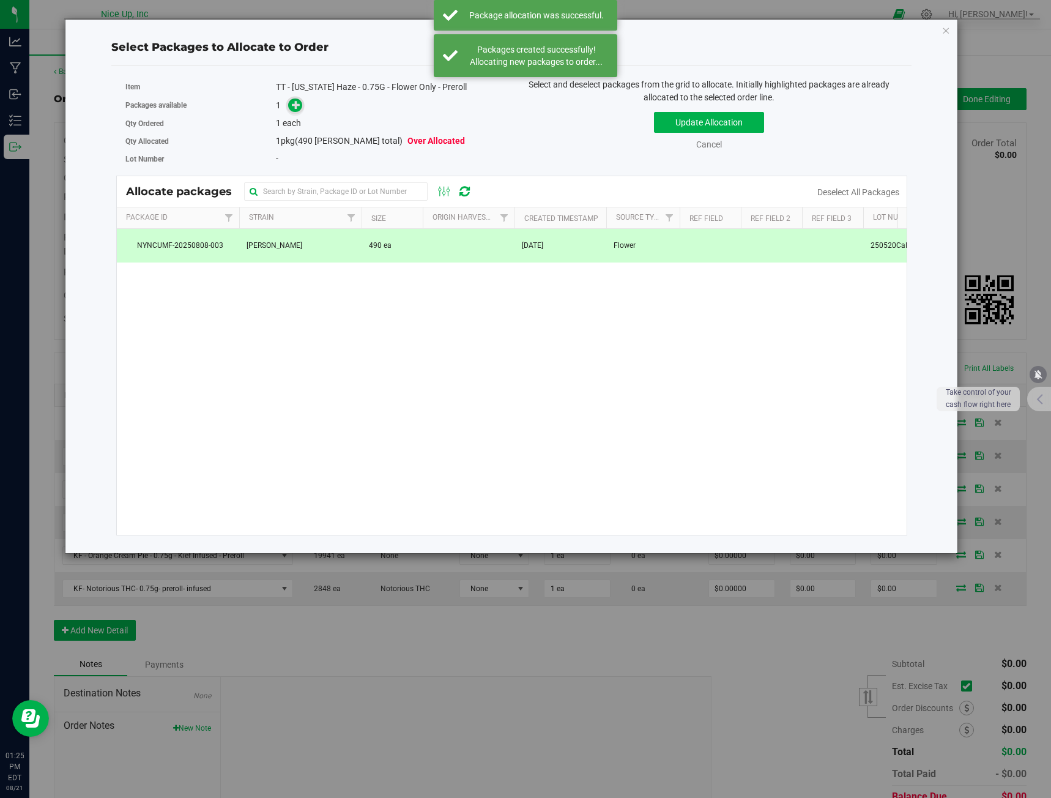
click at [290, 109] on span at bounding box center [295, 105] width 14 height 14
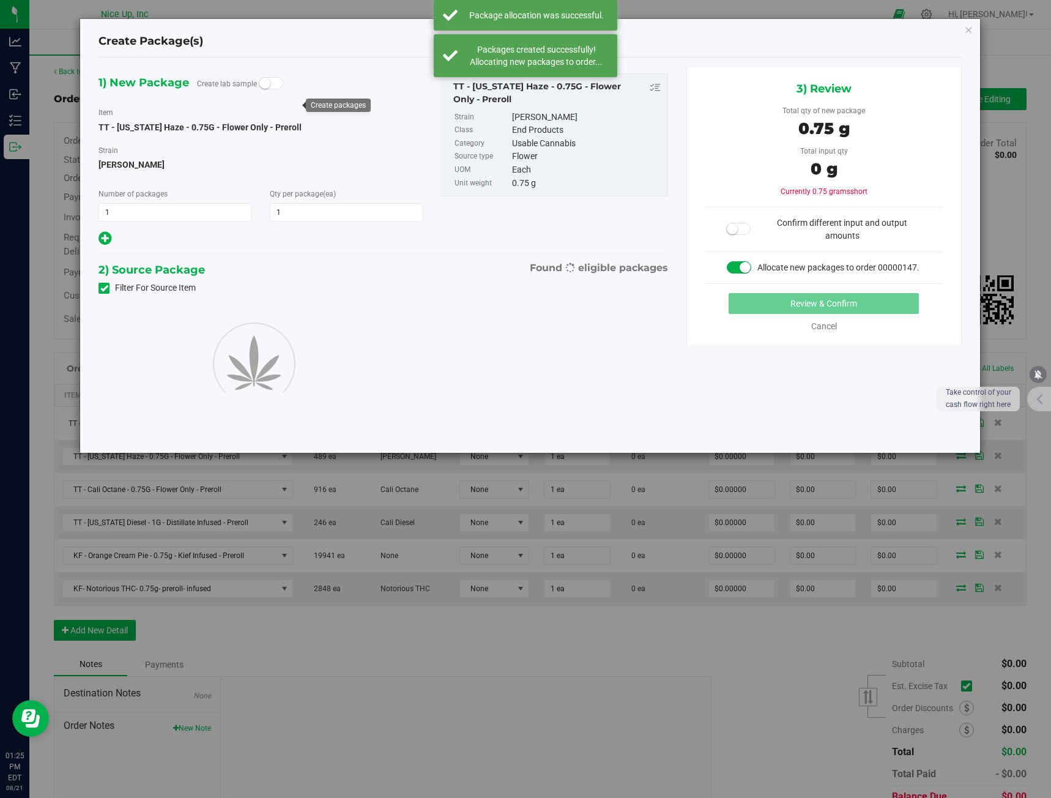
type input "1"
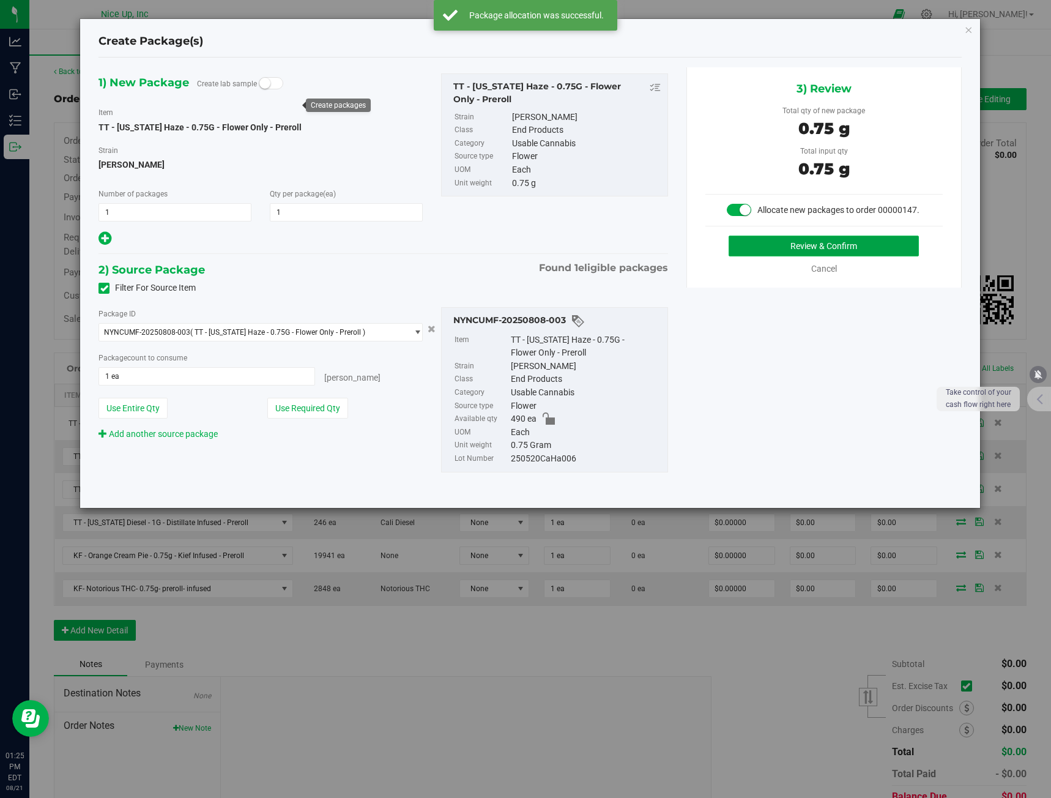
click at [815, 246] on button "Review & Confirm" at bounding box center [824, 245] width 190 height 21
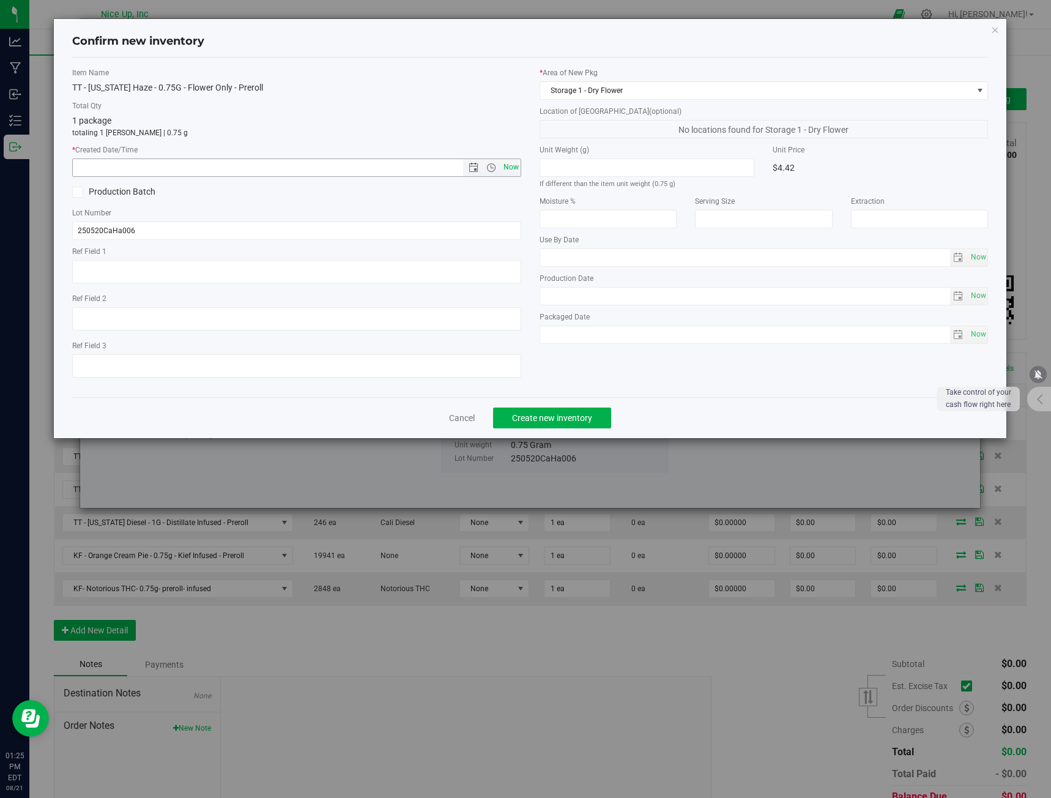
click at [508, 171] on span "Now" at bounding box center [510, 167] width 21 height 18
type input "[DATE] 1:25 PM"
click at [565, 416] on span "Create new inventory" at bounding box center [552, 418] width 80 height 10
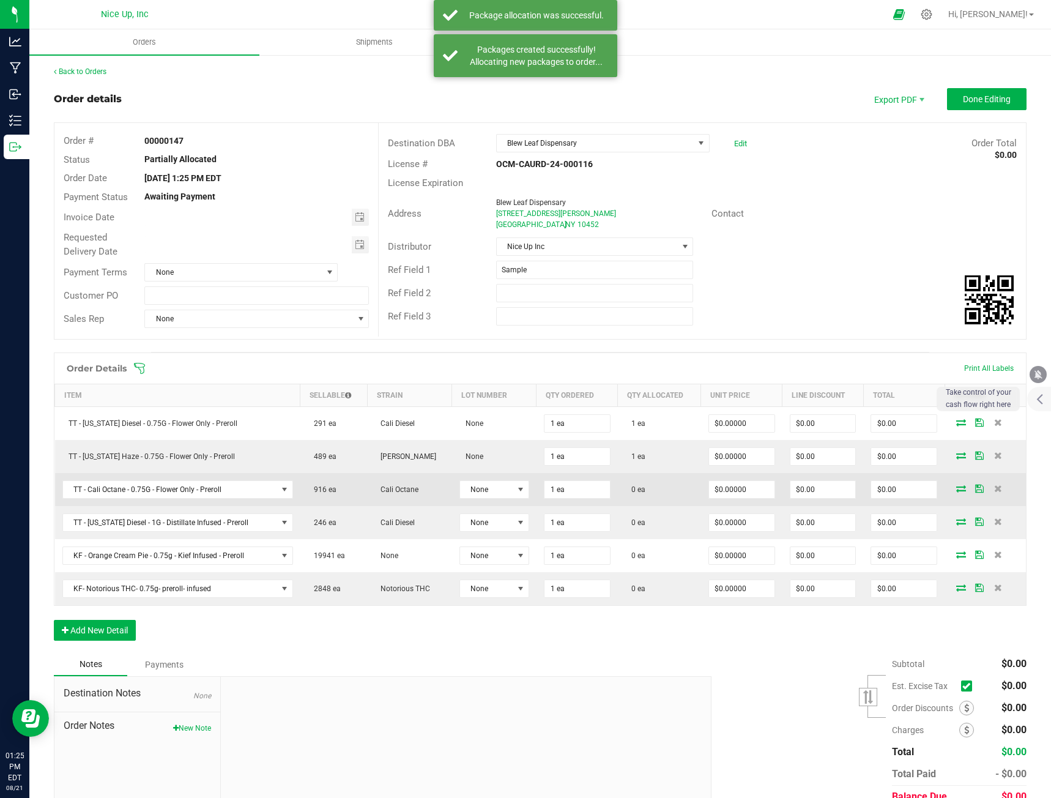
click at [956, 492] on icon at bounding box center [961, 487] width 10 height 7
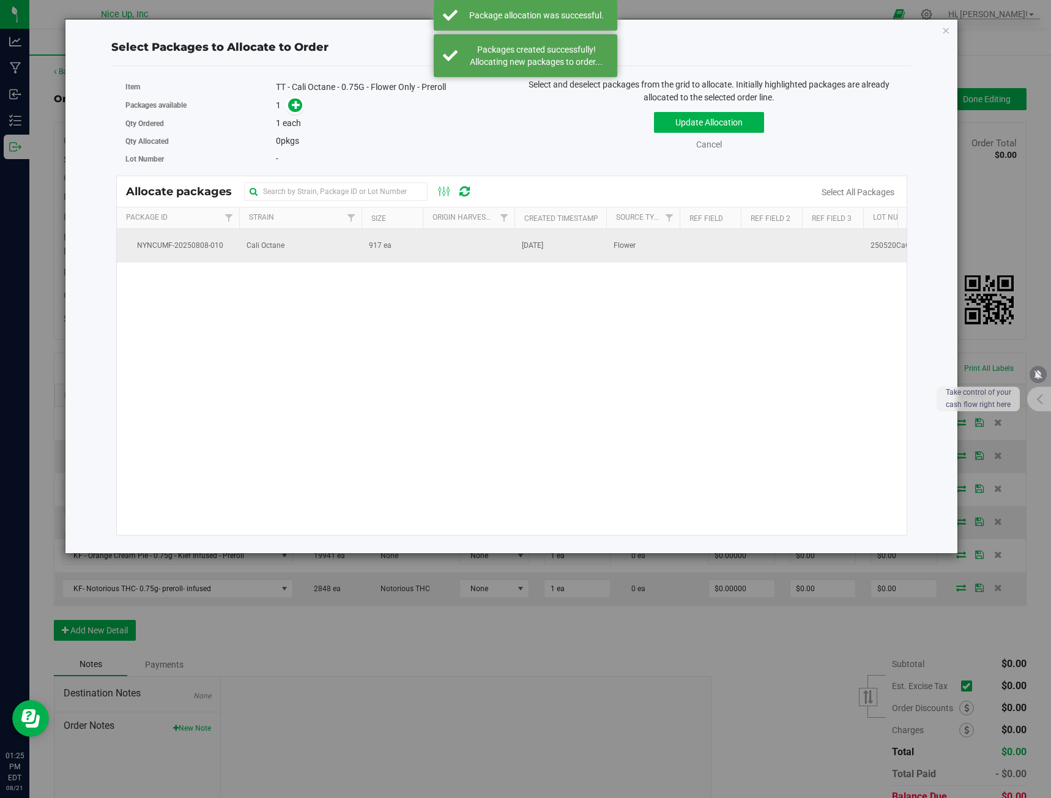
click at [391, 257] on td "917 ea" at bounding box center [392, 245] width 61 height 33
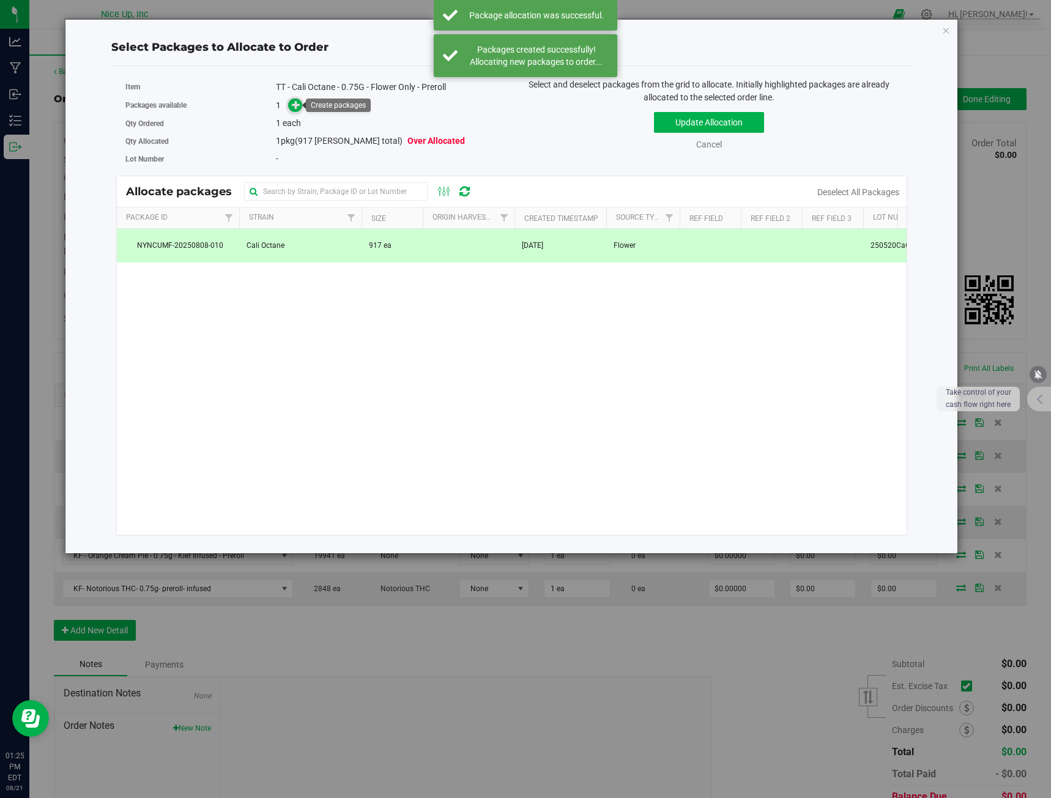
click at [291, 109] on span at bounding box center [295, 105] width 14 height 14
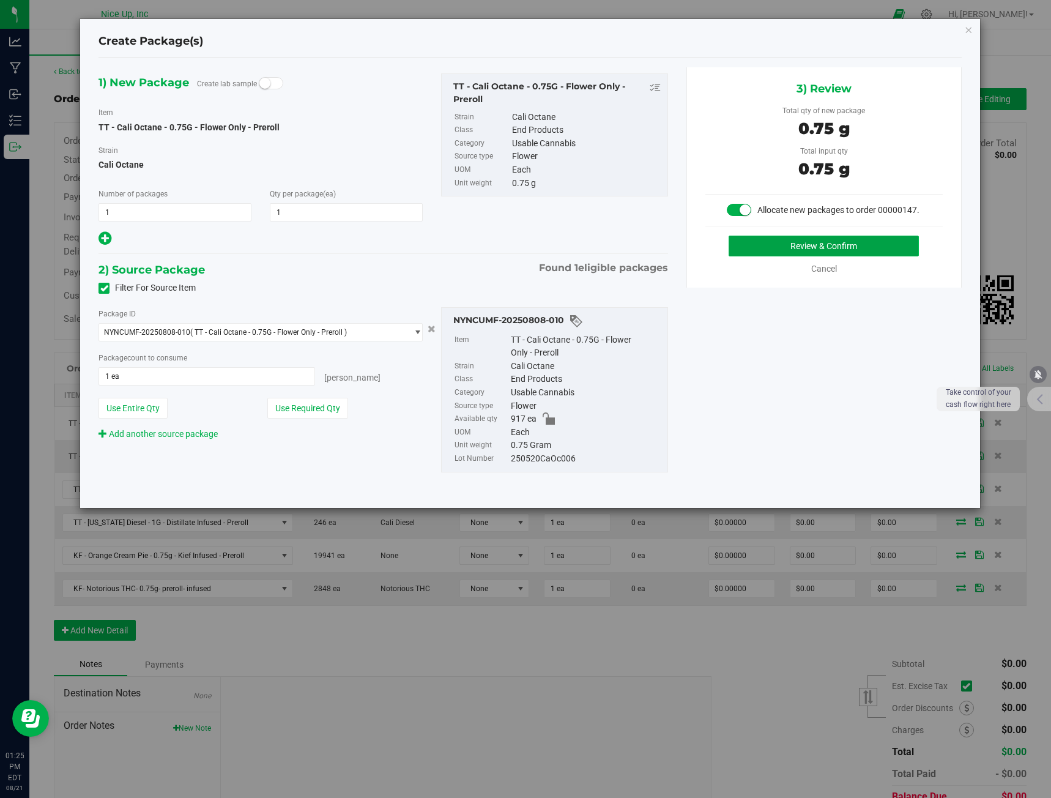
click at [804, 250] on button "Review & Confirm" at bounding box center [824, 245] width 190 height 21
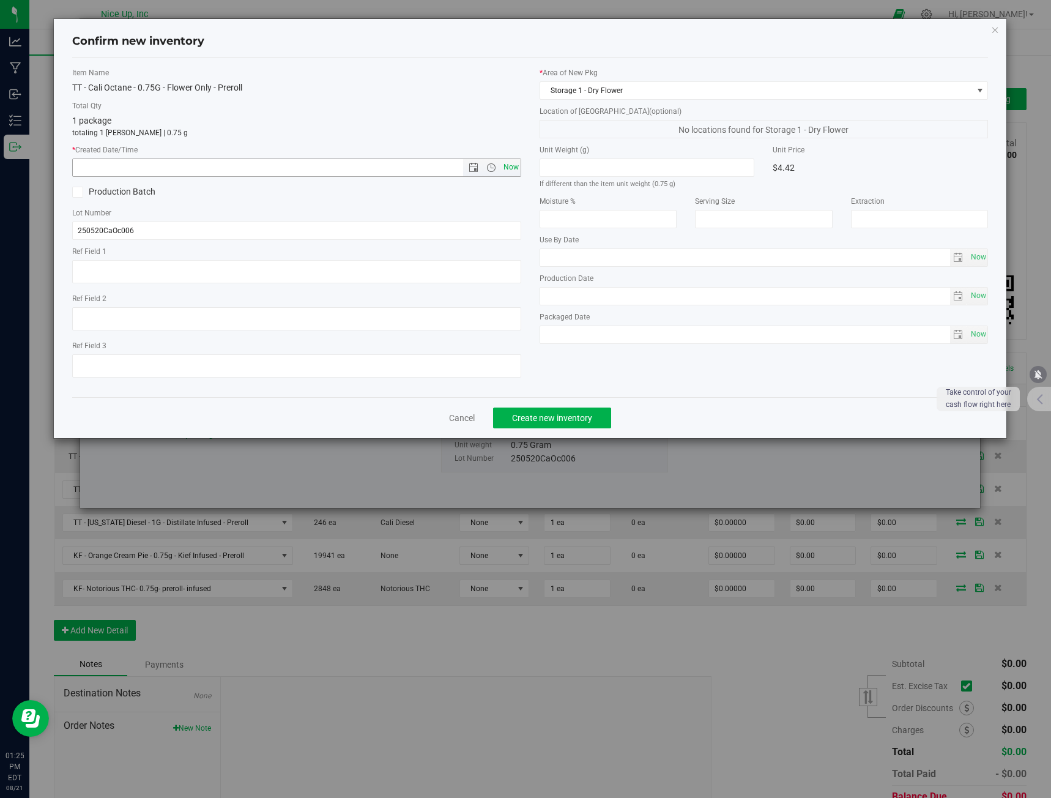
click at [514, 164] on span "Now" at bounding box center [510, 167] width 21 height 18
type input "[DATE] 1:25 PM"
click at [594, 417] on button "Create new inventory" at bounding box center [552, 417] width 118 height 21
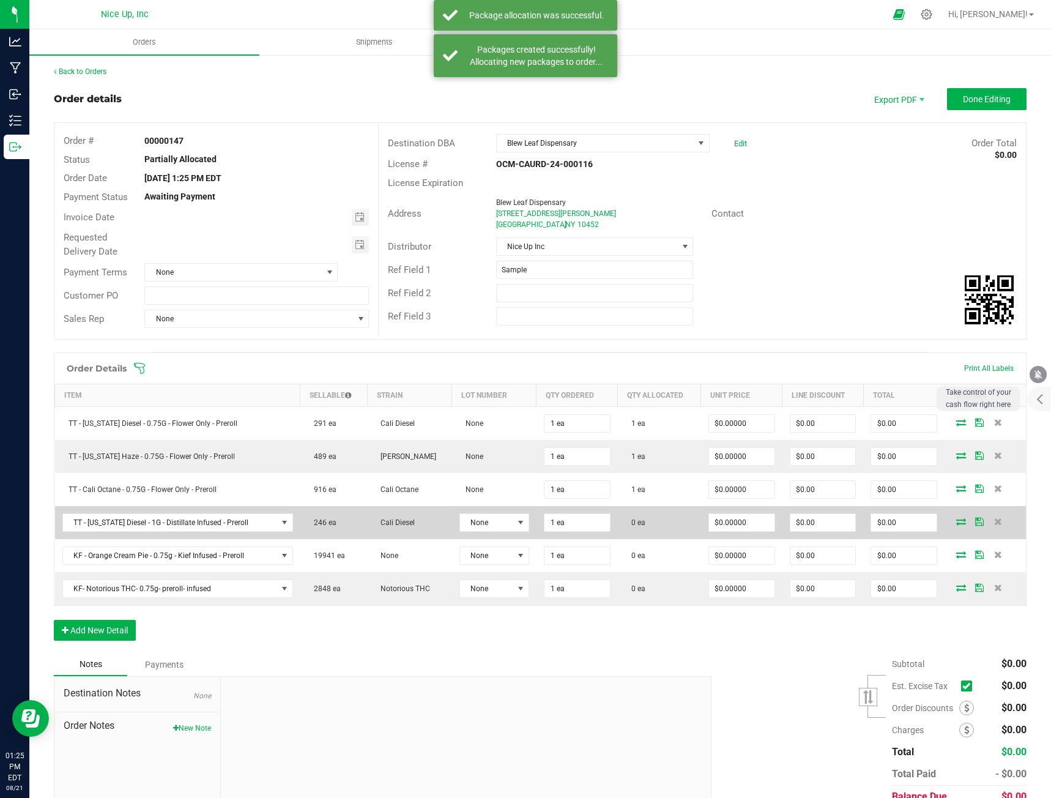
click at [956, 524] on icon at bounding box center [961, 520] width 10 height 7
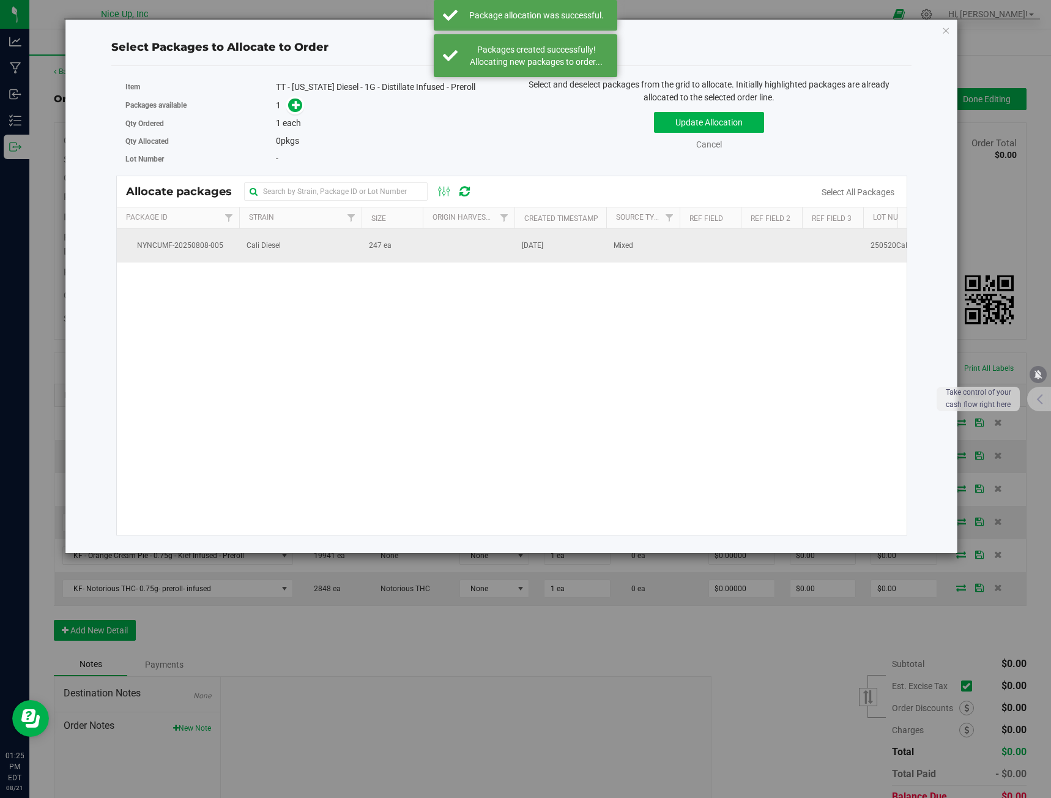
click at [428, 251] on td at bounding box center [469, 245] width 92 height 33
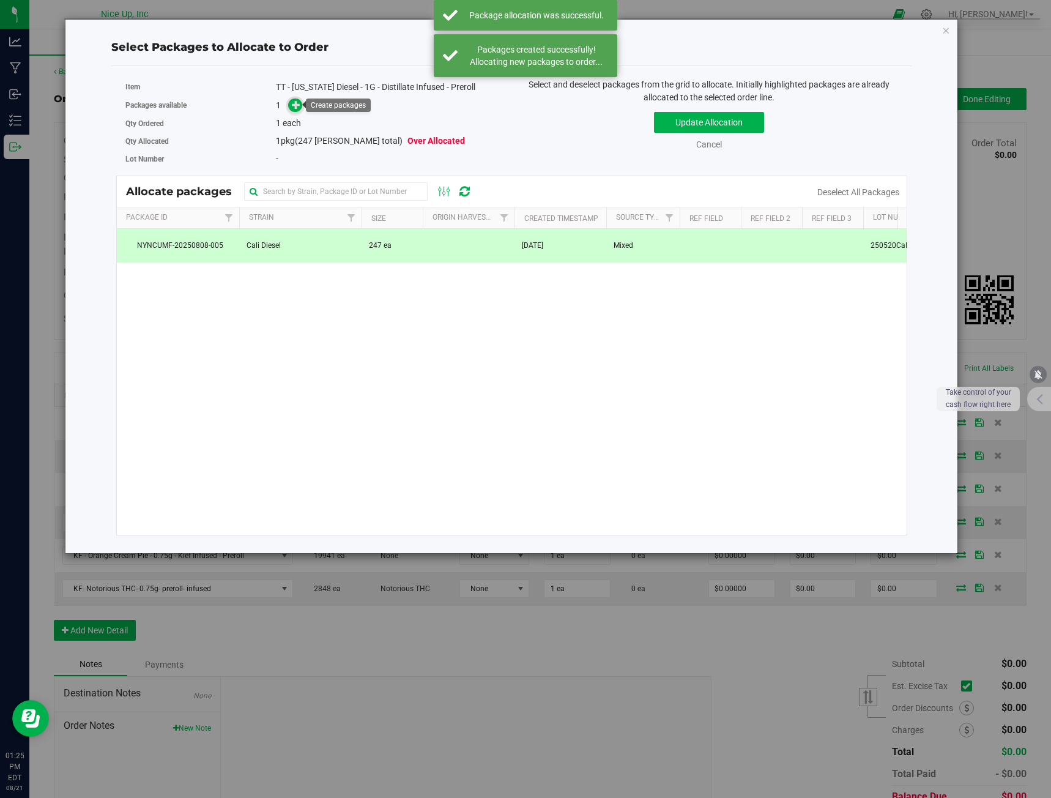
click at [295, 108] on icon at bounding box center [296, 104] width 9 height 9
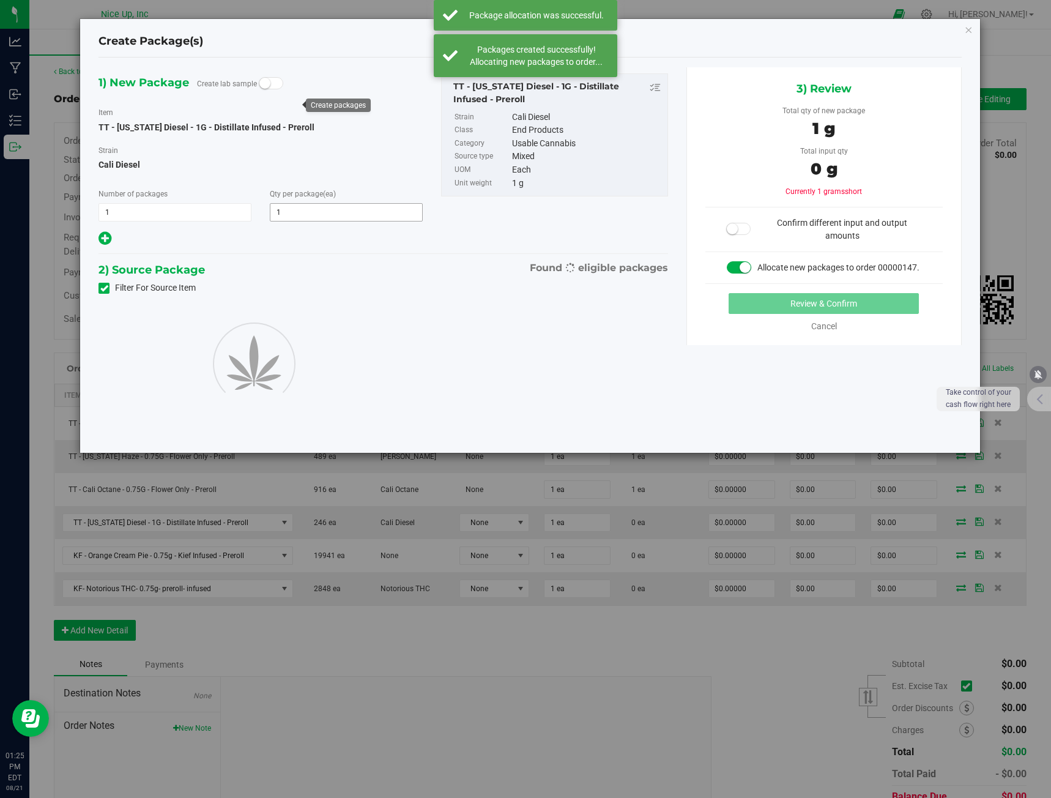
type input "1"
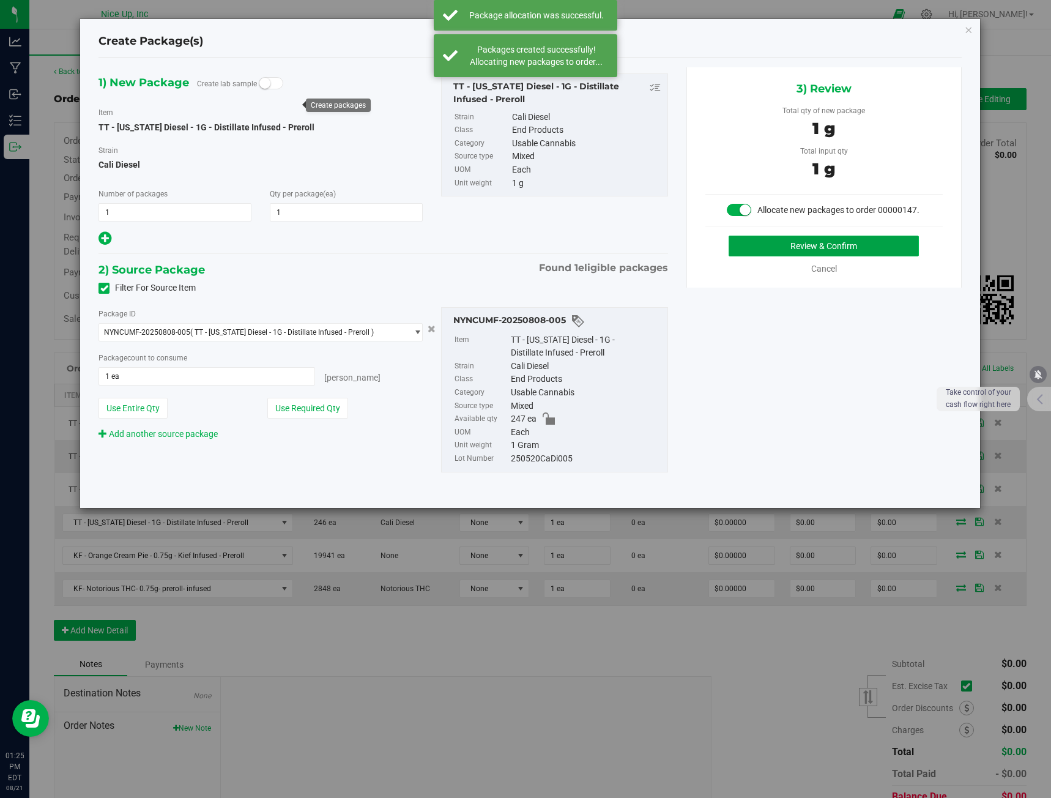
click at [867, 252] on button "Review & Confirm" at bounding box center [824, 245] width 190 height 21
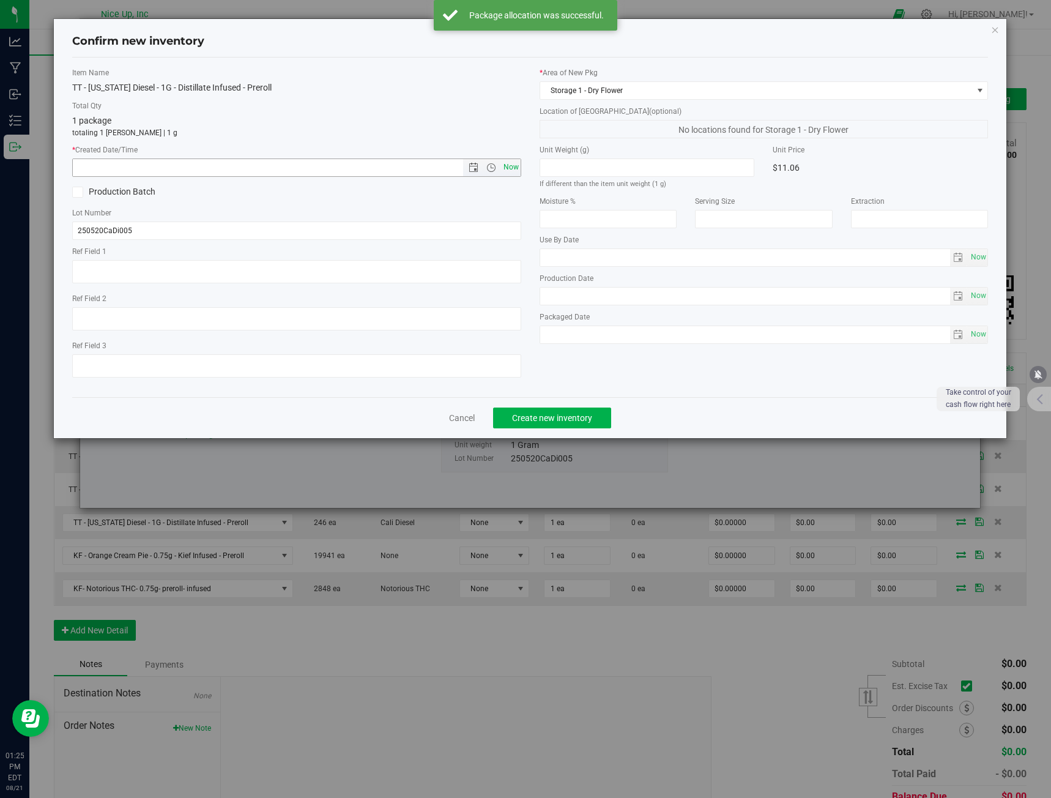
click at [509, 166] on span "Now" at bounding box center [510, 167] width 21 height 18
type input "[DATE] 1:25 PM"
click at [566, 410] on button "Create new inventory" at bounding box center [552, 417] width 118 height 21
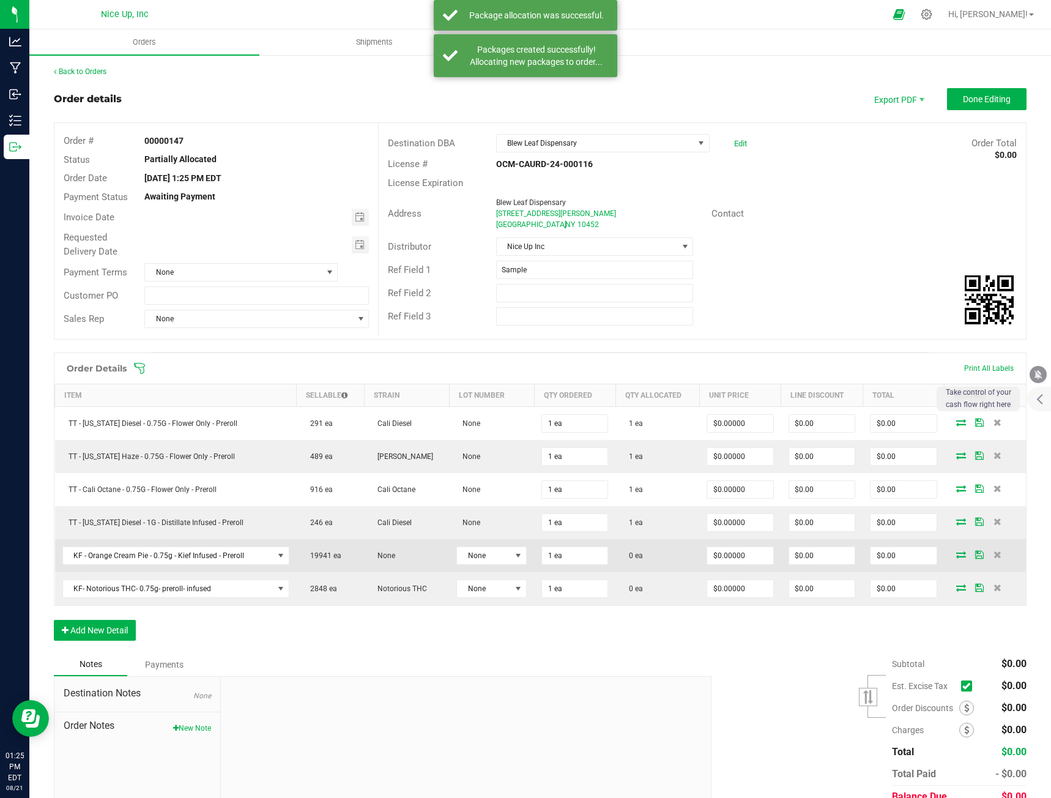
click at [956, 552] on icon at bounding box center [961, 554] width 10 height 7
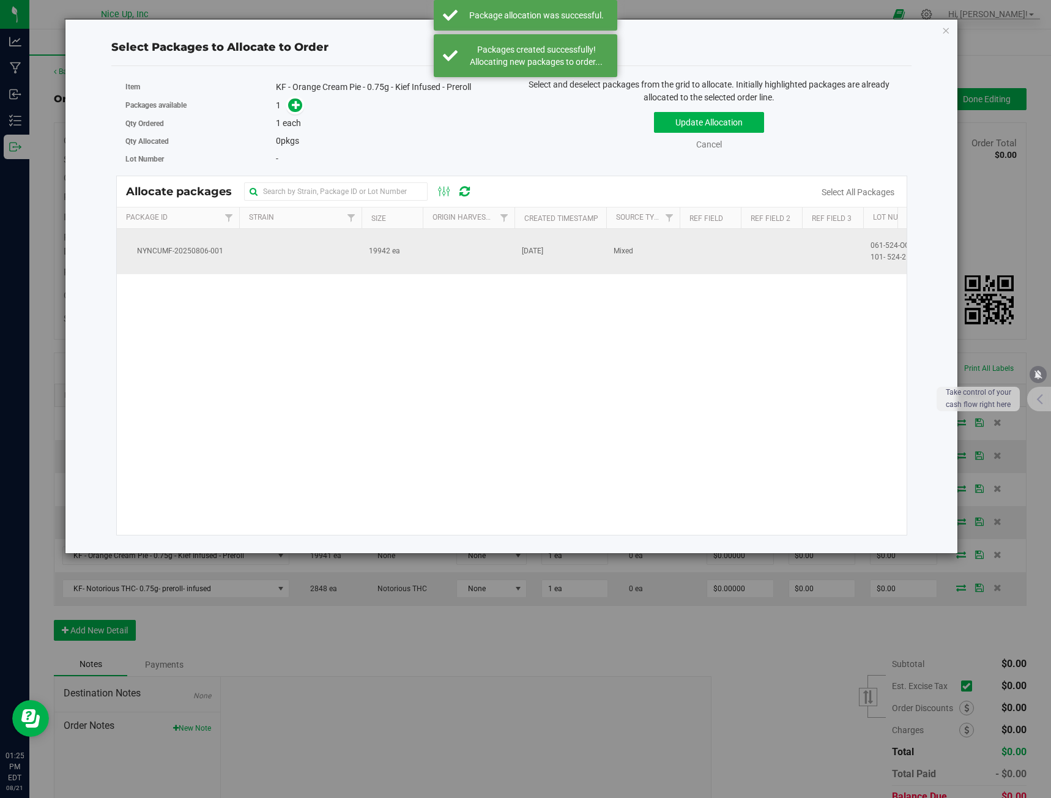
click at [355, 253] on td at bounding box center [300, 251] width 122 height 45
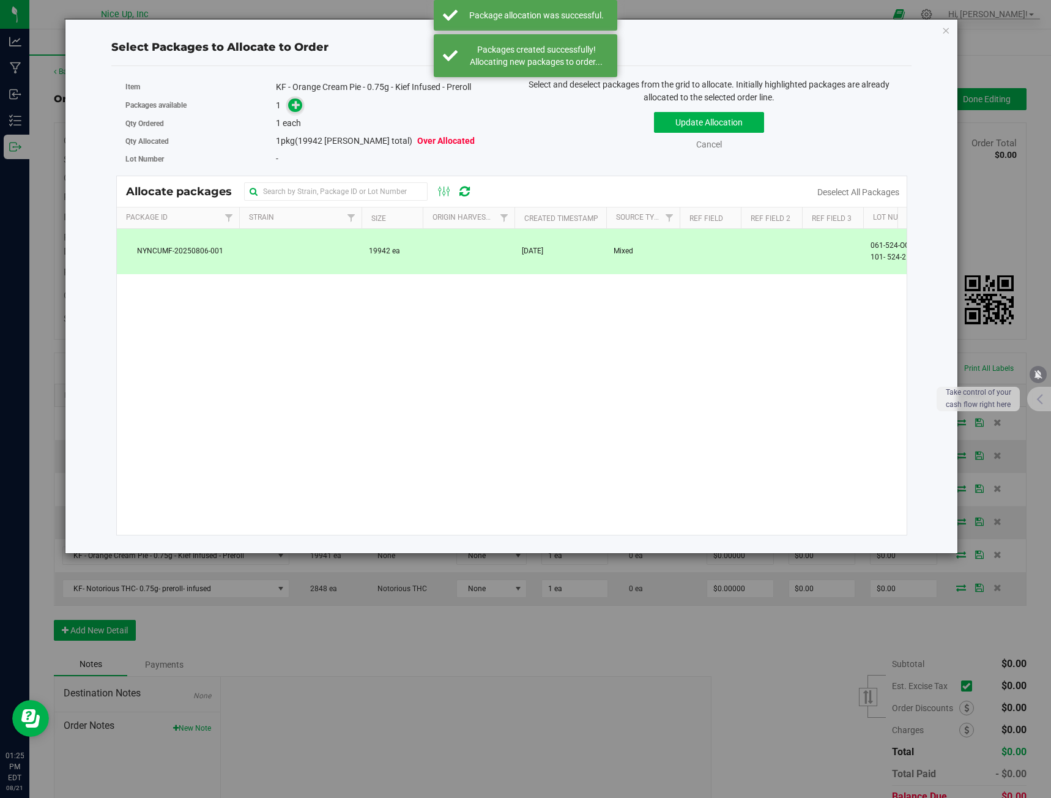
click at [295, 104] on icon at bounding box center [296, 104] width 9 height 9
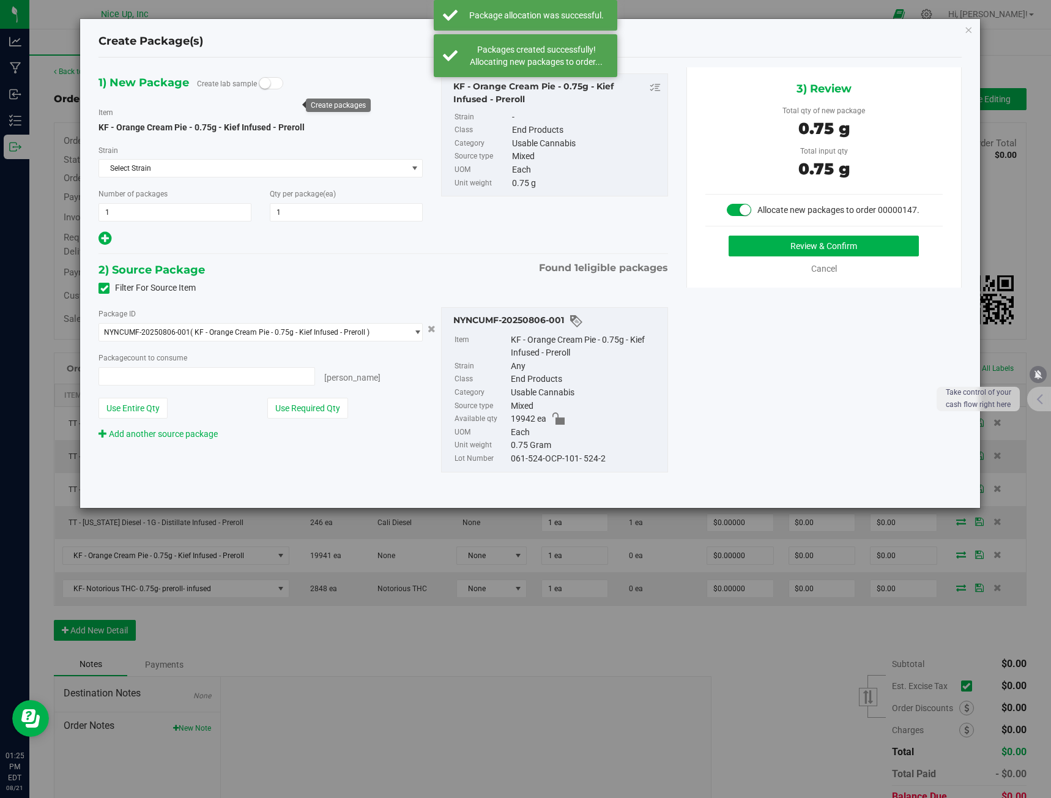
type input "1 ea"
click at [836, 250] on button "Review & Confirm" at bounding box center [824, 245] width 190 height 21
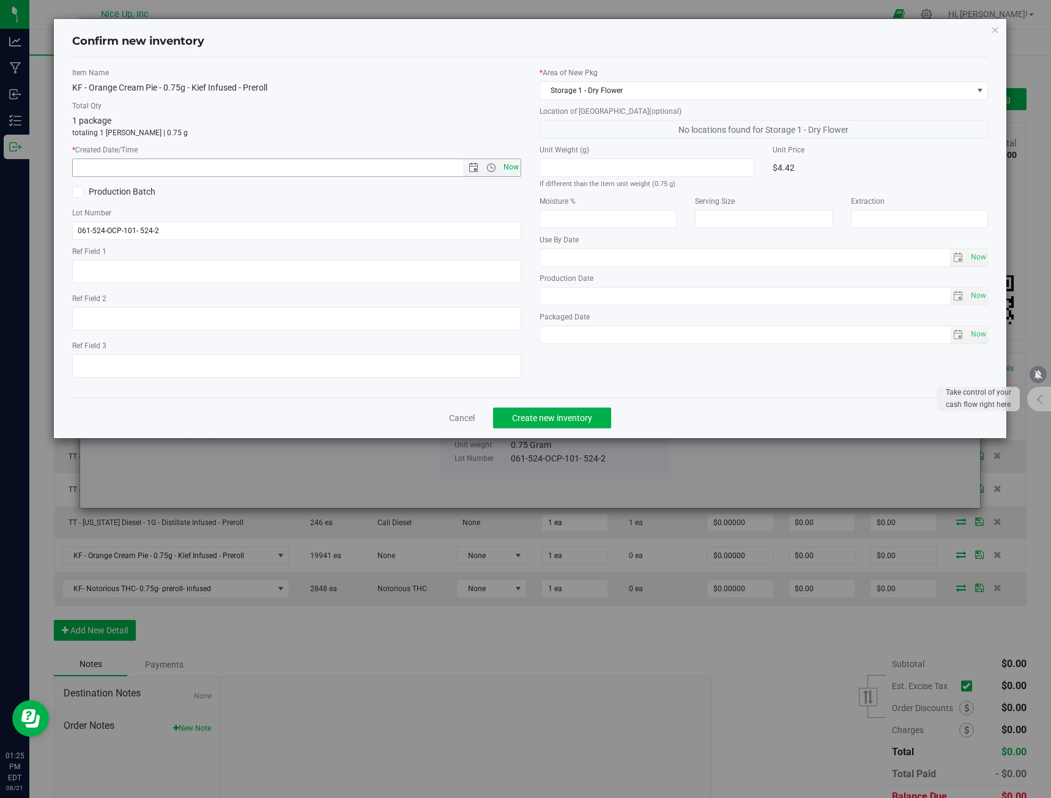
click at [511, 168] on span "Now" at bounding box center [510, 167] width 21 height 18
type input "[DATE] 1:25 PM"
click at [593, 413] on button "Create new inventory" at bounding box center [552, 417] width 118 height 21
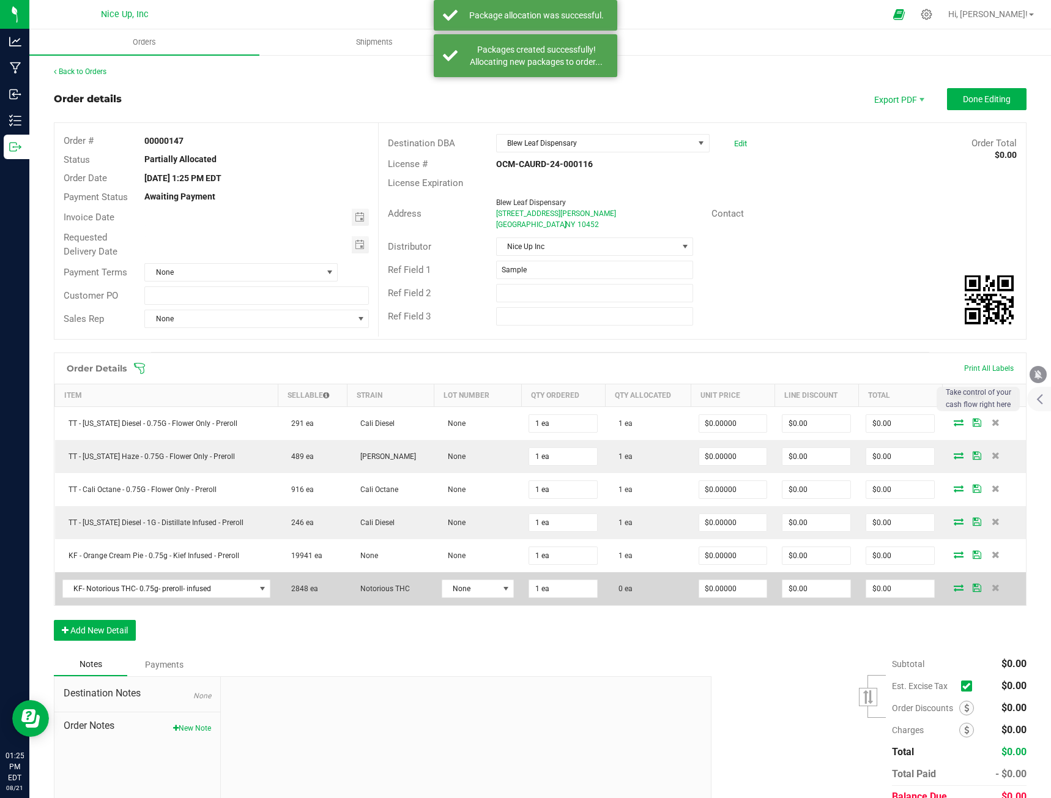
click at [954, 589] on icon at bounding box center [959, 587] width 10 height 7
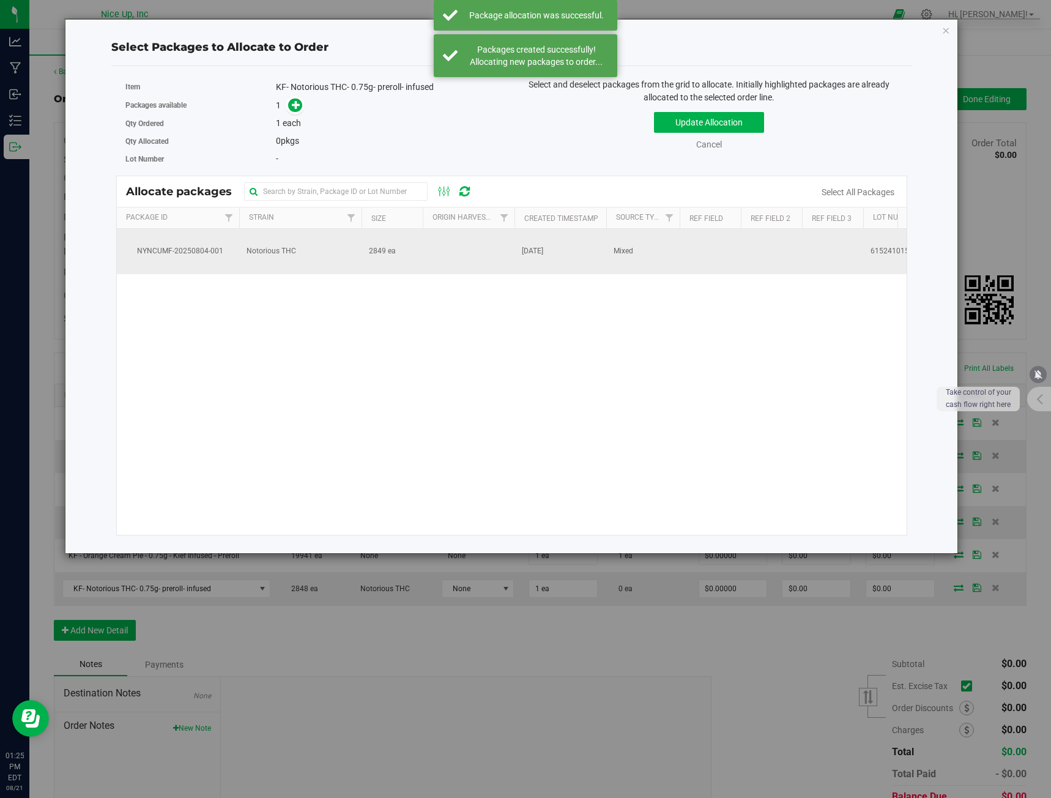
click at [430, 248] on td at bounding box center [469, 251] width 92 height 45
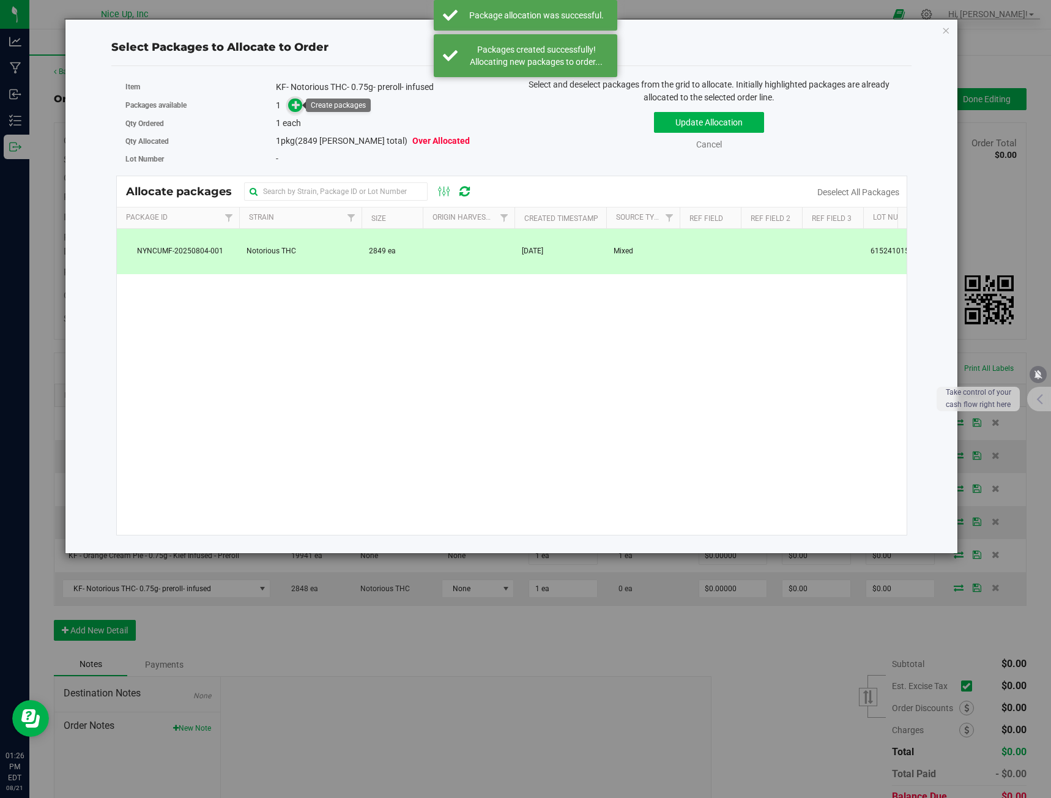
click at [294, 105] on icon at bounding box center [296, 104] width 9 height 9
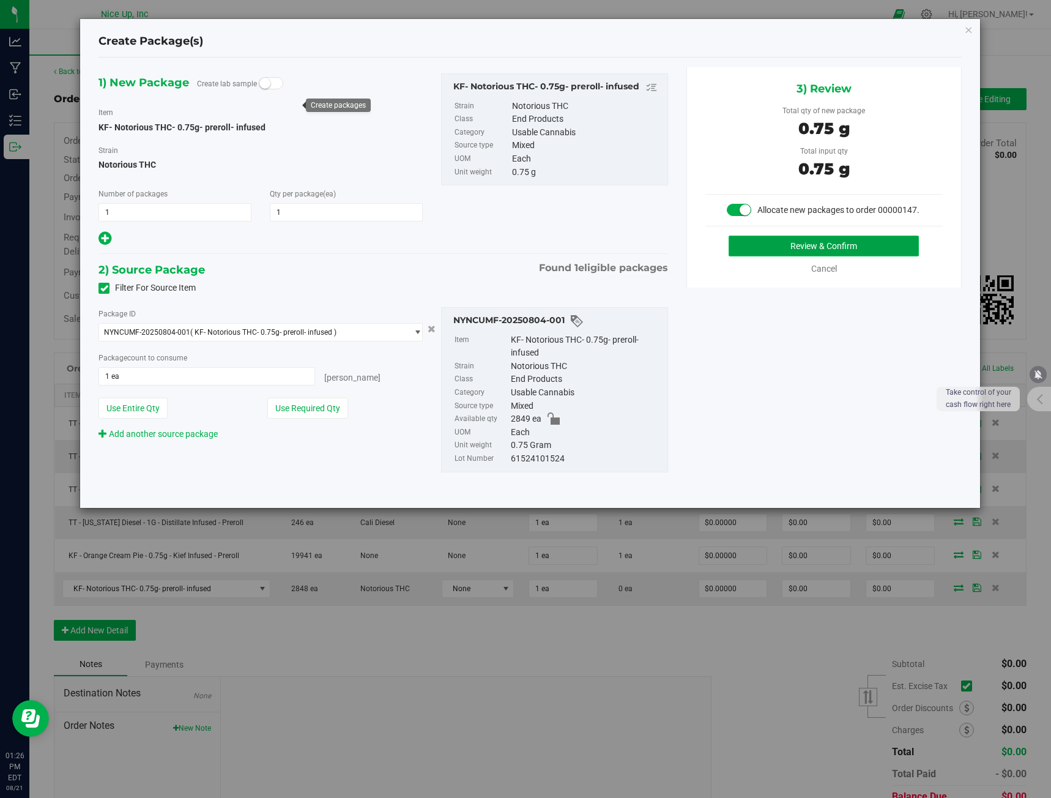
click at [765, 248] on button "Review & Confirm" at bounding box center [824, 245] width 190 height 21
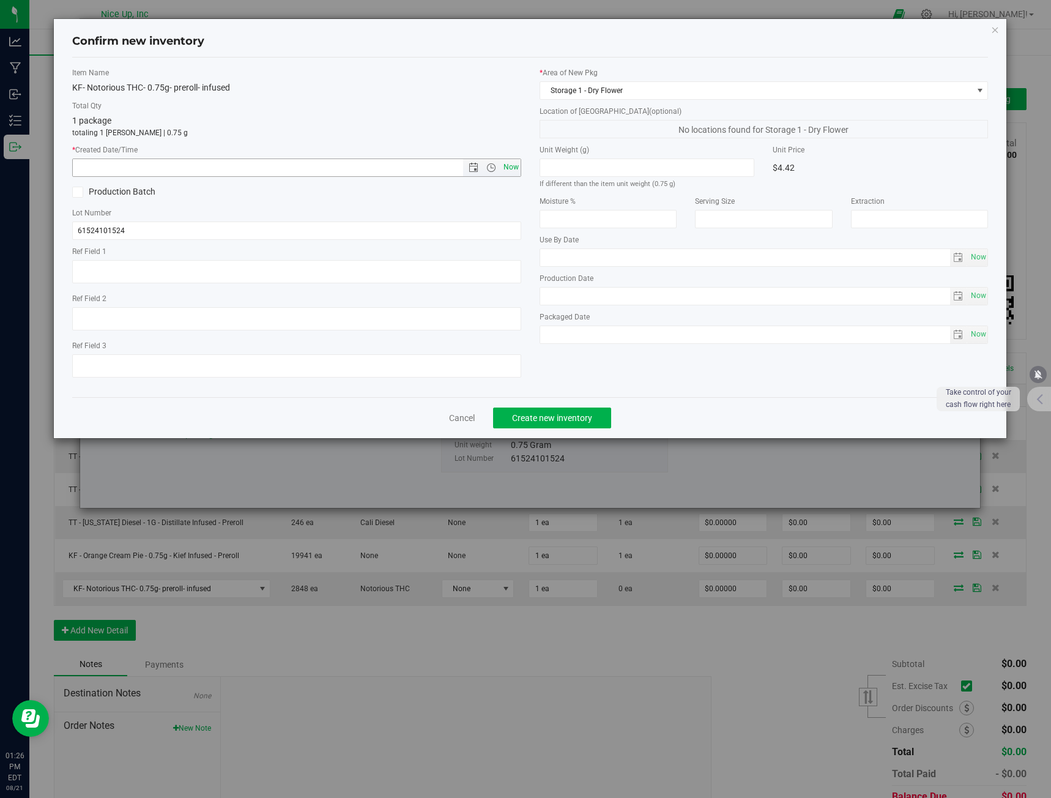
click at [505, 168] on span "Now" at bounding box center [510, 167] width 21 height 18
type input "[DATE] 1:26 PM"
click at [560, 413] on span "Create new inventory" at bounding box center [552, 418] width 80 height 10
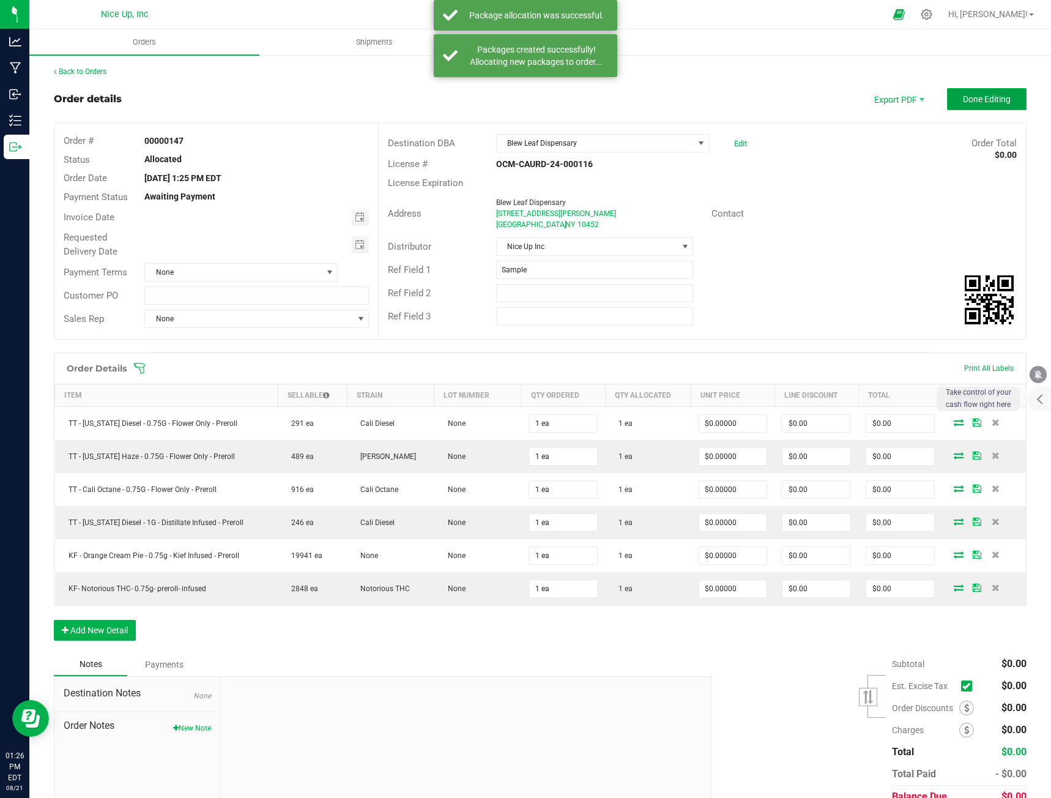
click at [974, 105] on button "Done Editing" at bounding box center [987, 99] width 80 height 22
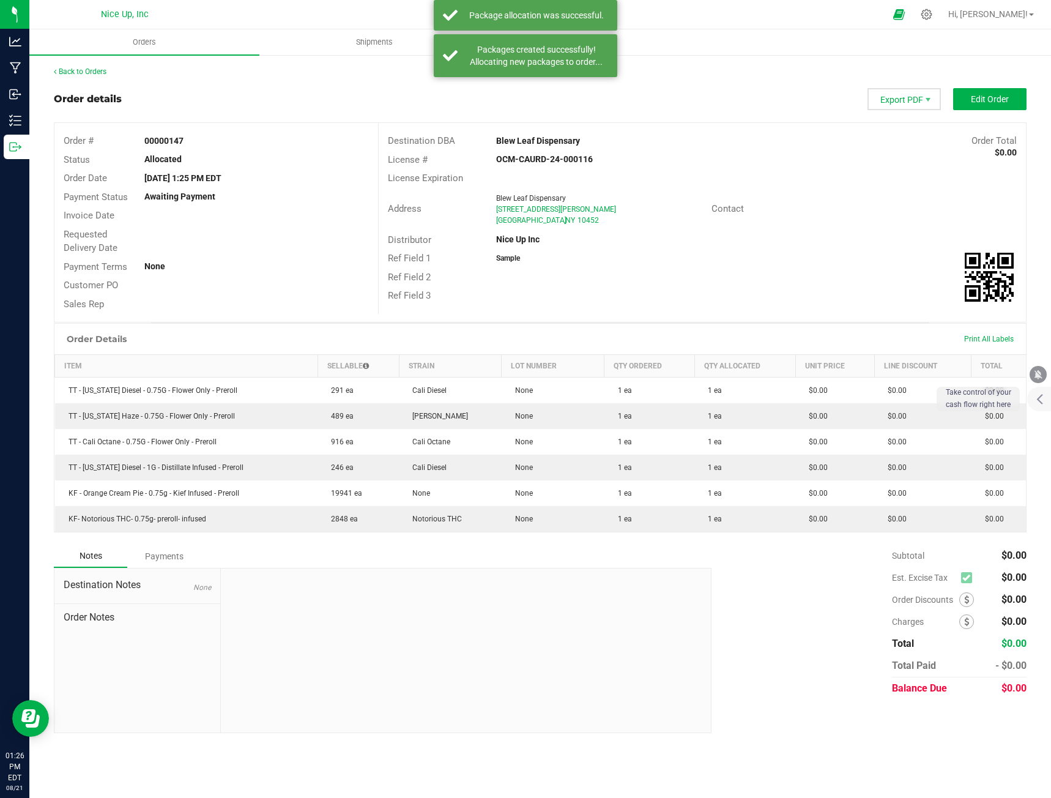
click at [904, 102] on span "Export PDF" at bounding box center [903, 99] width 73 height 22
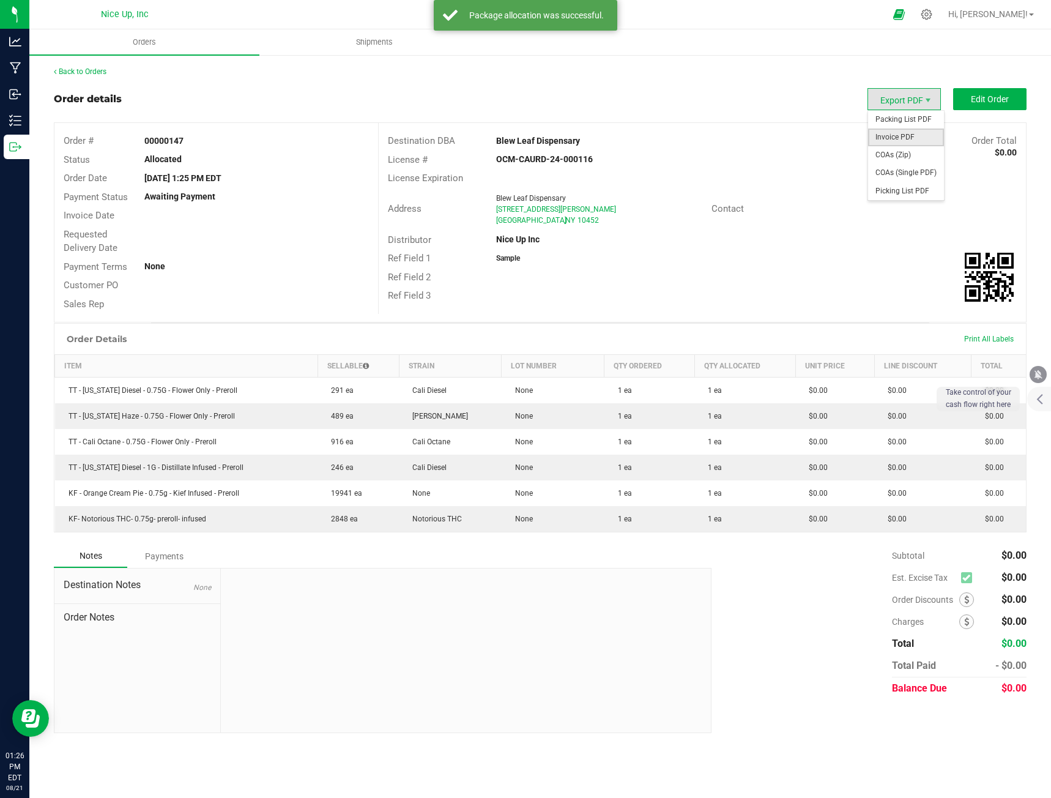
click at [907, 133] on span "Invoice PDF" at bounding box center [906, 137] width 76 height 18
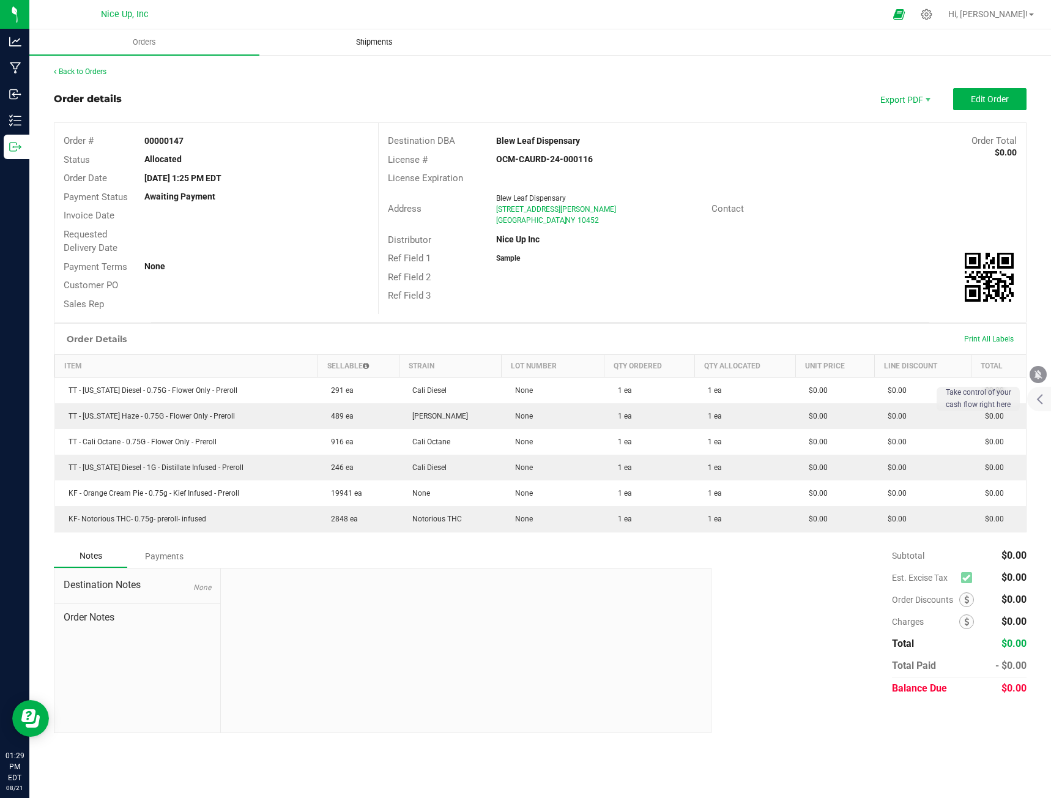
click at [370, 40] on span "Shipments" at bounding box center [374, 42] width 70 height 11
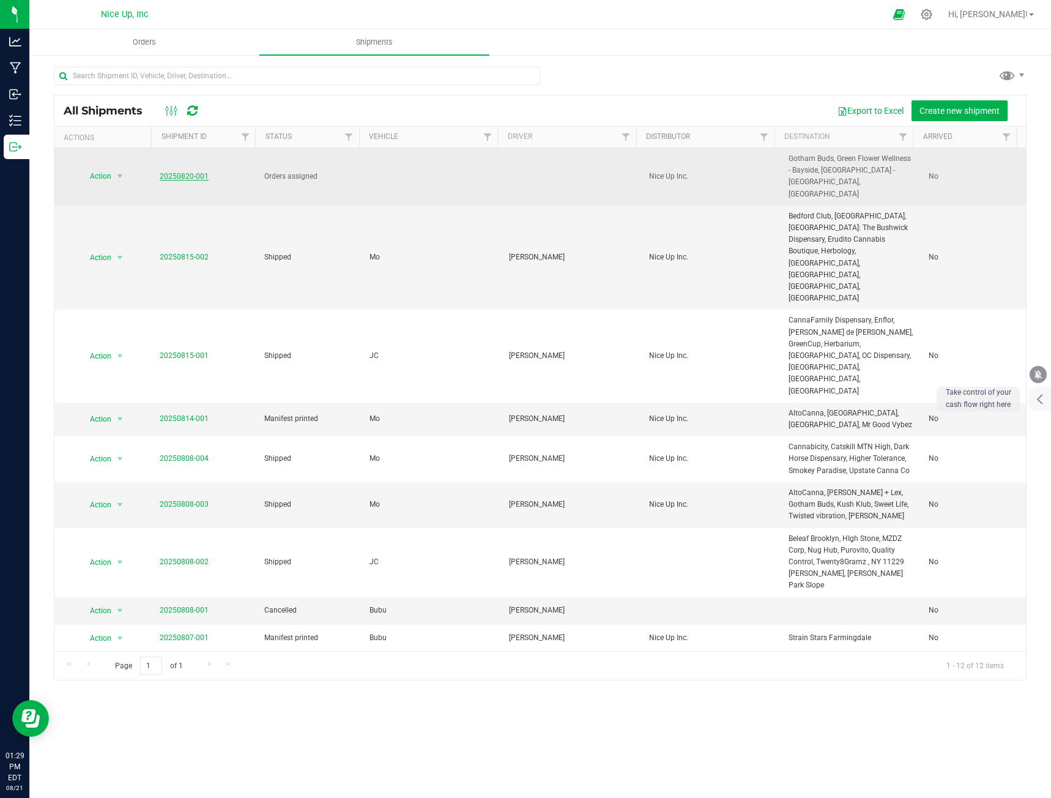
click at [169, 172] on link "20250820-001" at bounding box center [184, 176] width 49 height 9
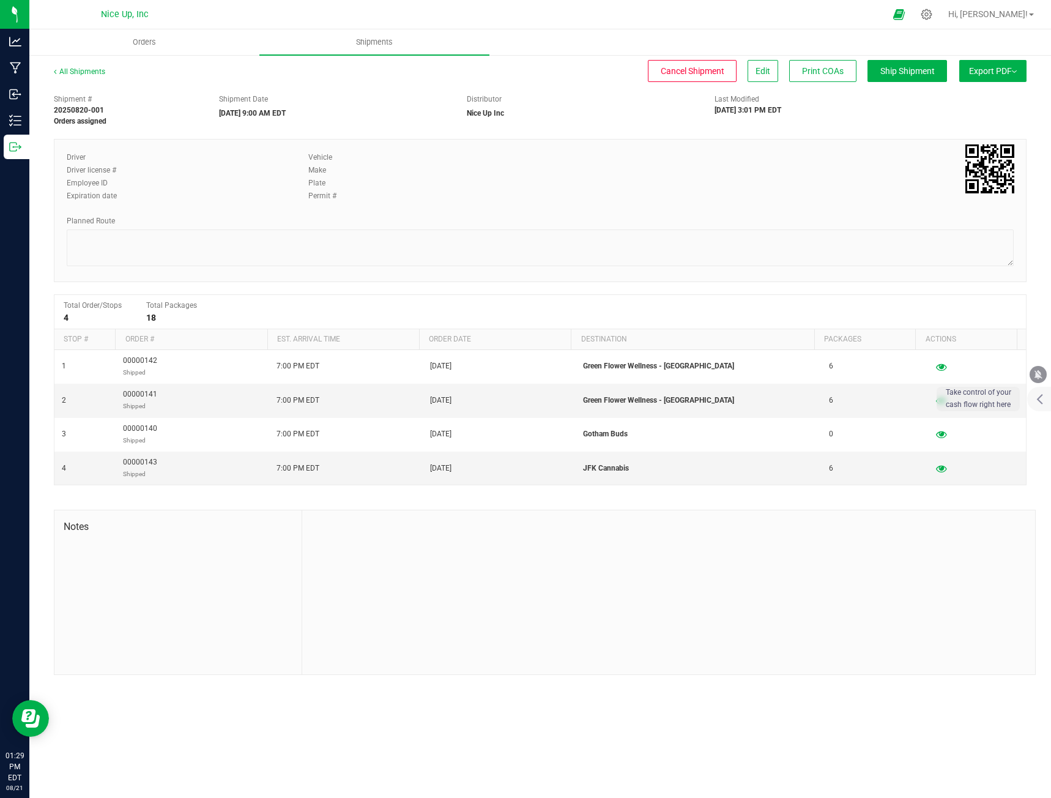
click at [748, 59] on outbound "Orders Shipments All Shipments Cancel Shipment Edit Print COAs Ship Shipment Ex…" at bounding box center [540, 358] width 1022 height 658
click at [755, 67] on span "Edit" at bounding box center [762, 71] width 15 height 10
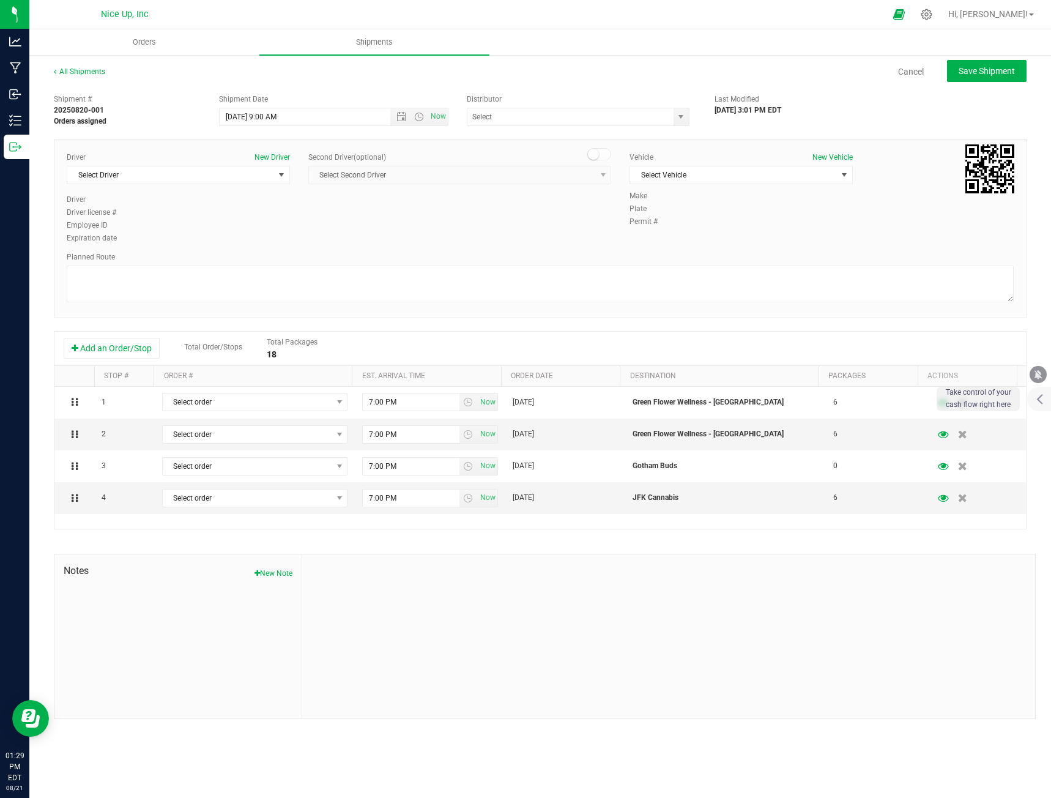
type input "Nice Up Inc"
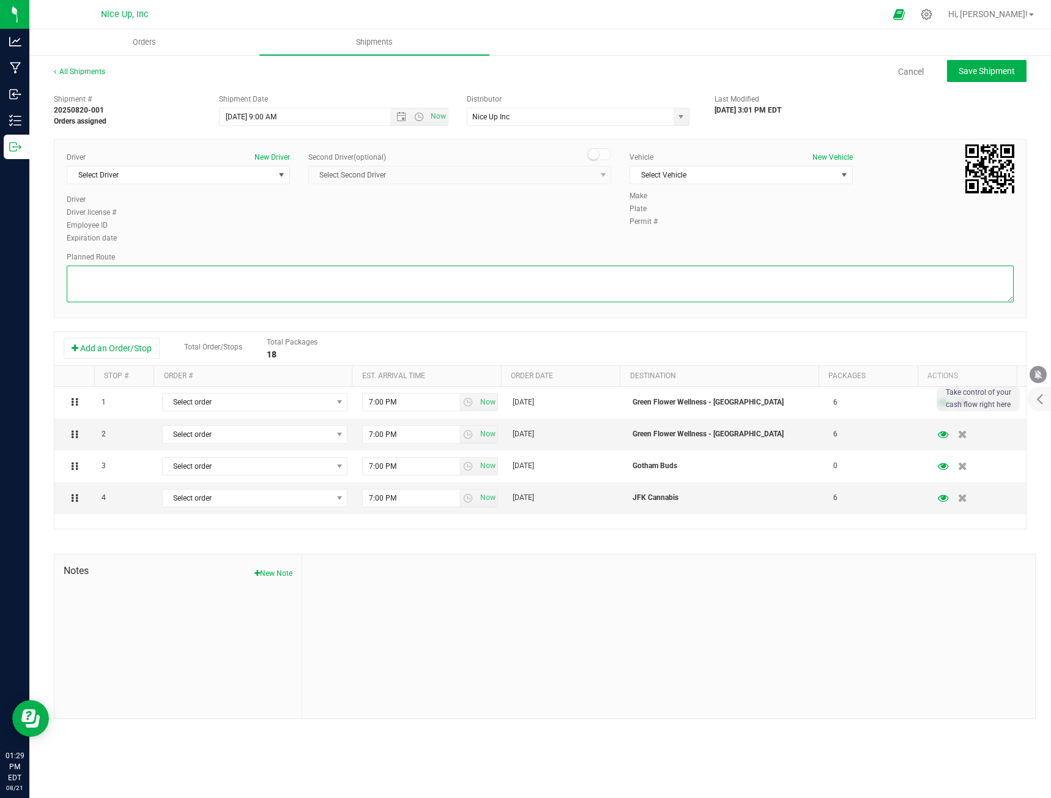
click at [258, 272] on textarea at bounding box center [540, 283] width 947 height 37
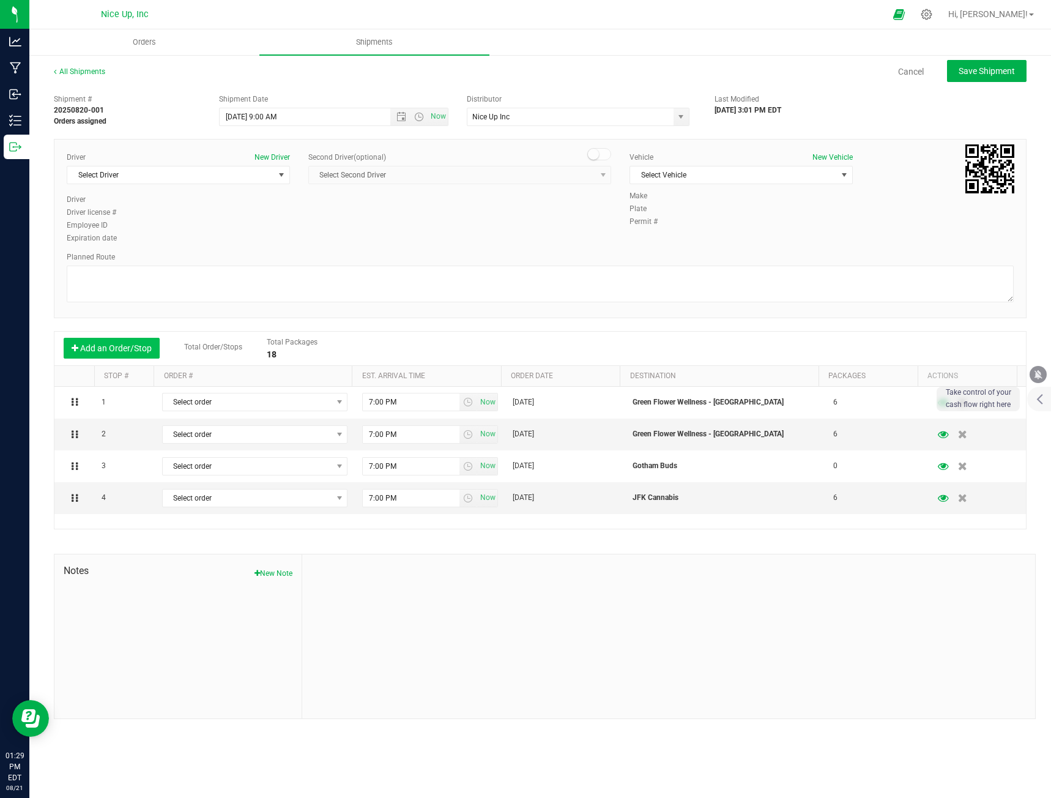
click at [116, 349] on button "Add an Order/Stop" at bounding box center [112, 348] width 96 height 21
click at [93, 70] on link "All Shipments" at bounding box center [79, 71] width 51 height 9
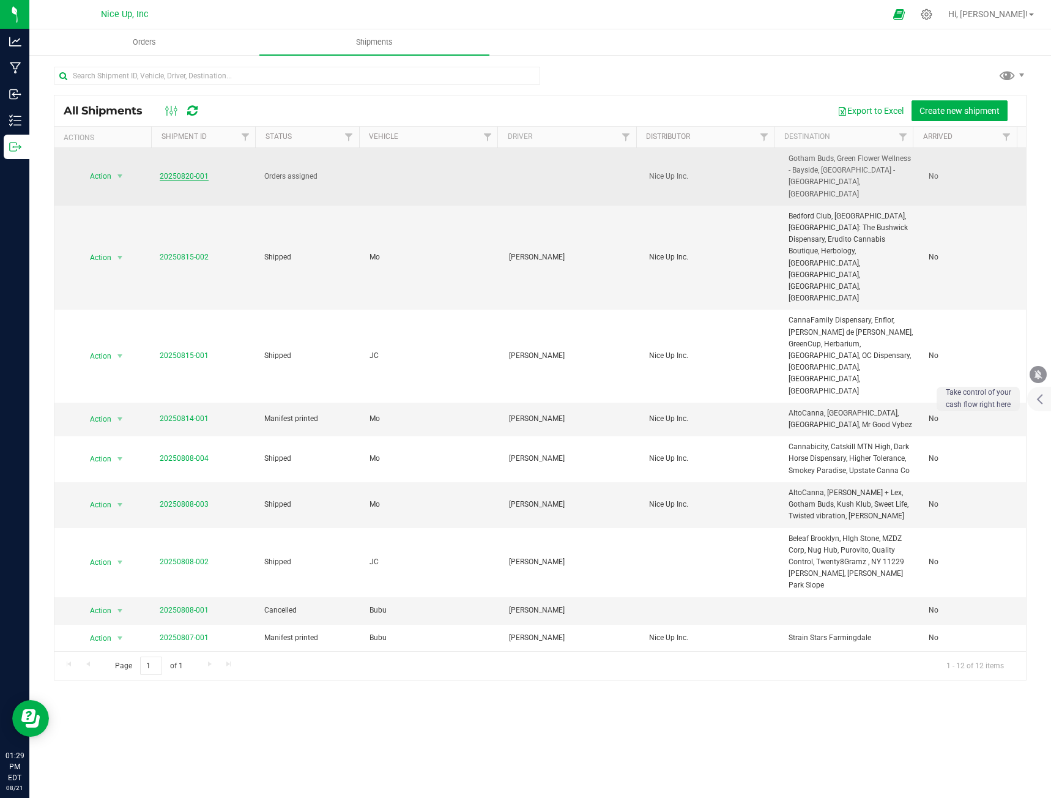
click at [177, 172] on link "20250820-001" at bounding box center [184, 176] width 49 height 9
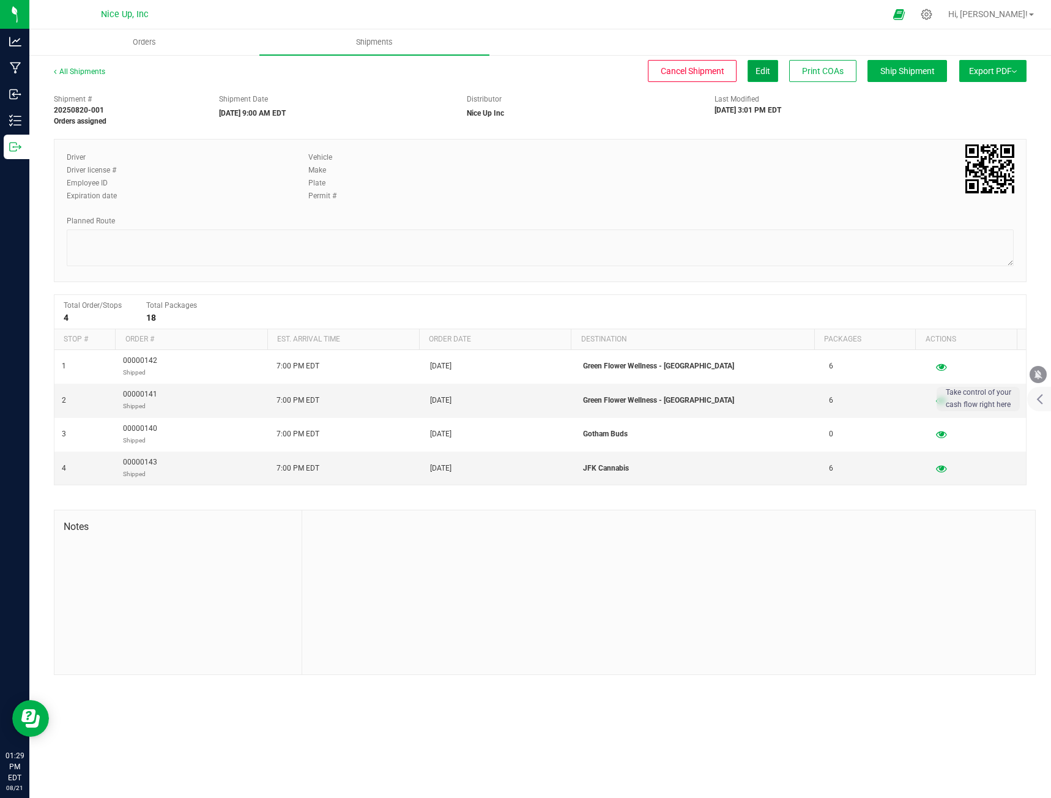
click at [767, 77] on button "Edit" at bounding box center [762, 71] width 31 height 22
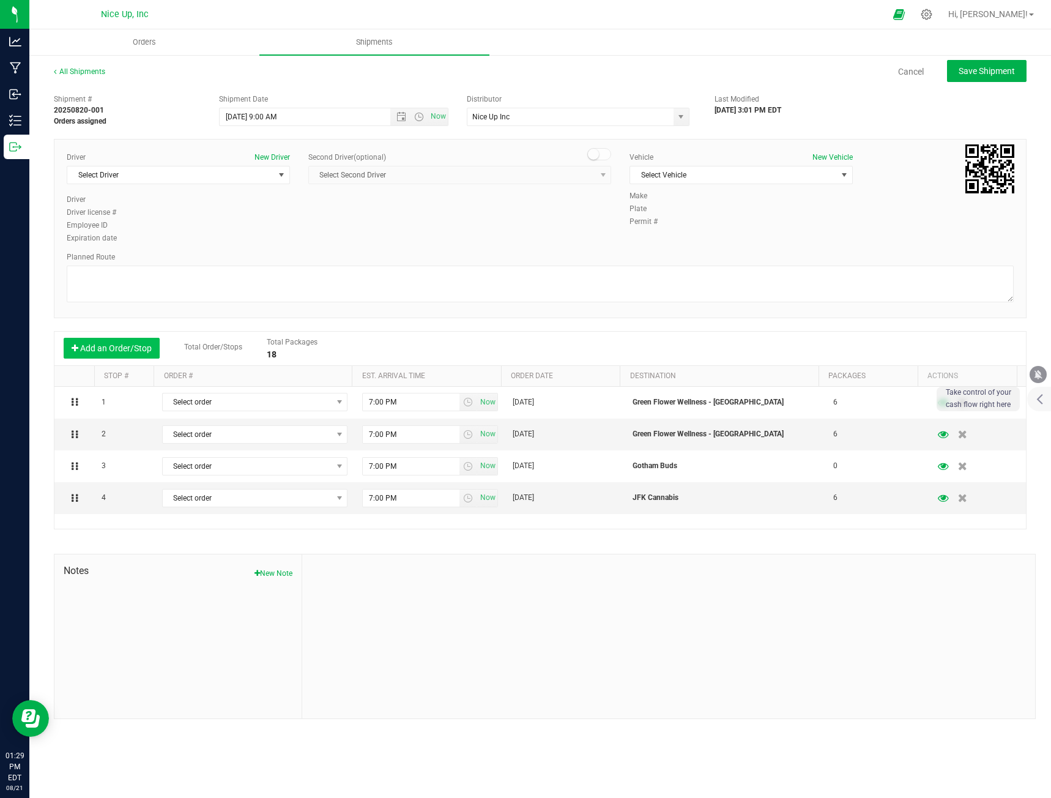
click at [129, 346] on button "Add an Order/Stop" at bounding box center [112, 348] width 96 height 21
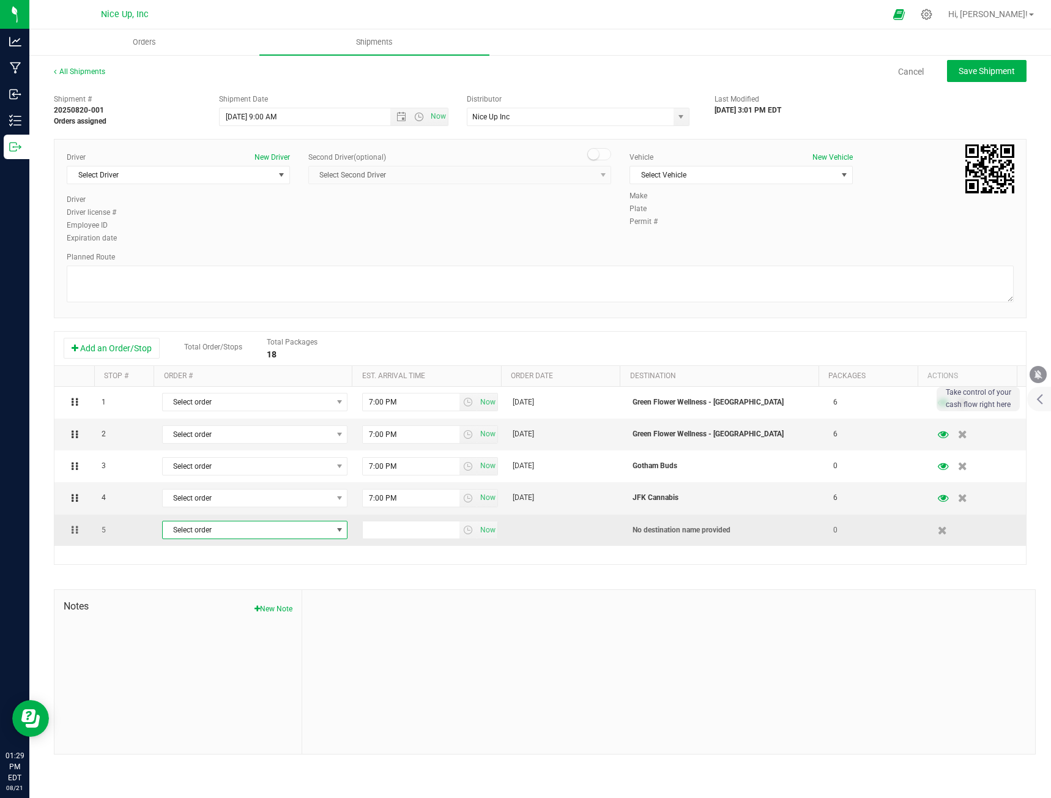
click at [273, 532] on span "Select order" at bounding box center [247, 529] width 169 height 17
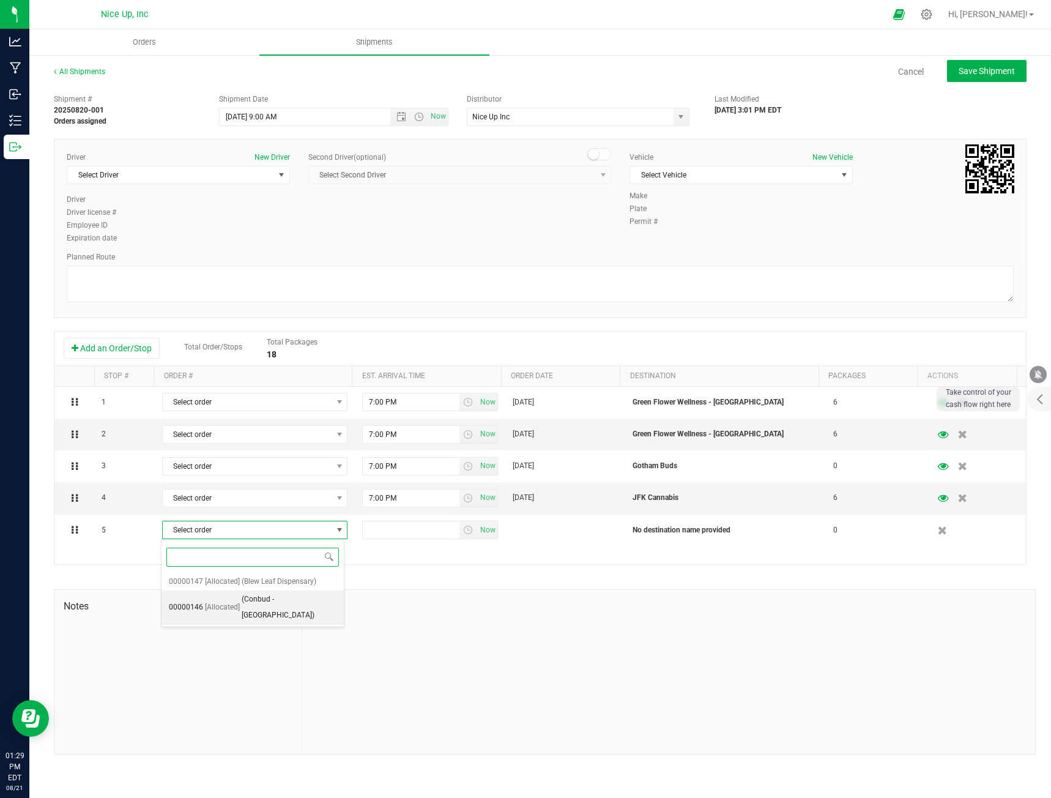
click at [281, 594] on span "(Conbud - [GEOGRAPHIC_DATA])" at bounding box center [289, 606] width 95 height 31
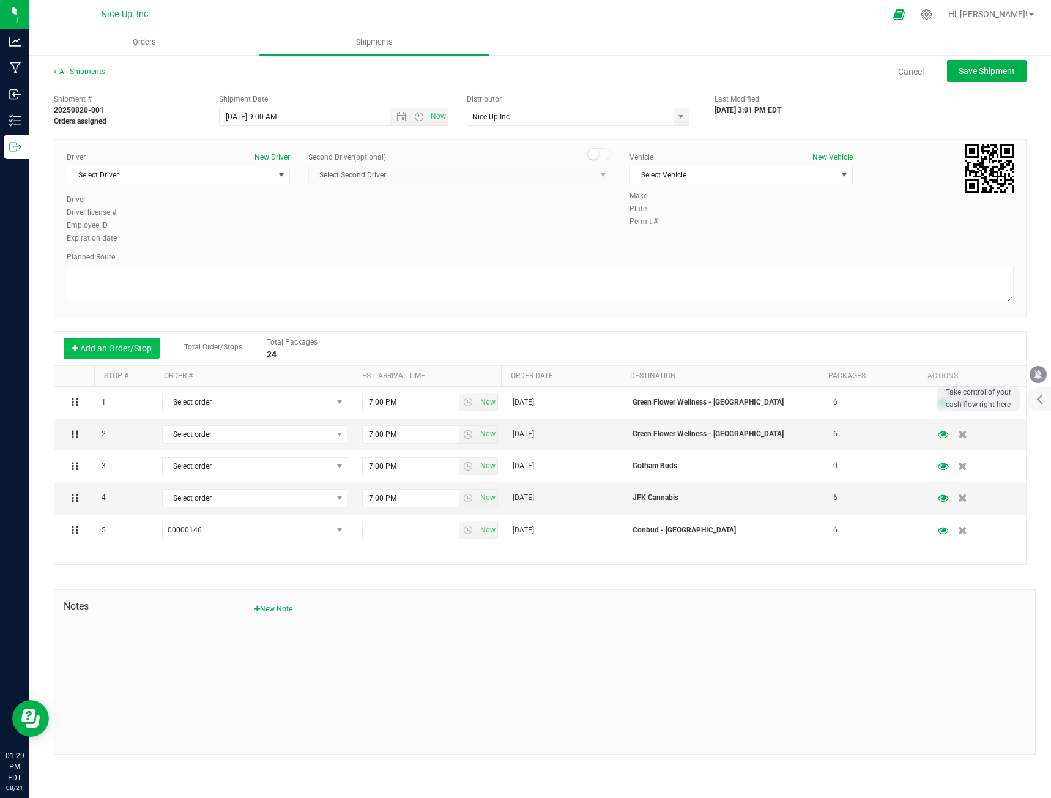
click at [135, 346] on button "Add an Order/Stop" at bounding box center [112, 348] width 96 height 21
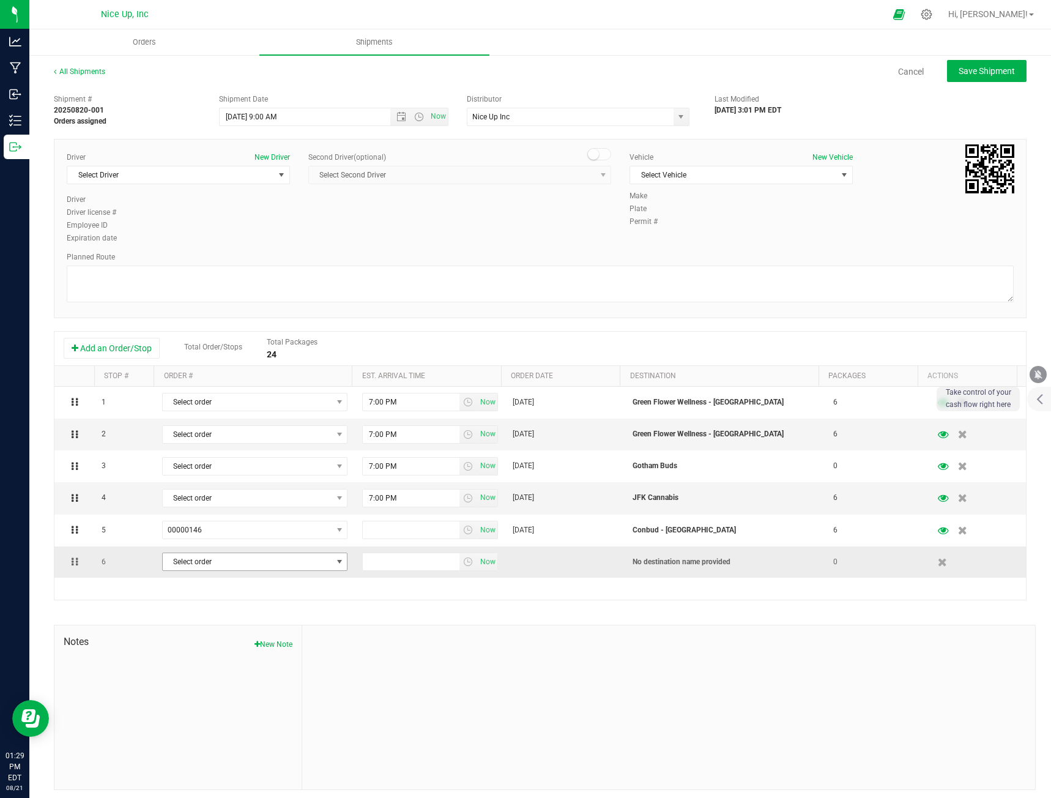
click at [237, 558] on span "Select order" at bounding box center [247, 561] width 169 height 17
click at [247, 609] on span "(Blew Leaf Dispensary)" at bounding box center [278, 614] width 75 height 16
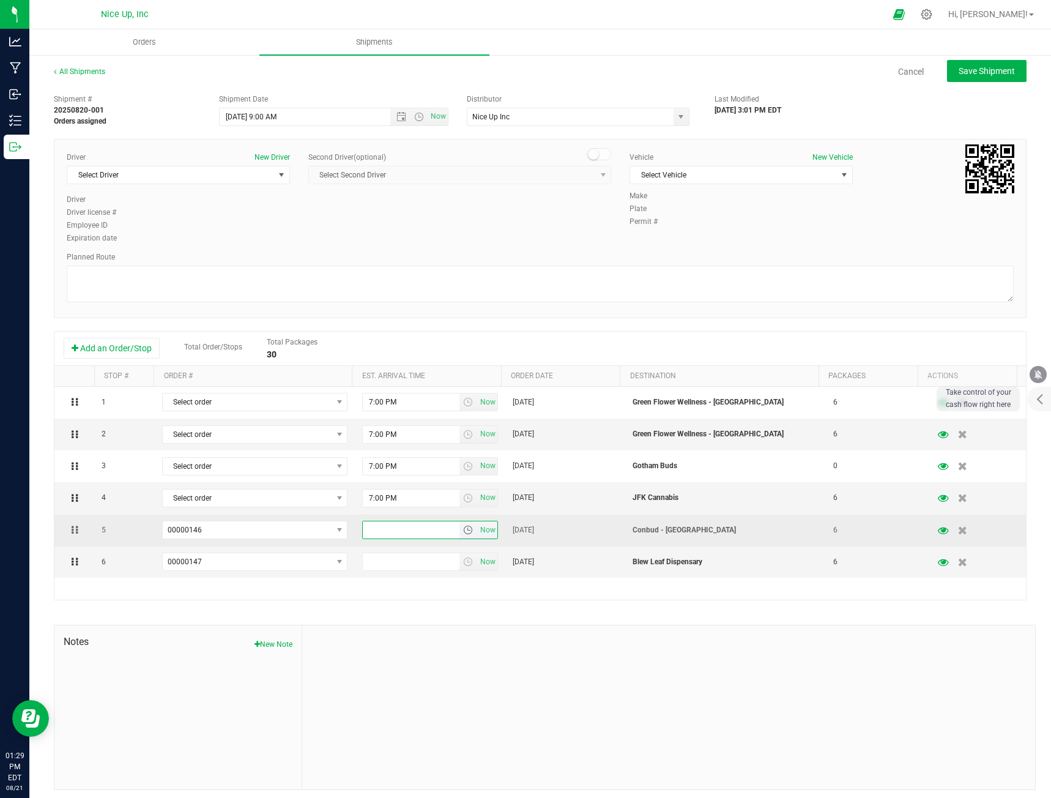
click at [402, 532] on input "text" at bounding box center [411, 529] width 97 height 17
click at [463, 528] on span "select" at bounding box center [468, 530] width 10 height 10
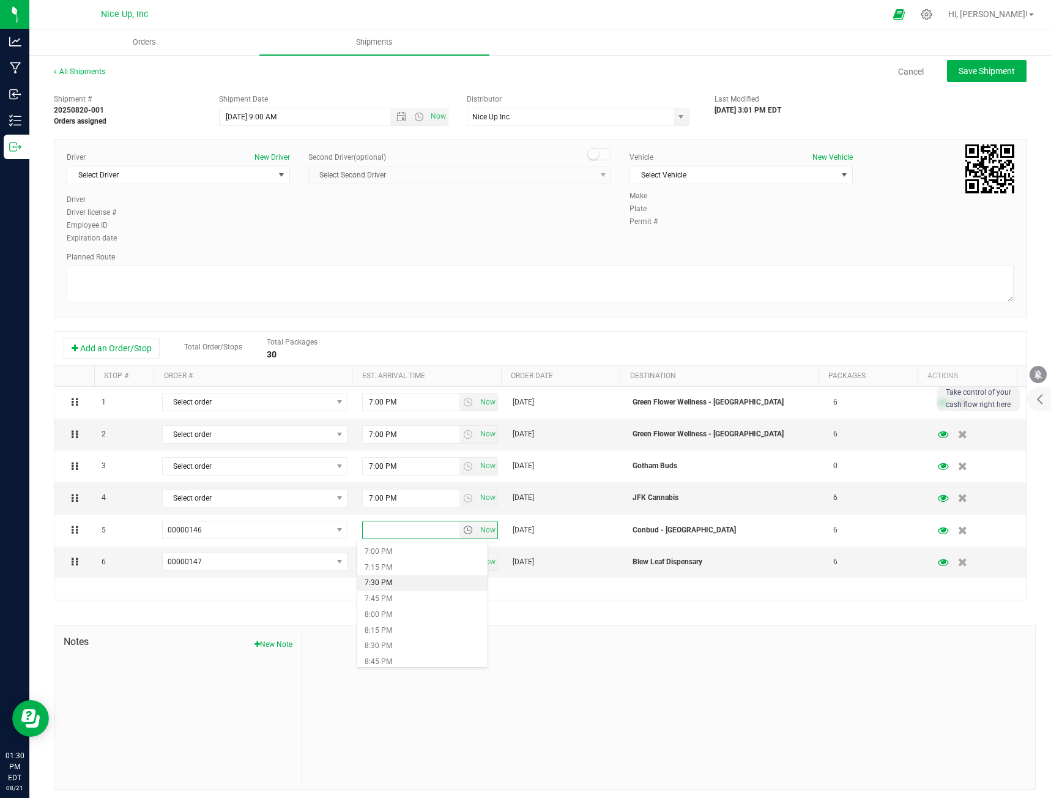
scroll to position [1162, 0]
click at [431, 585] on li "7:00 PM" at bounding box center [422, 583] width 130 height 16
click at [459, 558] on span "select" at bounding box center [468, 561] width 18 height 17
click at [404, 667] on li "6:45 PM" at bounding box center [422, 661] width 130 height 16
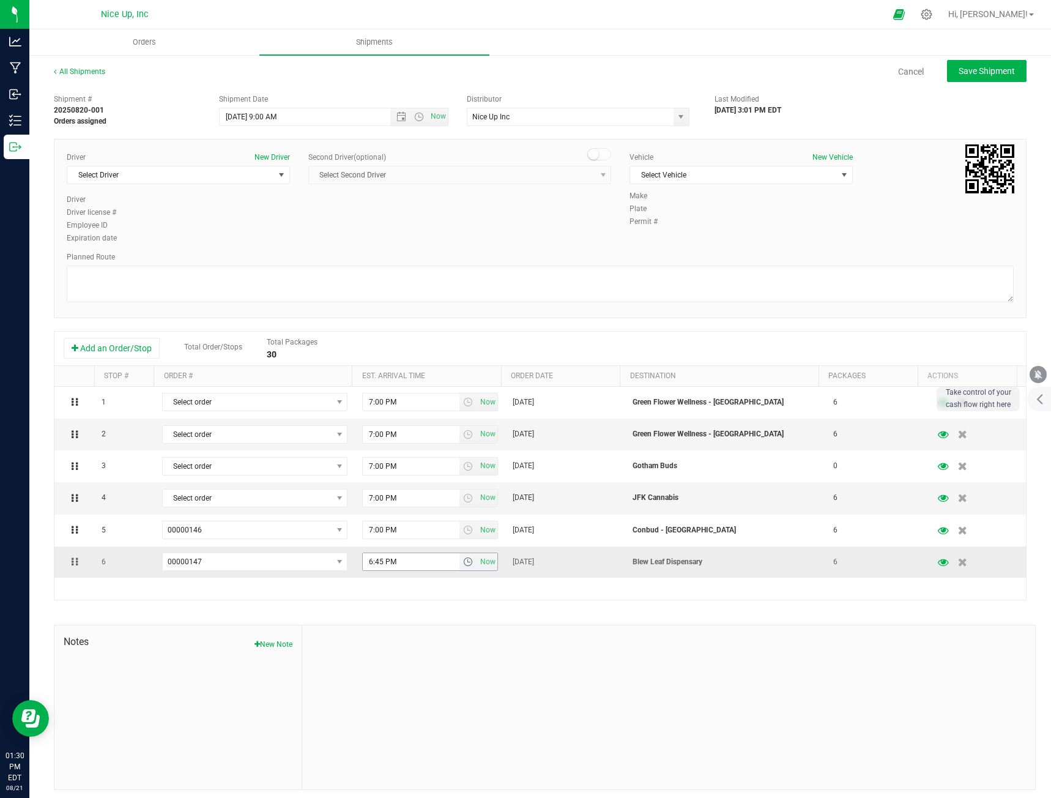
click at [417, 565] on input "6:45 PM" at bounding box center [411, 561] width 97 height 17
click at [463, 565] on span "select" at bounding box center [468, 562] width 10 height 10
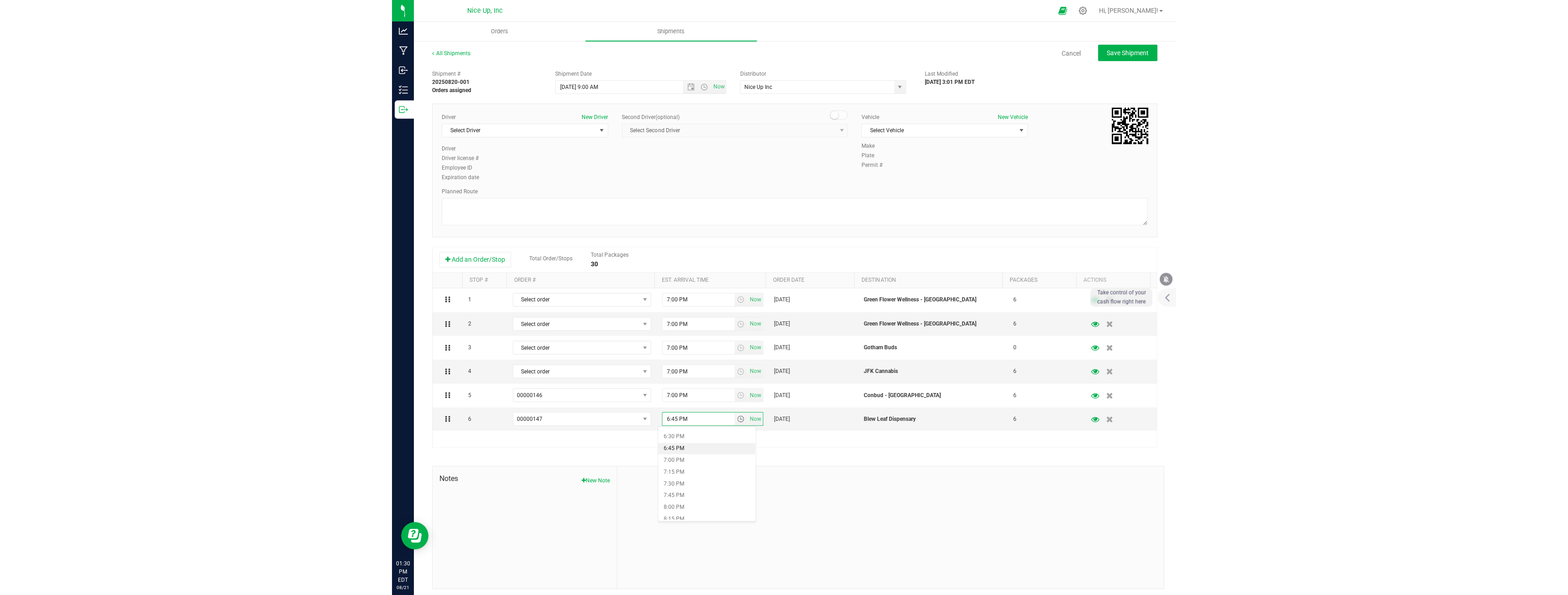
scroll to position [866, 0]
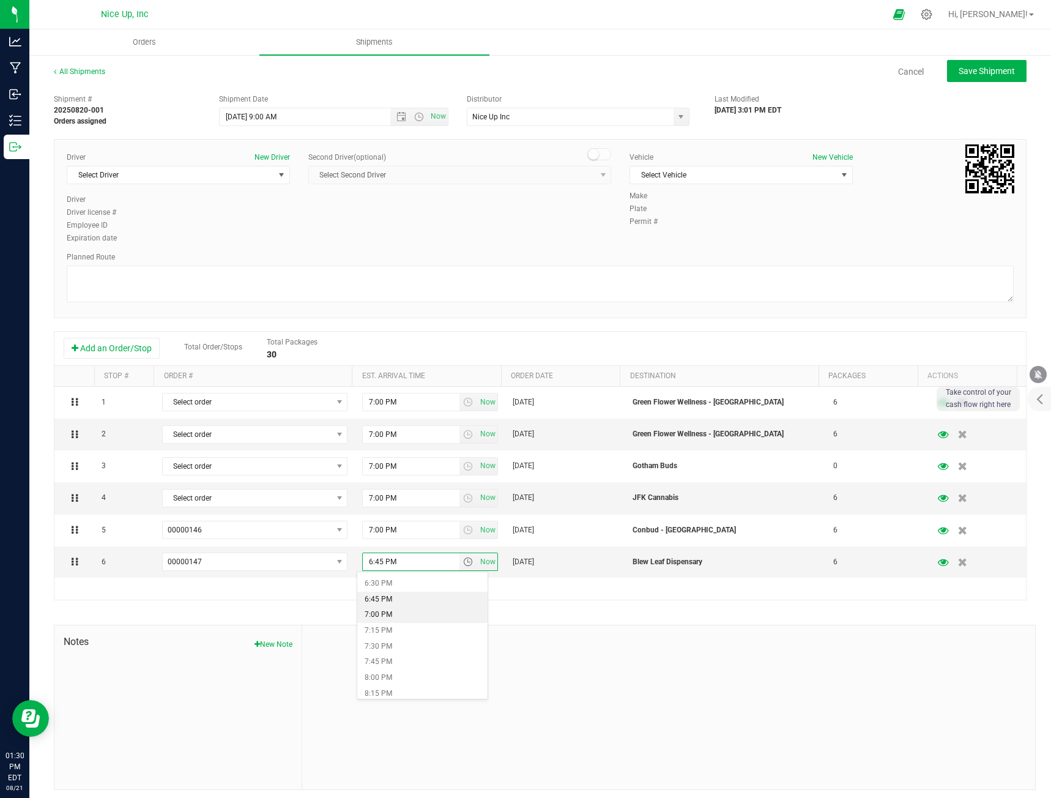
click at [431, 616] on li "7:00 PM" at bounding box center [422, 615] width 130 height 16
click at [357, 584] on div "1 Select order 00000147 00000146 7:00 PM Now [DATE] [GEOGRAPHIC_DATA] - [GEOGRA…" at bounding box center [539, 493] width 971 height 213
click at [289, 495] on span "Select order" at bounding box center [247, 497] width 169 height 17
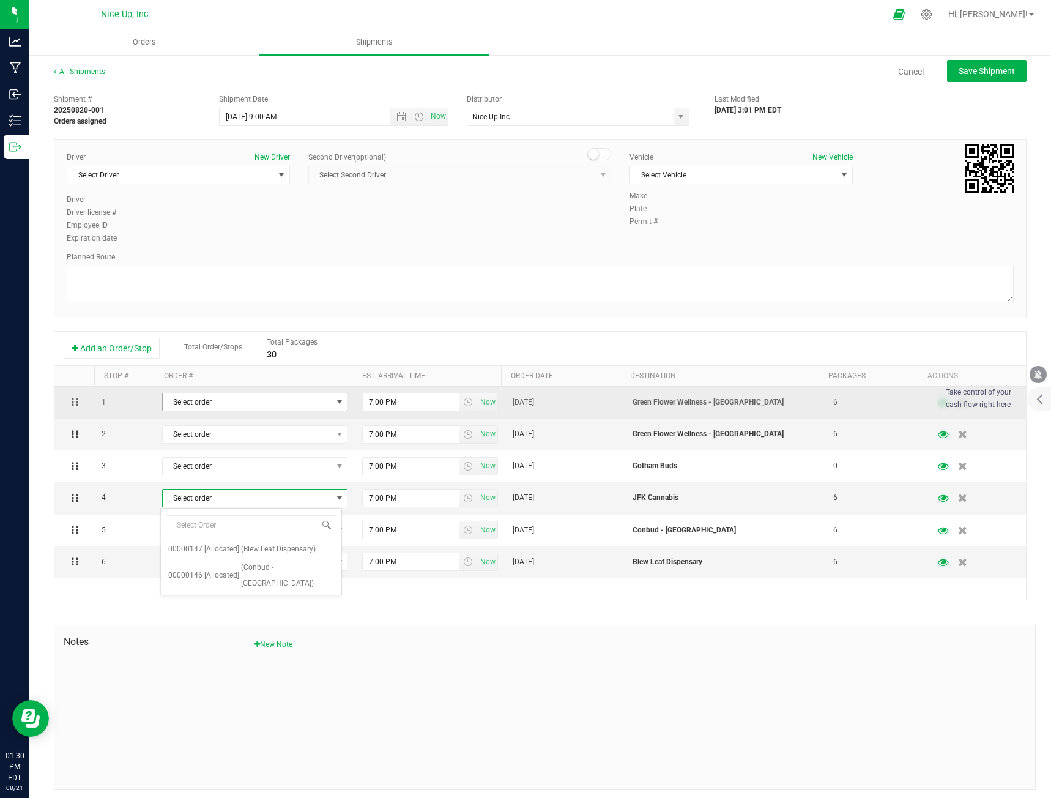
click at [276, 399] on span "Select order" at bounding box center [247, 401] width 169 height 17
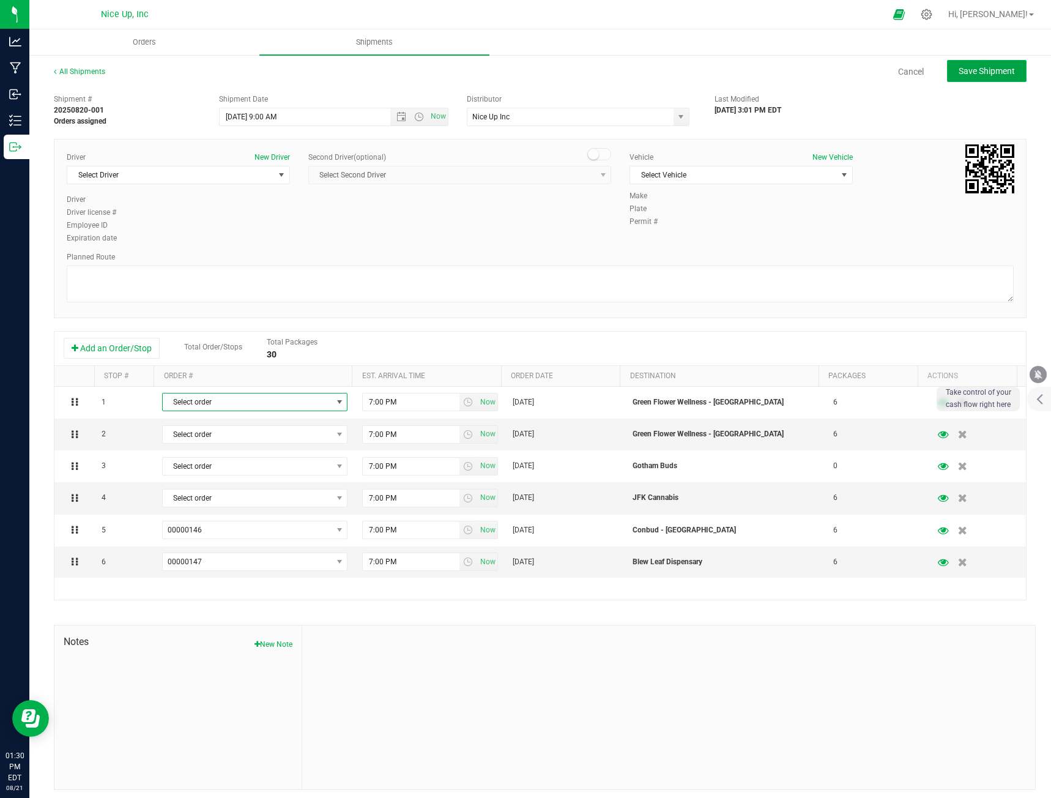
click at [947, 69] on button "Save Shipment" at bounding box center [987, 71] width 80 height 22
type input "[DATE] 1:00 PM"
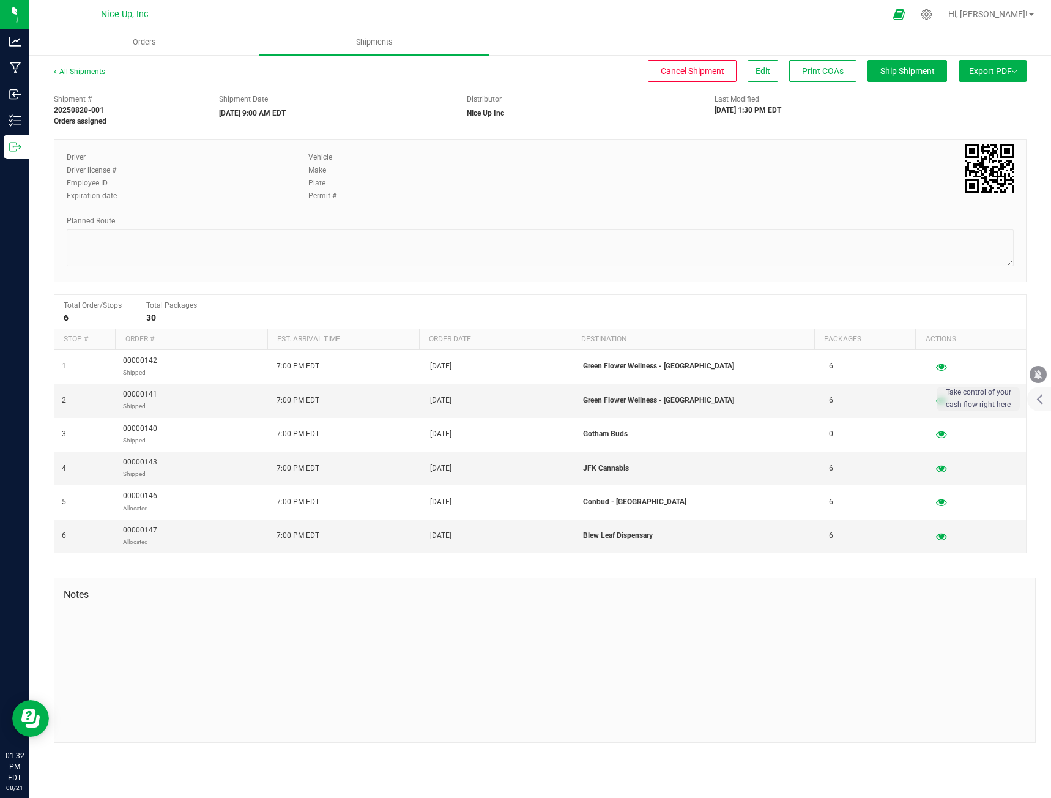
click at [977, 70] on button "Export PDF" at bounding box center [992, 71] width 67 height 22
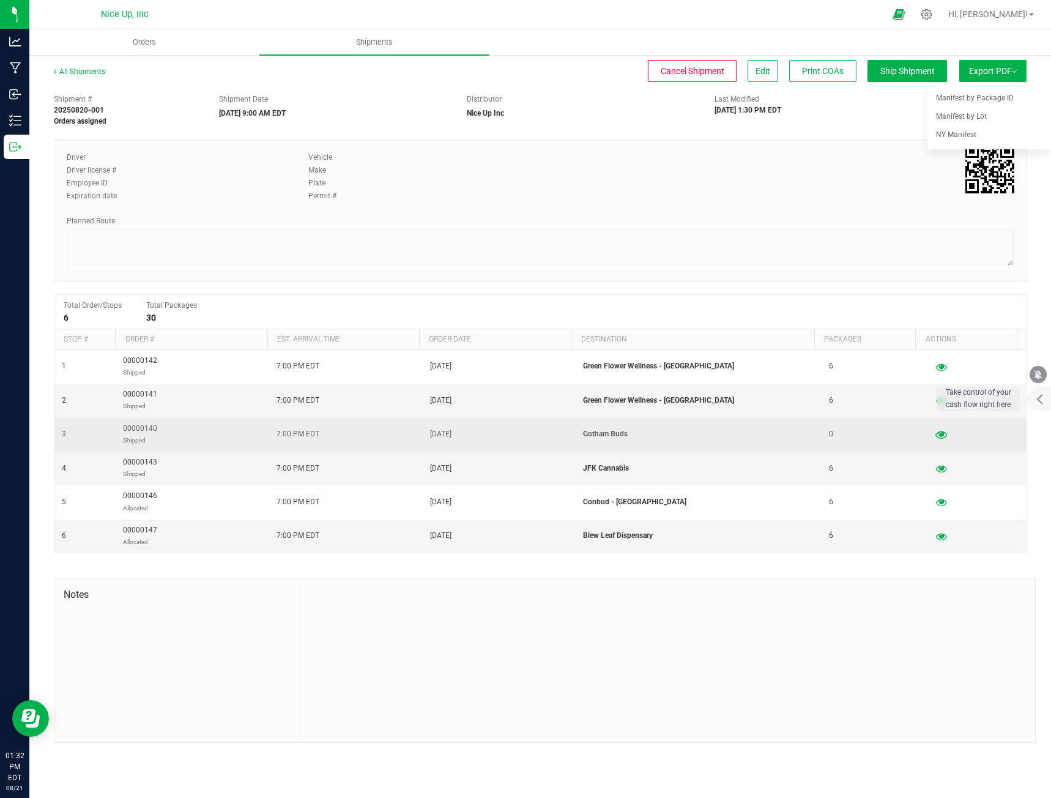
click at [935, 439] on icon "button" at bounding box center [941, 434] width 12 height 9
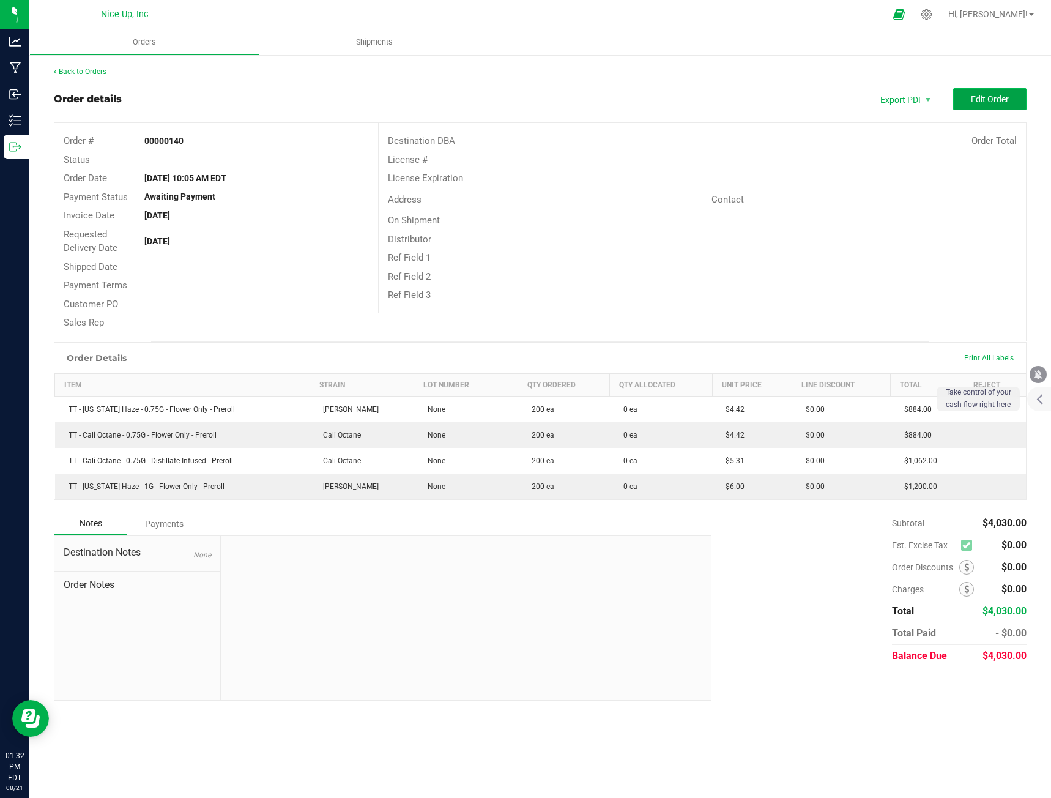
click at [973, 96] on span "Edit Order" at bounding box center [990, 99] width 38 height 10
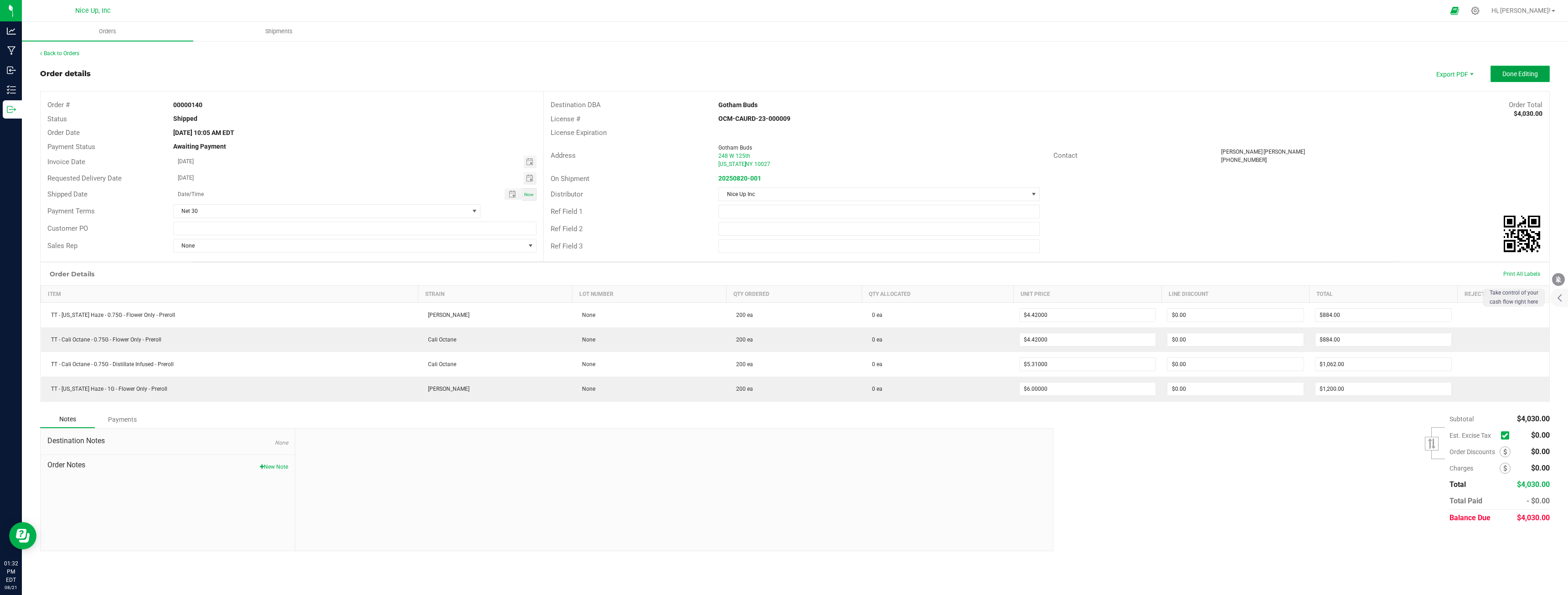
click at [1508, 78] on button "Done Editing" at bounding box center [1520, 74] width 60 height 16
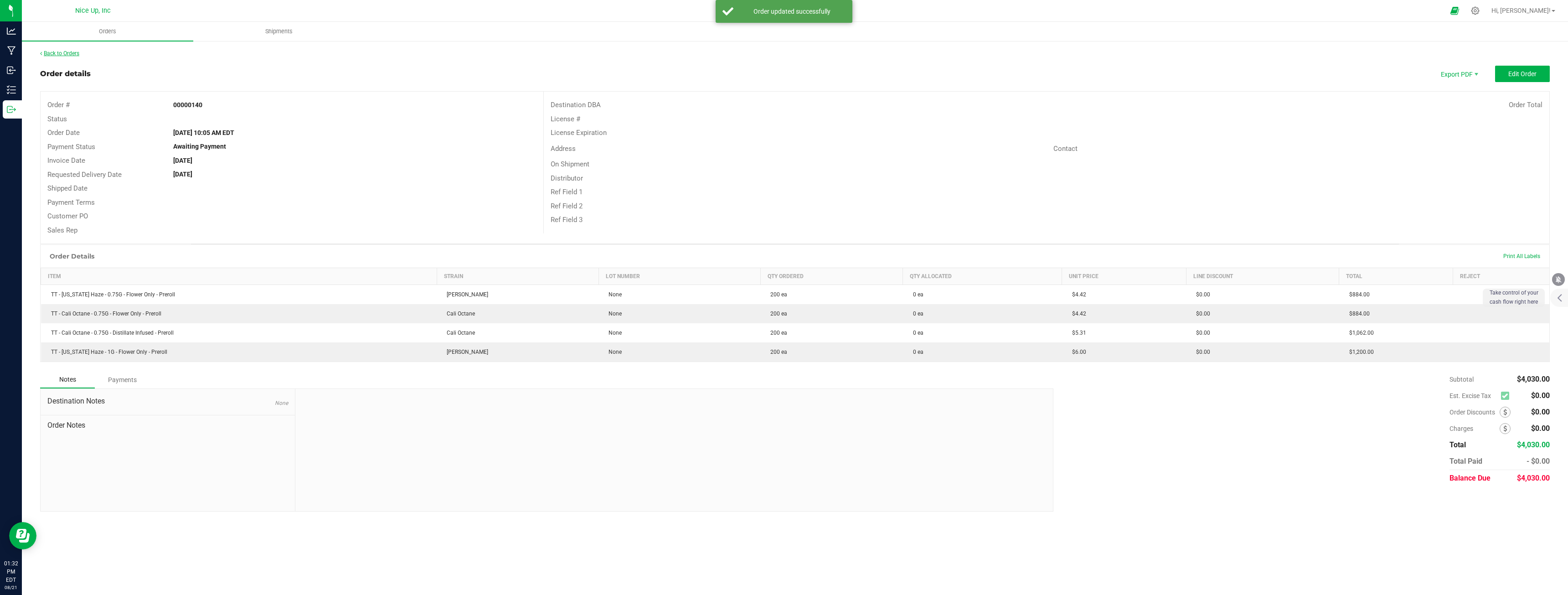
click at [69, 51] on link "Back to Orders" at bounding box center [60, 53] width 39 height 7
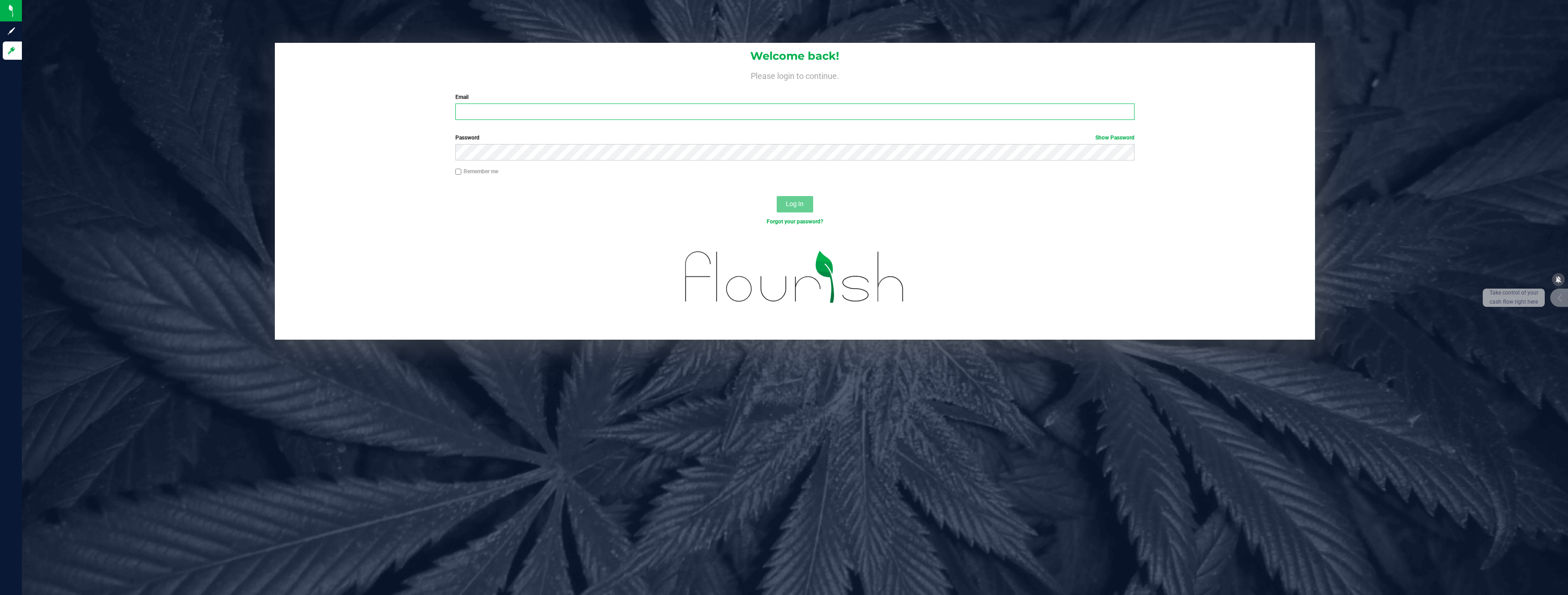
type input "[PERSON_NAME][EMAIL_ADDRESS][DOMAIN_NAME]"
click at [788, 198] on button "Log In" at bounding box center [794, 204] width 37 height 16
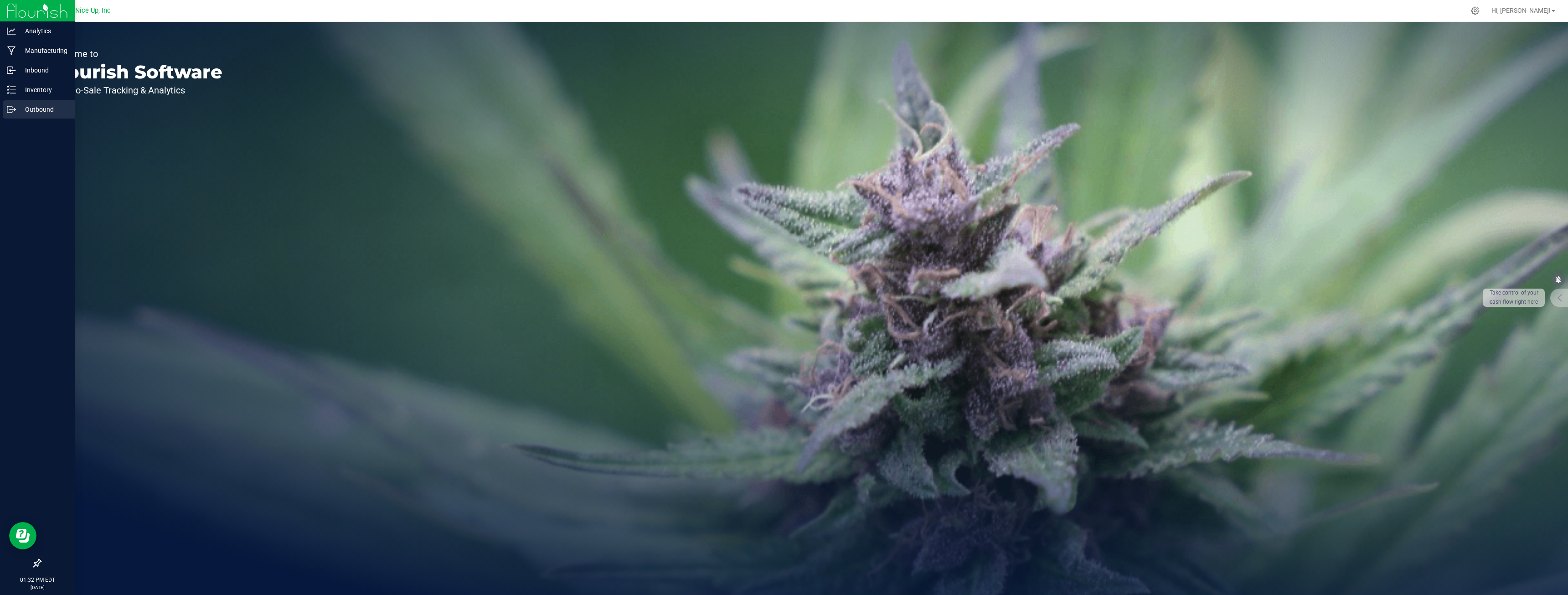
click at [5, 109] on div "Outbound" at bounding box center [39, 110] width 72 height 18
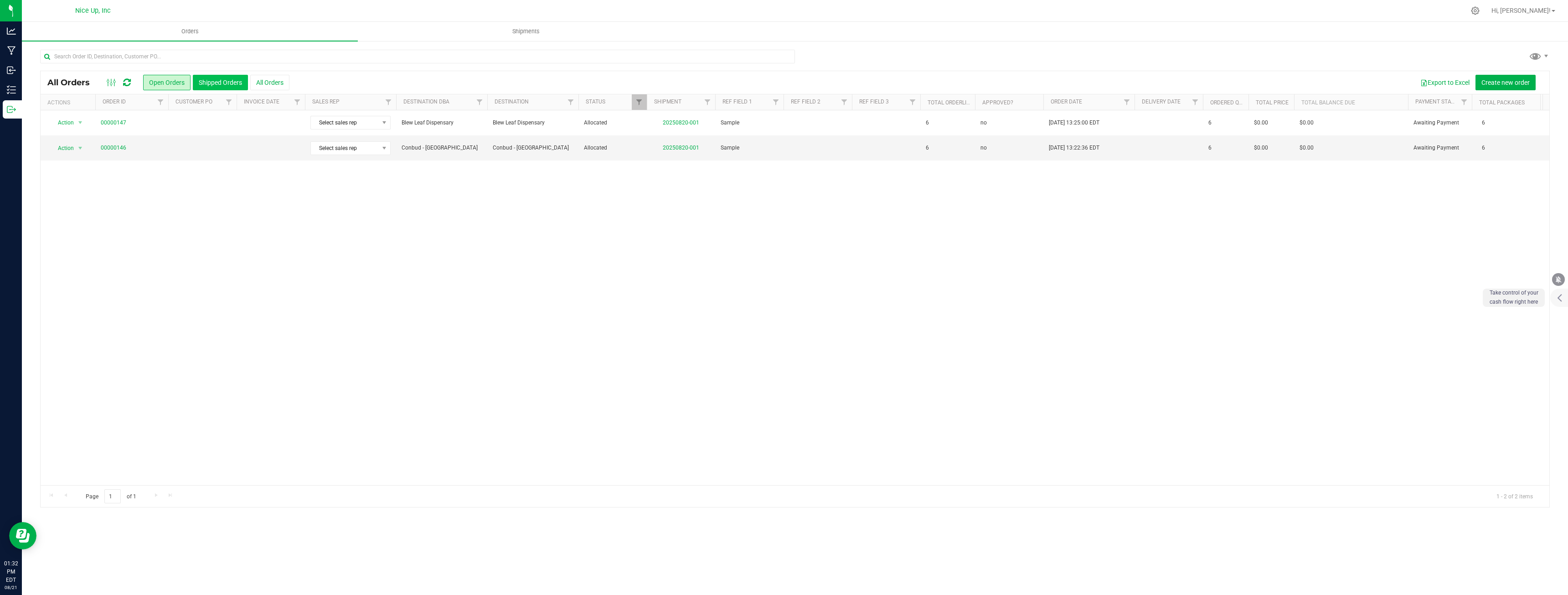
click at [229, 83] on button "Shipped Orders" at bounding box center [221, 82] width 55 height 16
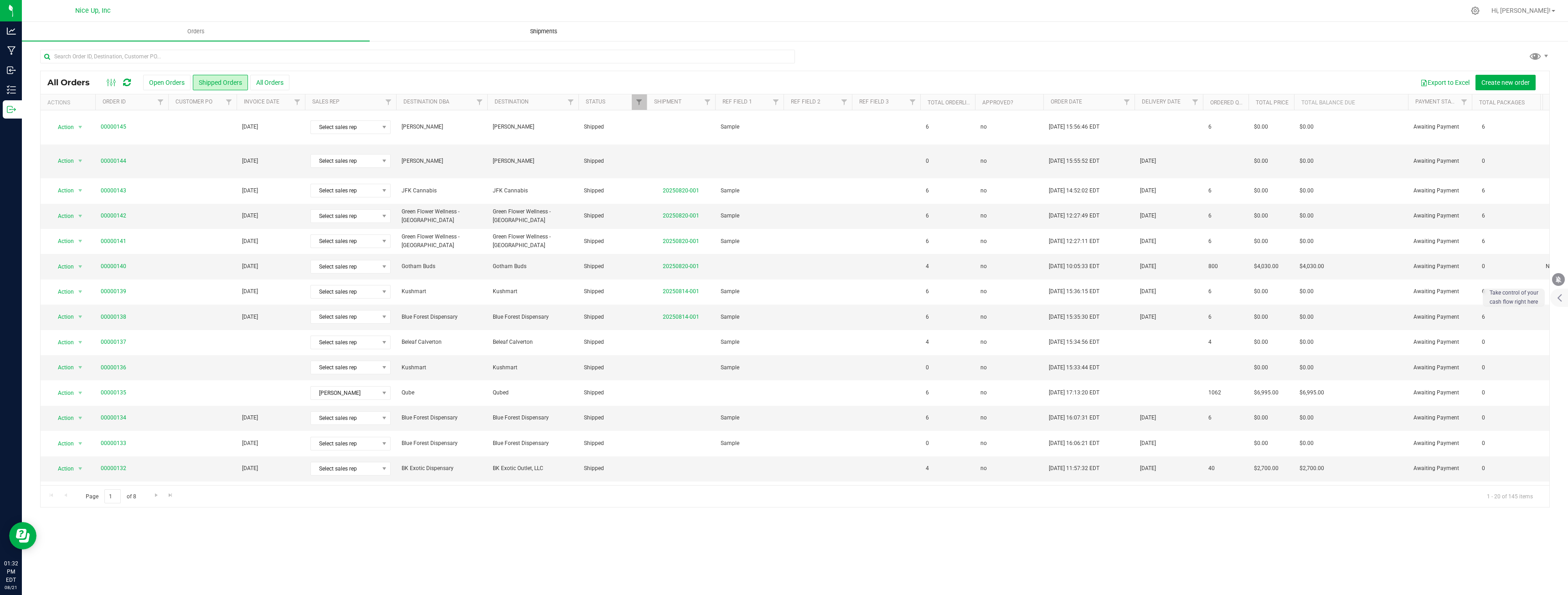
click at [513, 31] on uib-tab-heading "Shipments" at bounding box center [543, 31] width 347 height 18
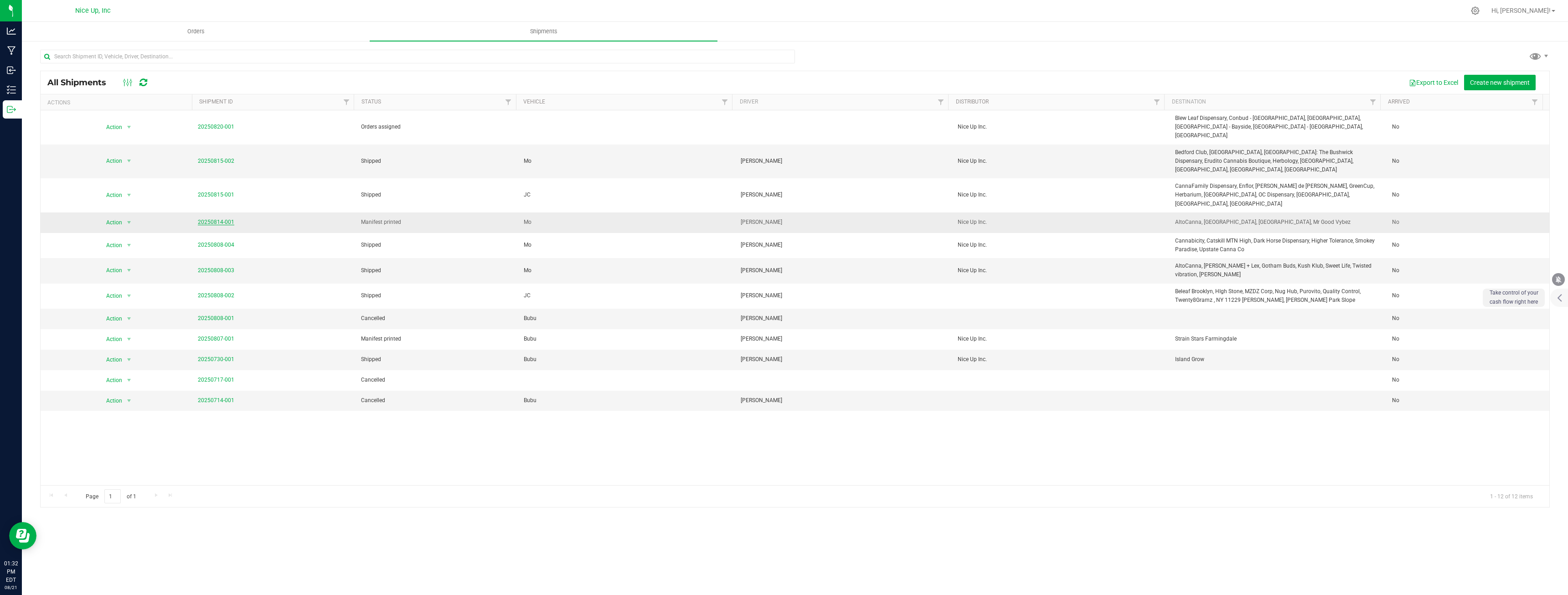
click at [218, 219] on link "20250814-001" at bounding box center [215, 222] width 37 height 7
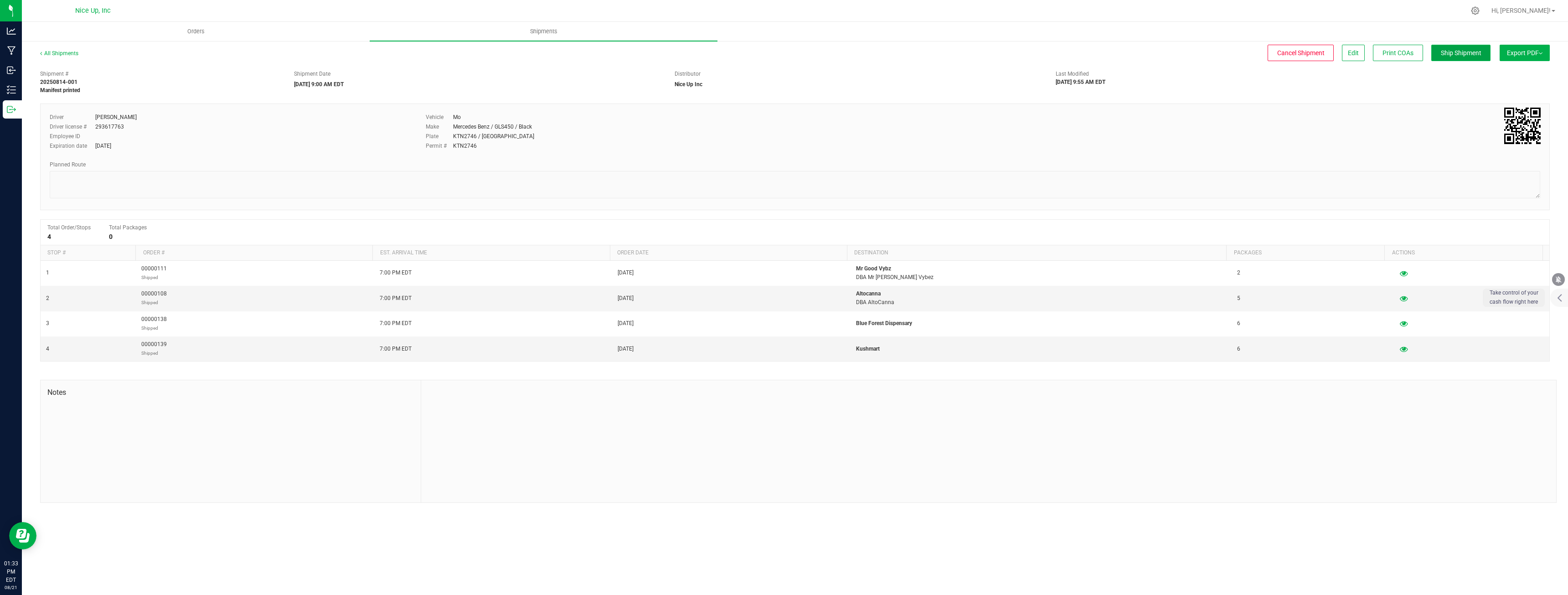
click at [1466, 54] on span "Ship Shipment" at bounding box center [1461, 53] width 40 height 7
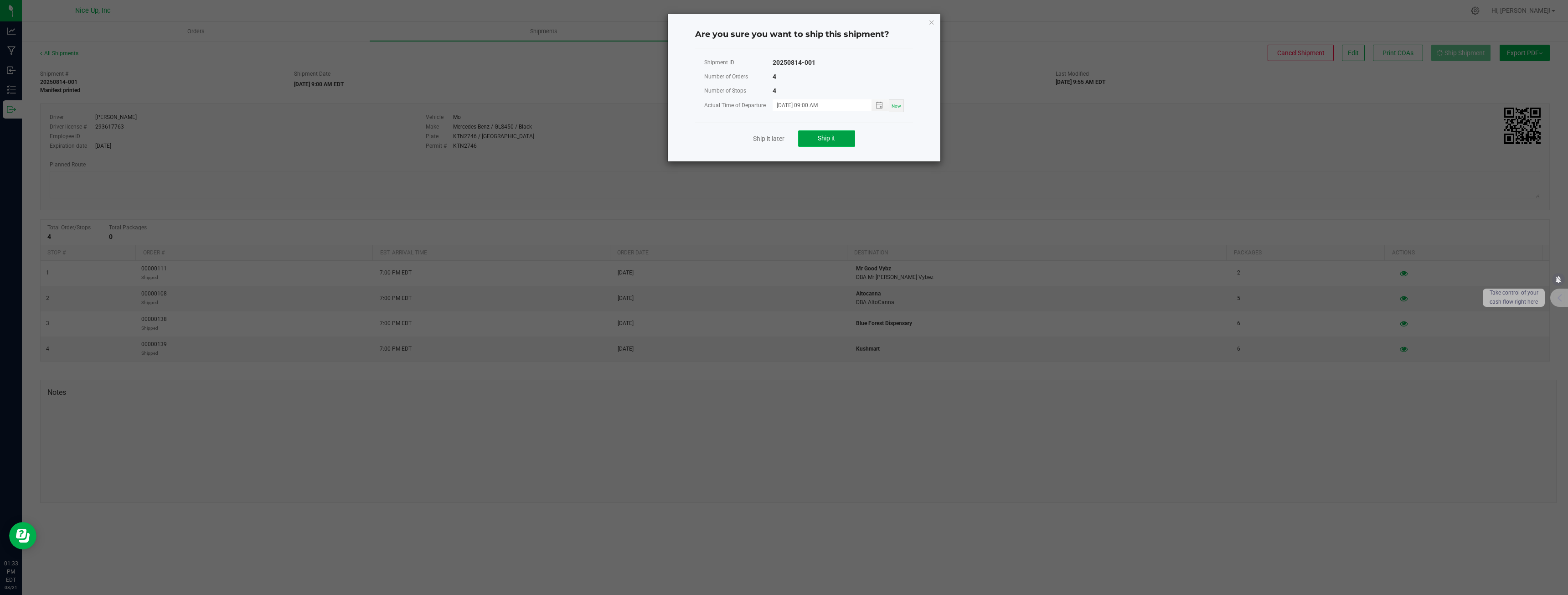
click at [847, 137] on button "Ship it" at bounding box center [826, 139] width 57 height 16
click at [876, 68] on div "Shipment ID 20250814-001" at bounding box center [804, 63] width 200 height 14
click at [833, 132] on button "Ship it" at bounding box center [826, 139] width 57 height 16
click at [780, 136] on link "Ship it later" at bounding box center [769, 139] width 31 height 9
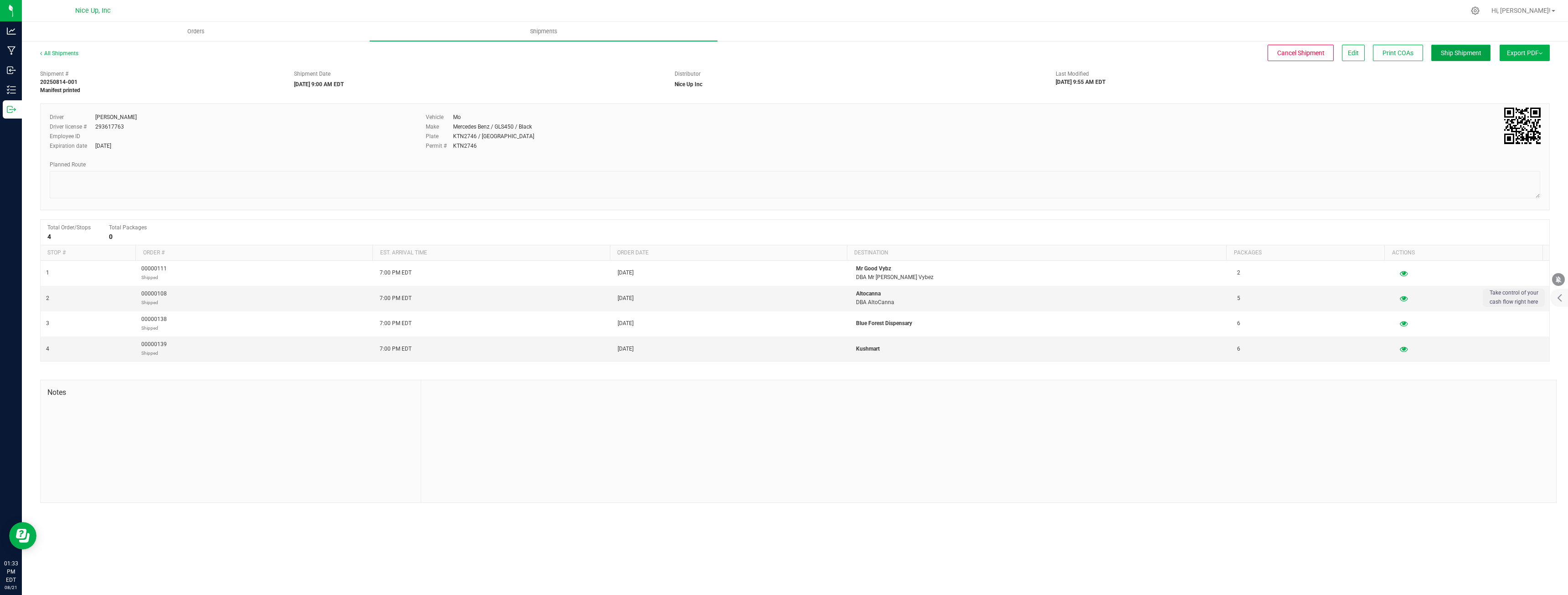
click at [1470, 57] on button "Ship Shipment" at bounding box center [1461, 53] width 60 height 16
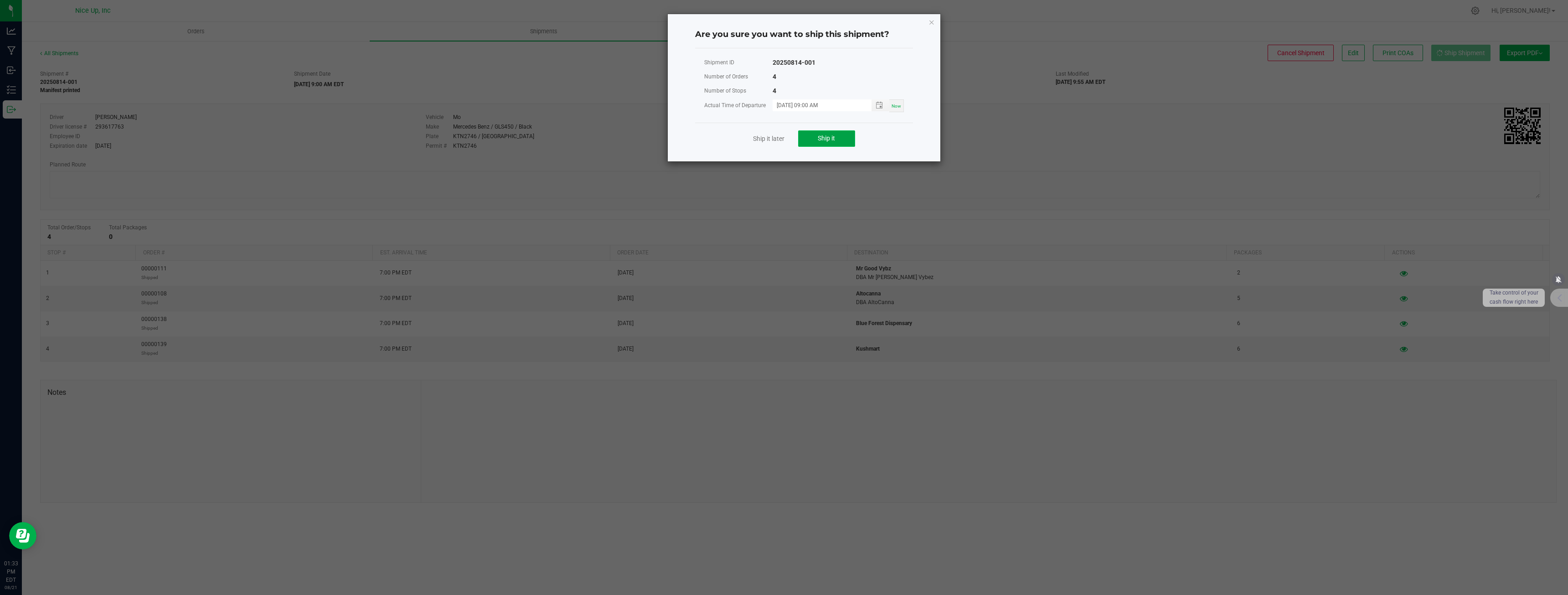
click at [843, 140] on button "Ship it" at bounding box center [826, 139] width 57 height 16
click at [935, 25] on icon "Close" at bounding box center [932, 22] width 7 height 11
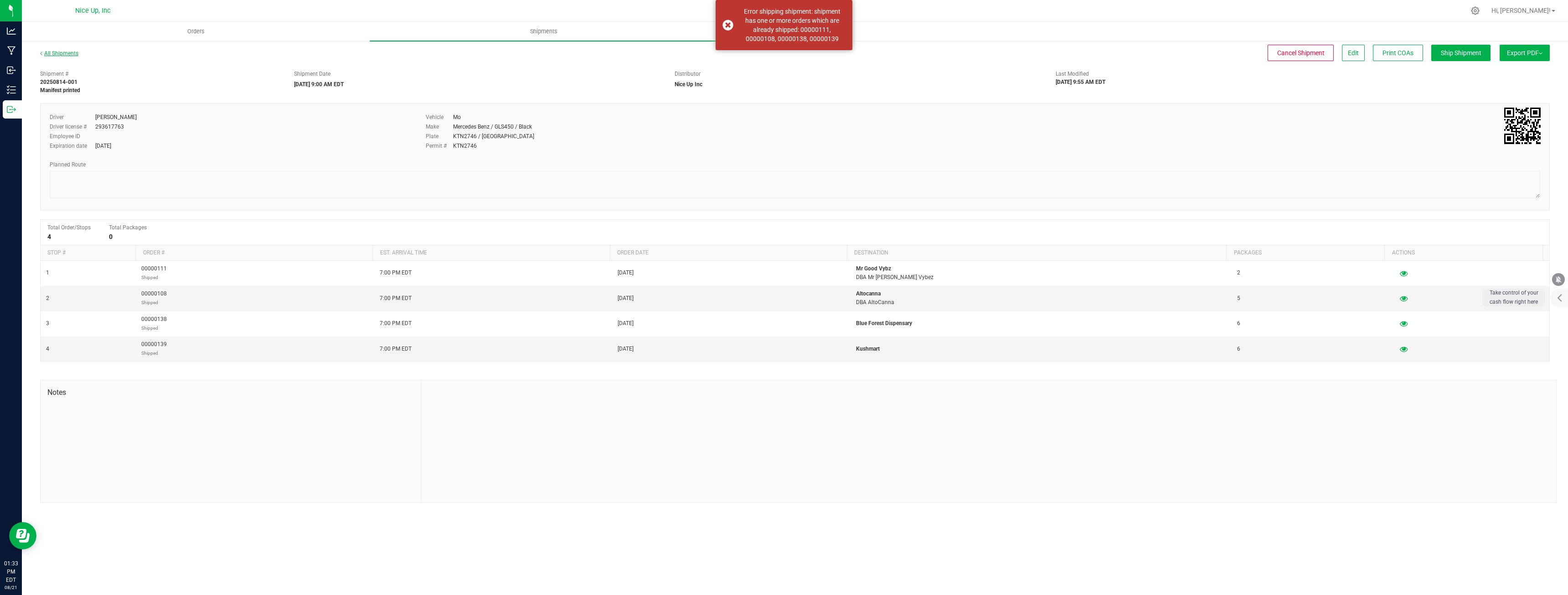
click at [56, 54] on link "All Shipments" at bounding box center [59, 53] width 38 height 7
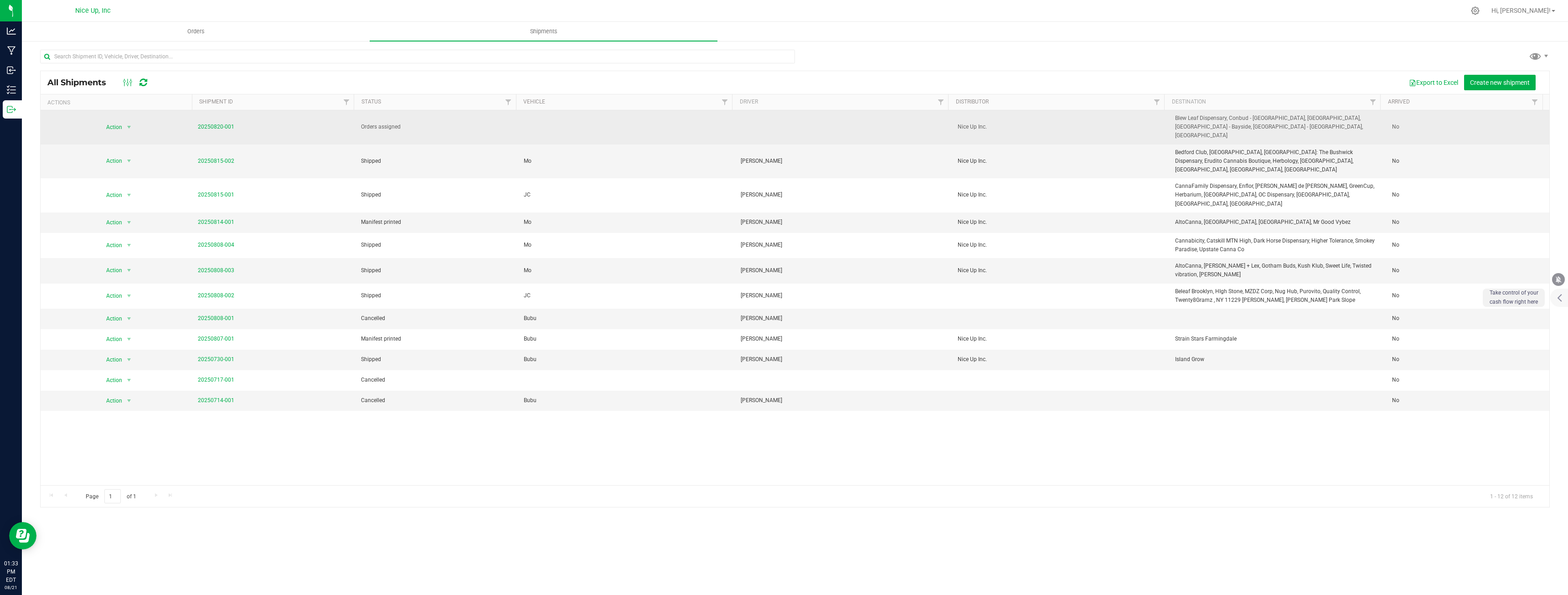
click at [233, 127] on span "20250820-001" at bounding box center [215, 128] width 37 height 9
click at [228, 125] on link "20250820-001" at bounding box center [215, 127] width 37 height 7
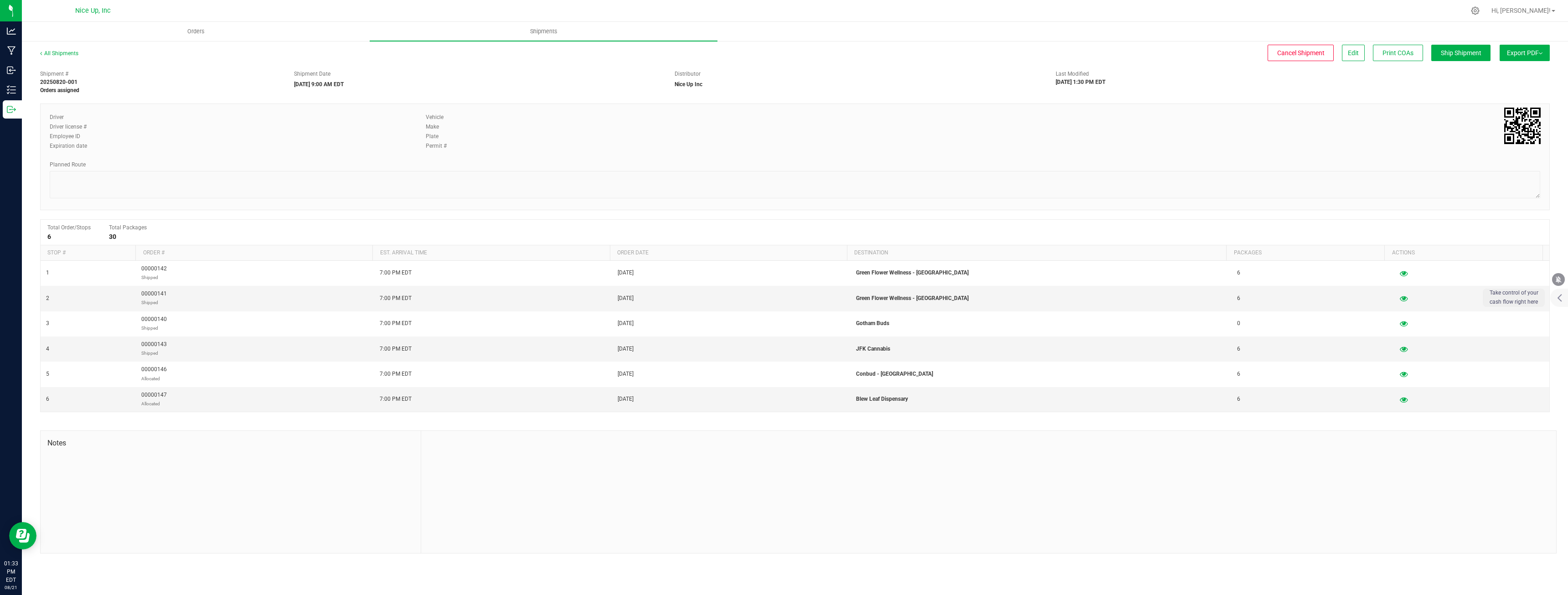
click at [1514, 54] on button "Export PDF" at bounding box center [1524, 53] width 50 height 16
click at [1511, 96] on li "NY Manifest" at bounding box center [1523, 100] width 92 height 13
click at [1037, 37] on ul "Orders Shipments" at bounding box center [806, 31] width 1568 height 19
click at [1214, 18] on div at bounding box center [814, 10] width 1302 height 18
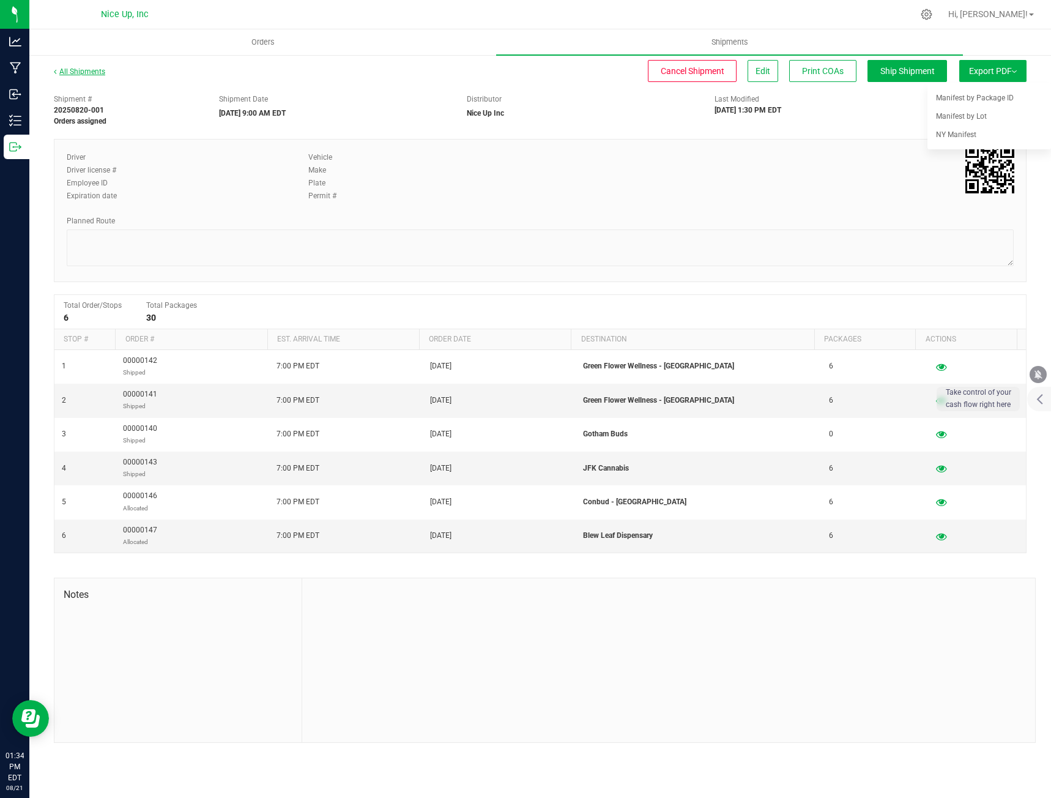
click at [94, 70] on link "All Shipments" at bounding box center [79, 71] width 51 height 9
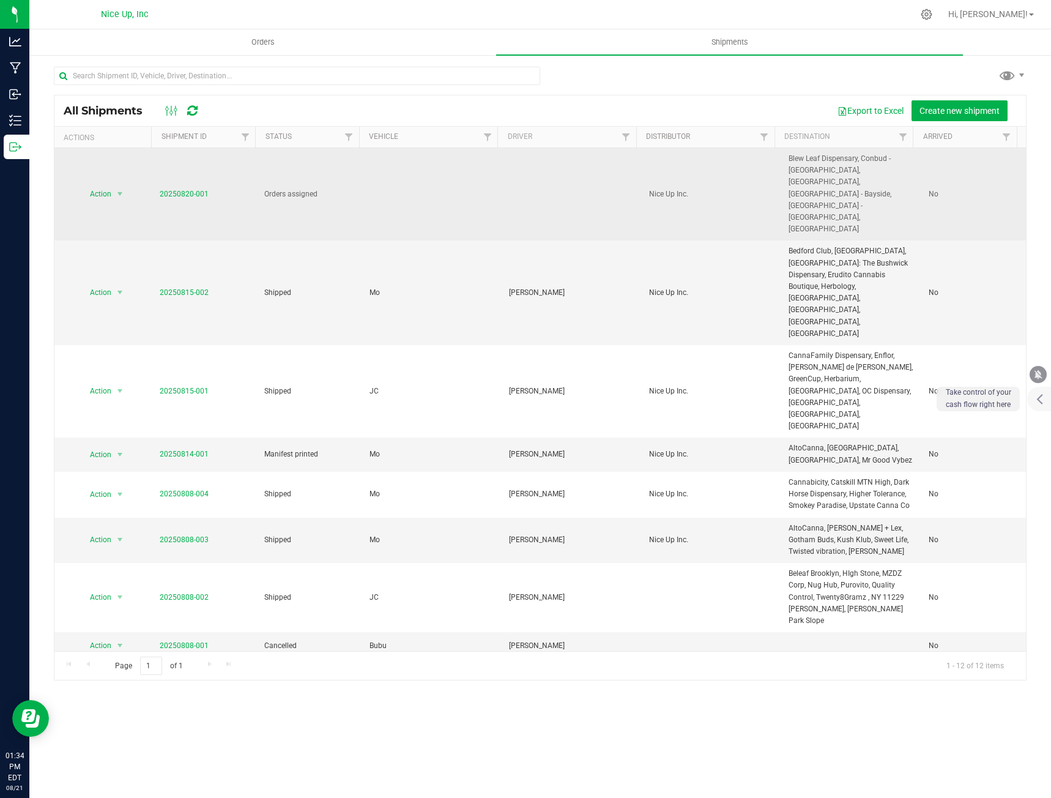
click at [171, 188] on span "20250820-001" at bounding box center [184, 194] width 49 height 12
click at [172, 190] on link "20250820-001" at bounding box center [184, 194] width 49 height 9
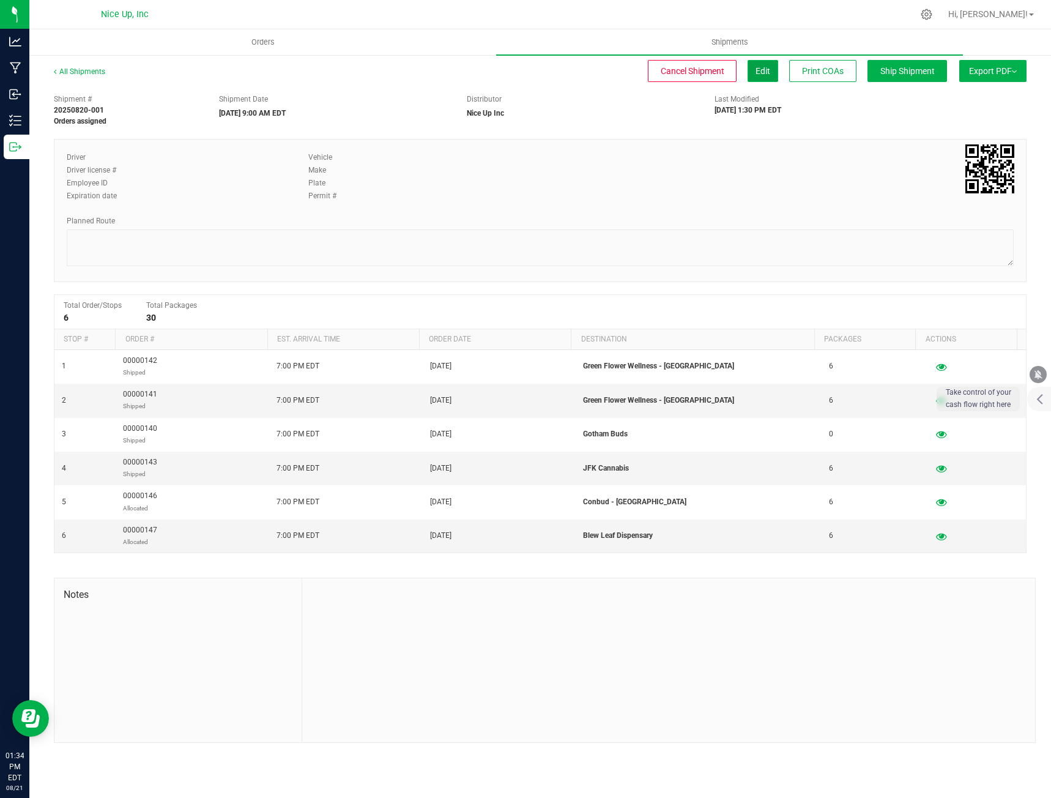
click at [749, 74] on button "Edit" at bounding box center [762, 71] width 31 height 22
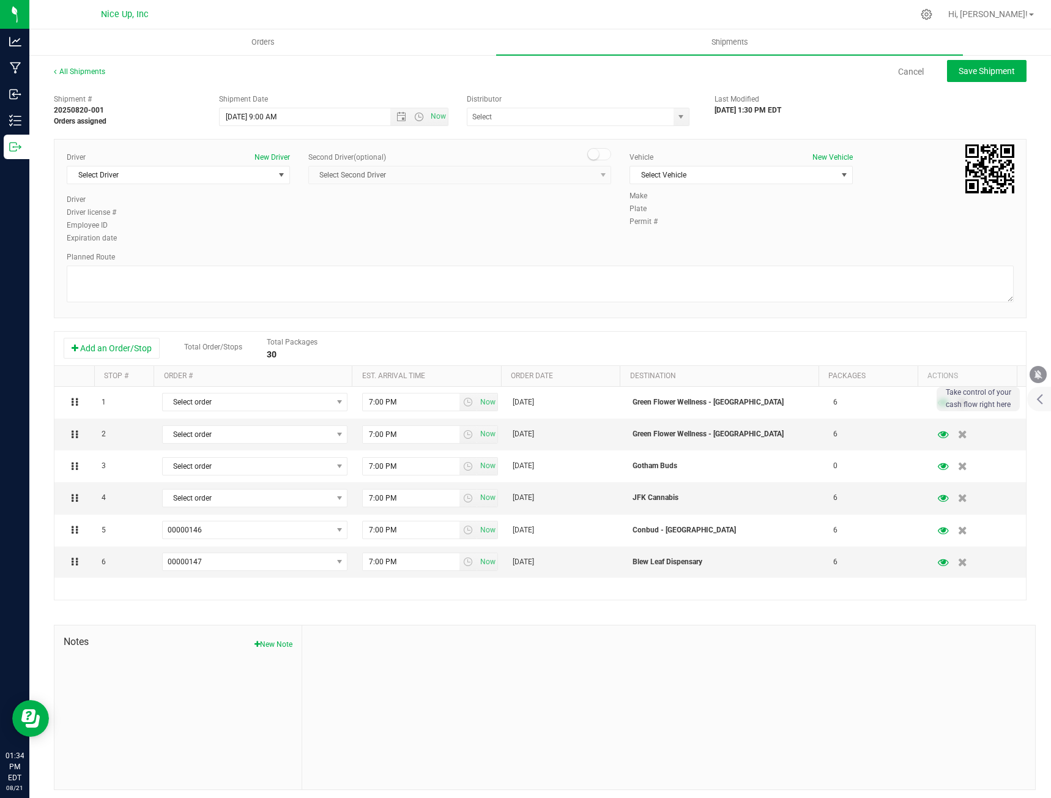
type input "Nice Up Inc"
click at [134, 357] on button "Add an Order/Stop" at bounding box center [112, 348] width 96 height 21
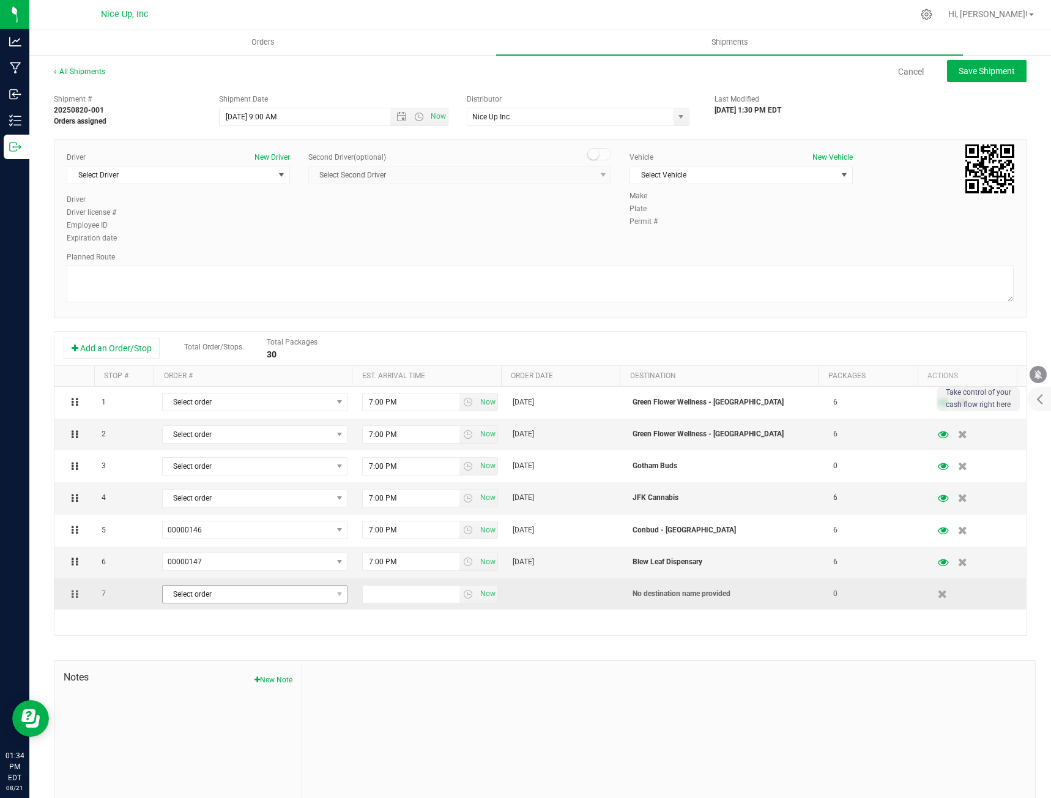
click at [233, 587] on span "Select order" at bounding box center [247, 593] width 169 height 17
click at [235, 588] on span "Select order" at bounding box center [247, 593] width 169 height 17
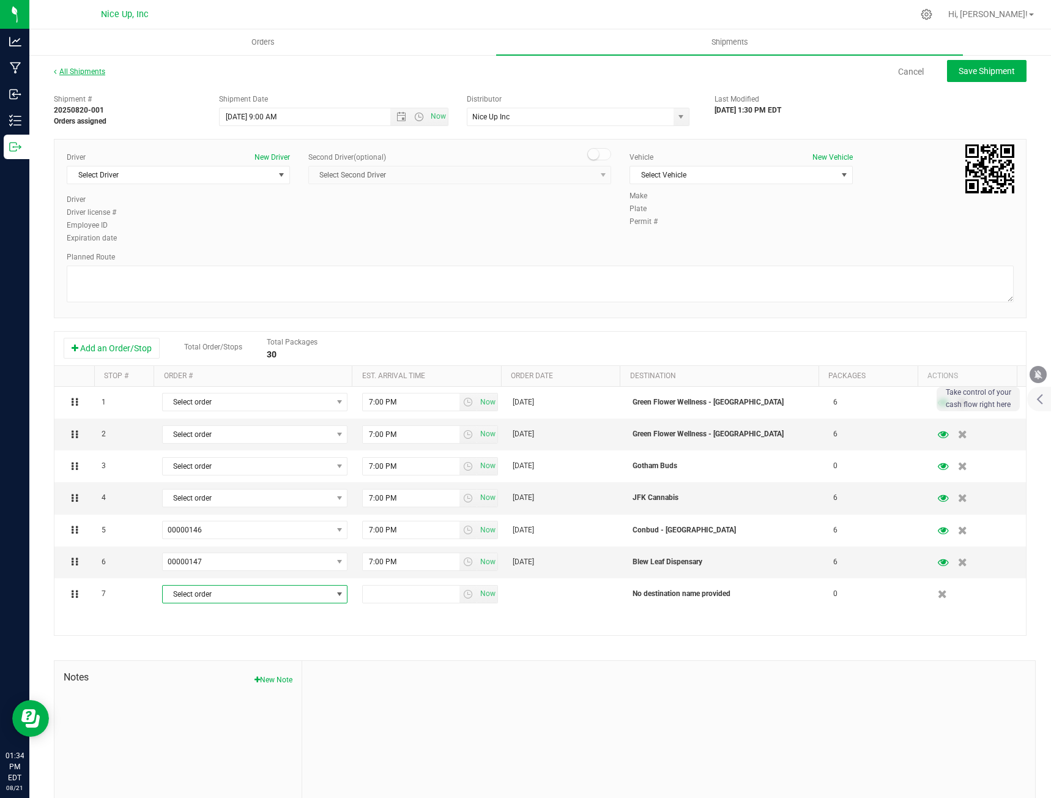
click at [76, 67] on link "All Shipments" at bounding box center [79, 71] width 51 height 9
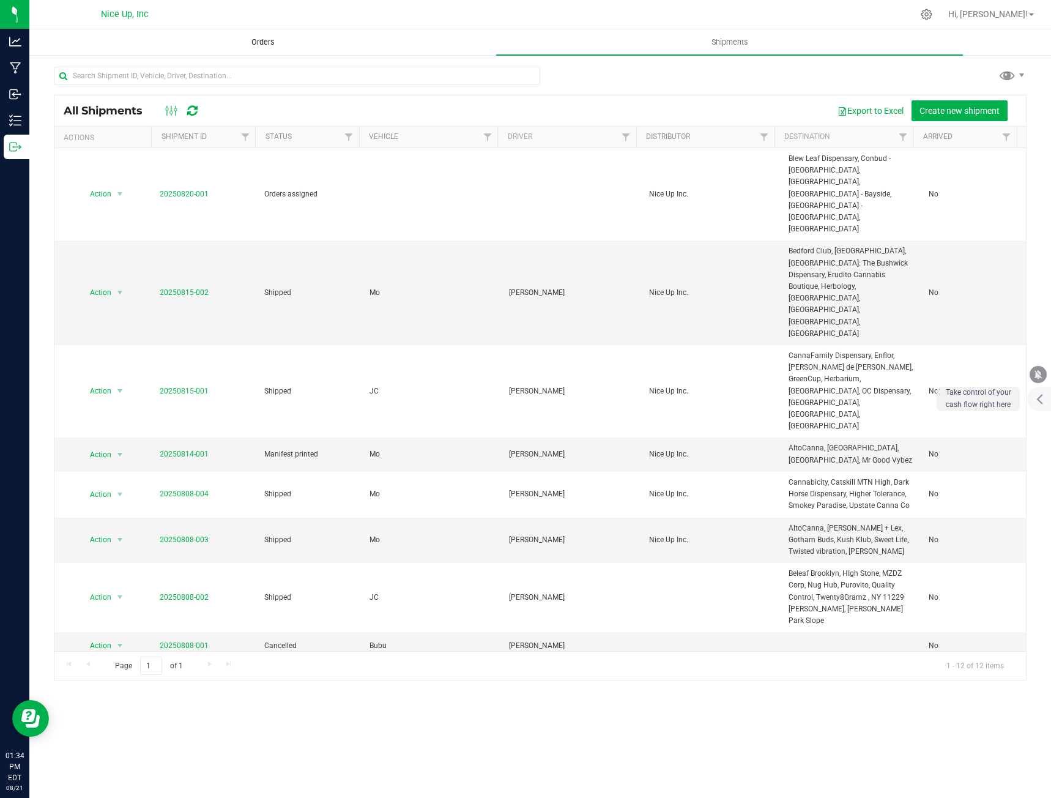
click at [287, 38] on span "Orders" at bounding box center [263, 42] width 56 height 11
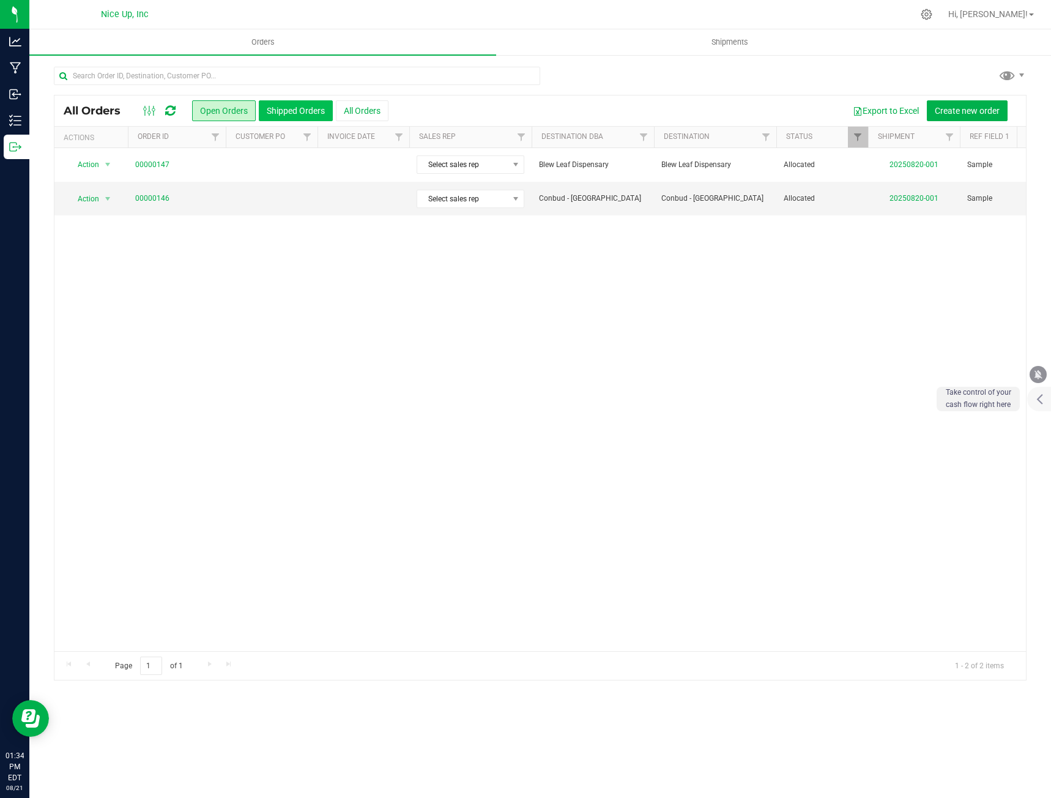
click at [307, 109] on button "Shipped Orders" at bounding box center [296, 110] width 74 height 21
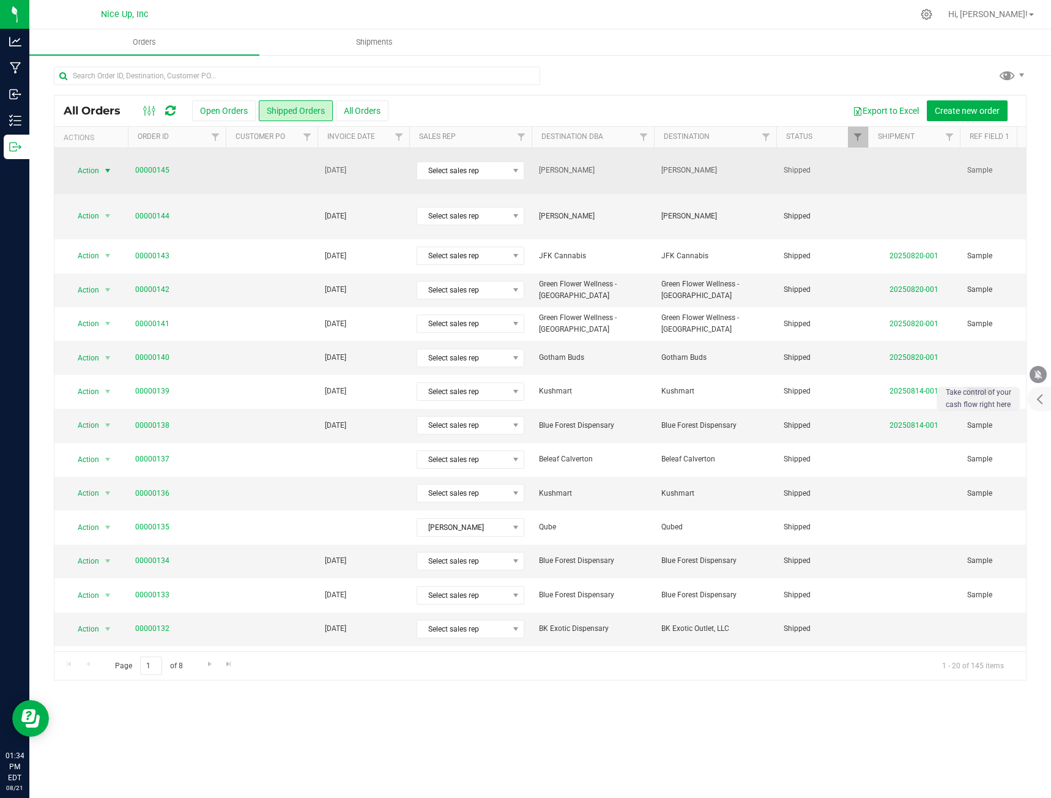
click at [103, 166] on span "select" at bounding box center [108, 171] width 10 height 10
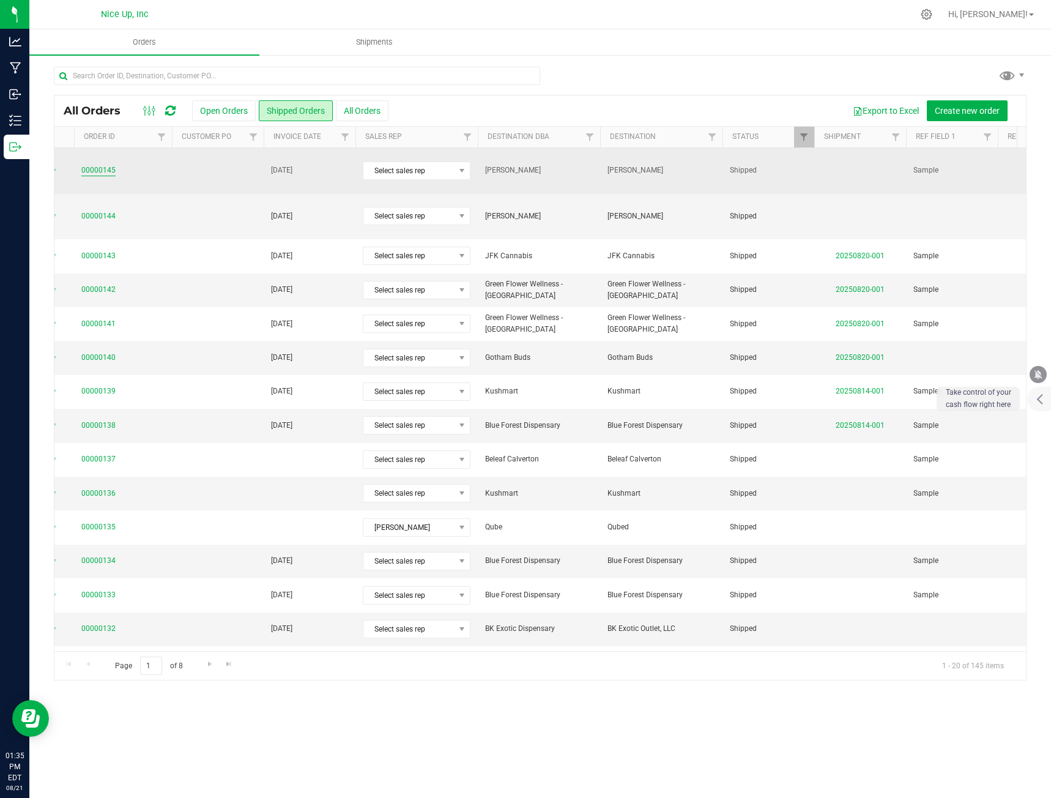
click at [91, 170] on link "00000145" at bounding box center [98, 171] width 34 height 12
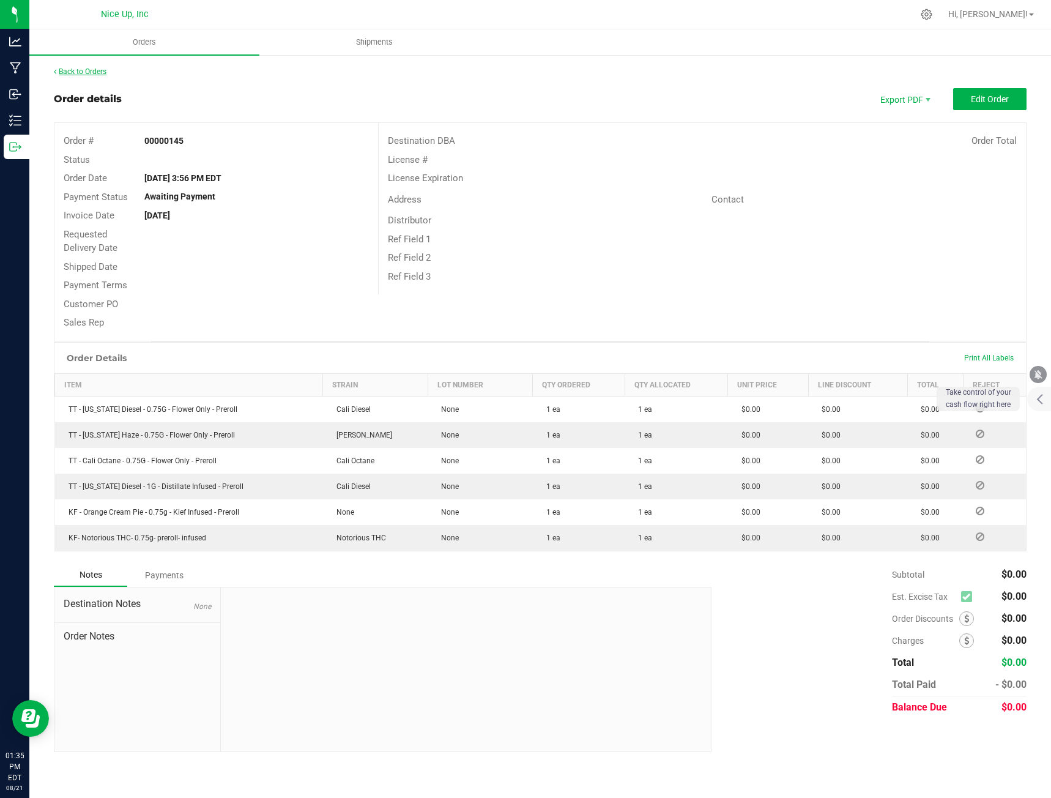
click at [72, 73] on link "Back to Orders" at bounding box center [80, 71] width 53 height 9
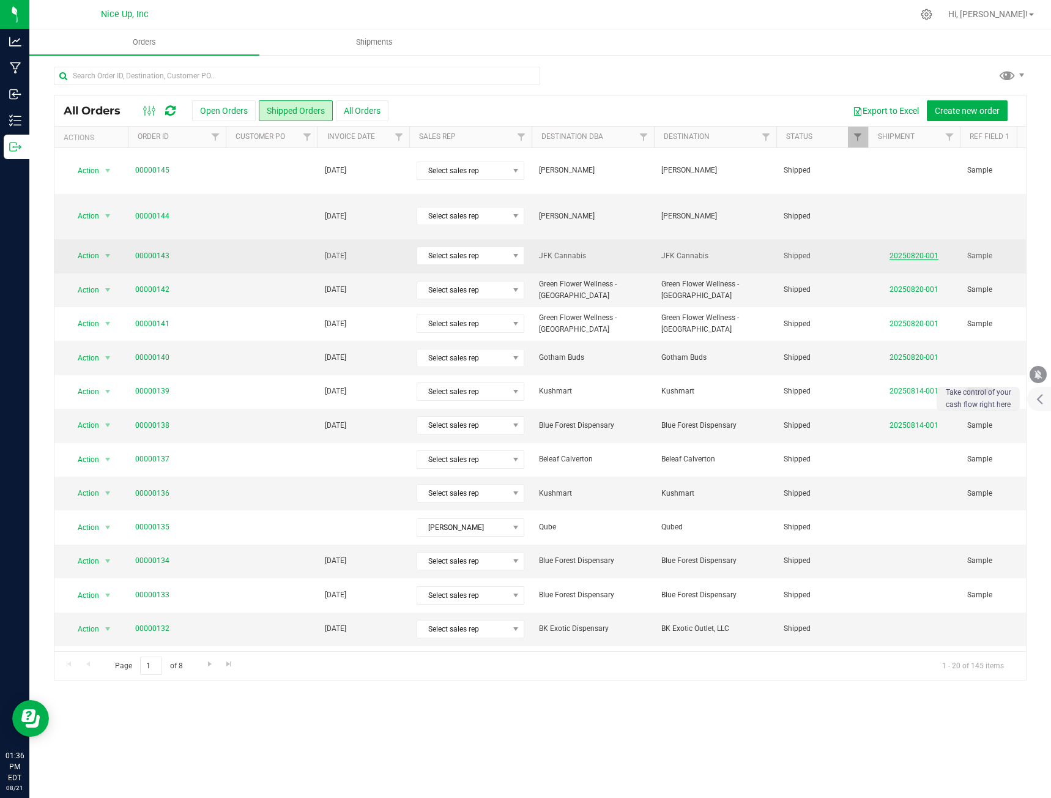
click at [929, 251] on link "20250820-001" at bounding box center [913, 255] width 49 height 9
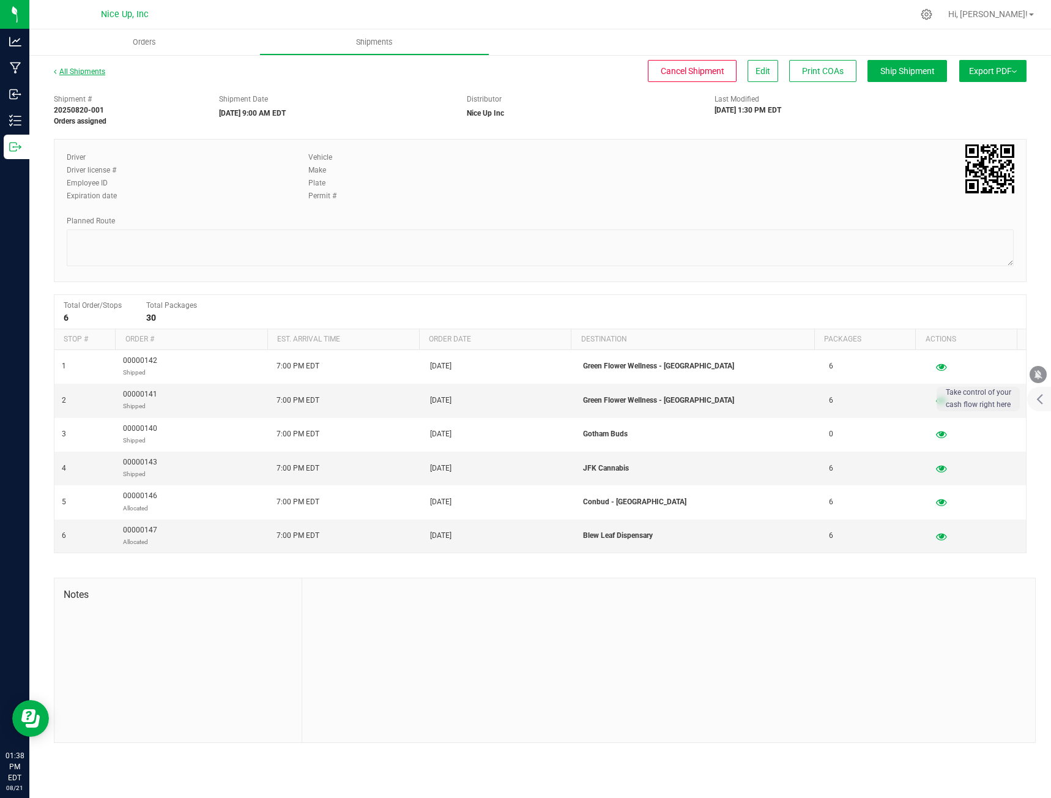
click at [76, 69] on link "All Shipments" at bounding box center [79, 71] width 51 height 9
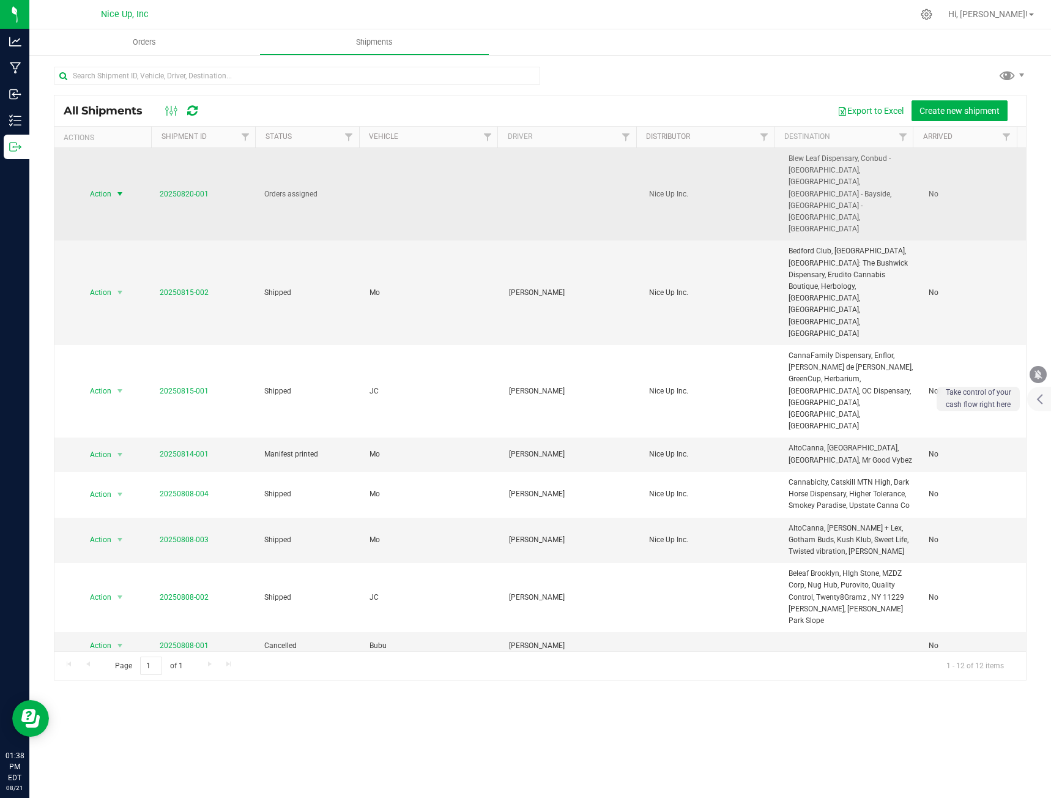
click at [116, 189] on span "select" at bounding box center [120, 194] width 10 height 10
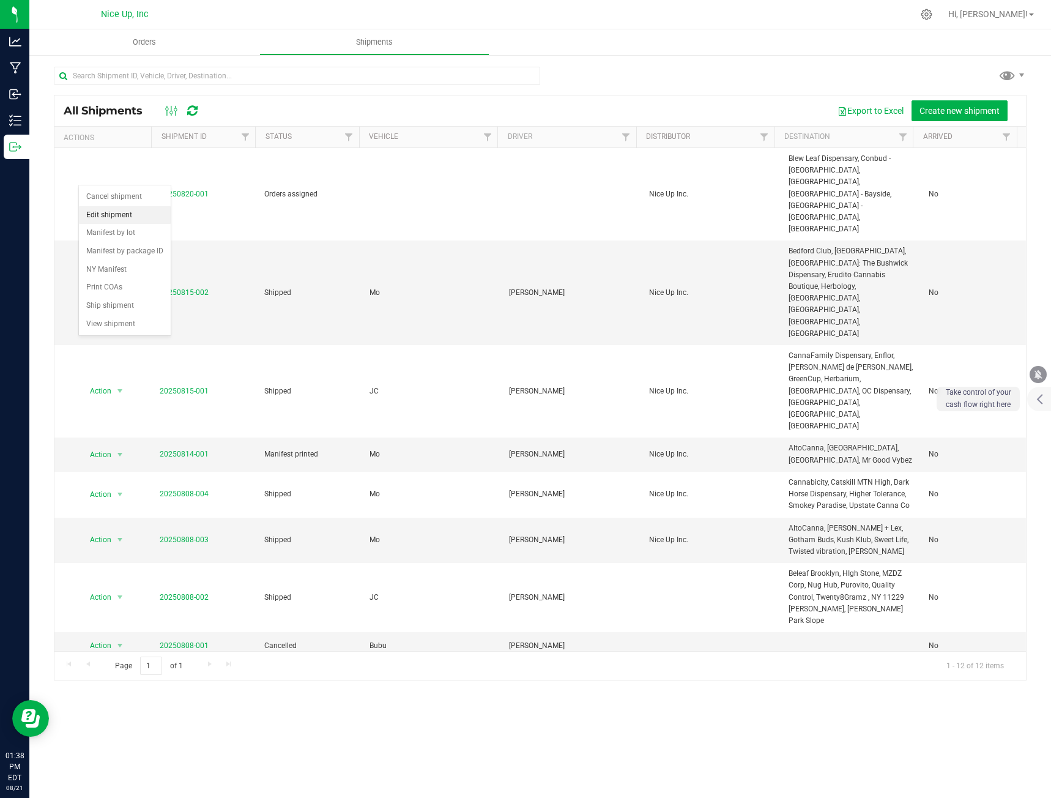
click at [104, 212] on li "Edit shipment" at bounding box center [125, 215] width 92 height 18
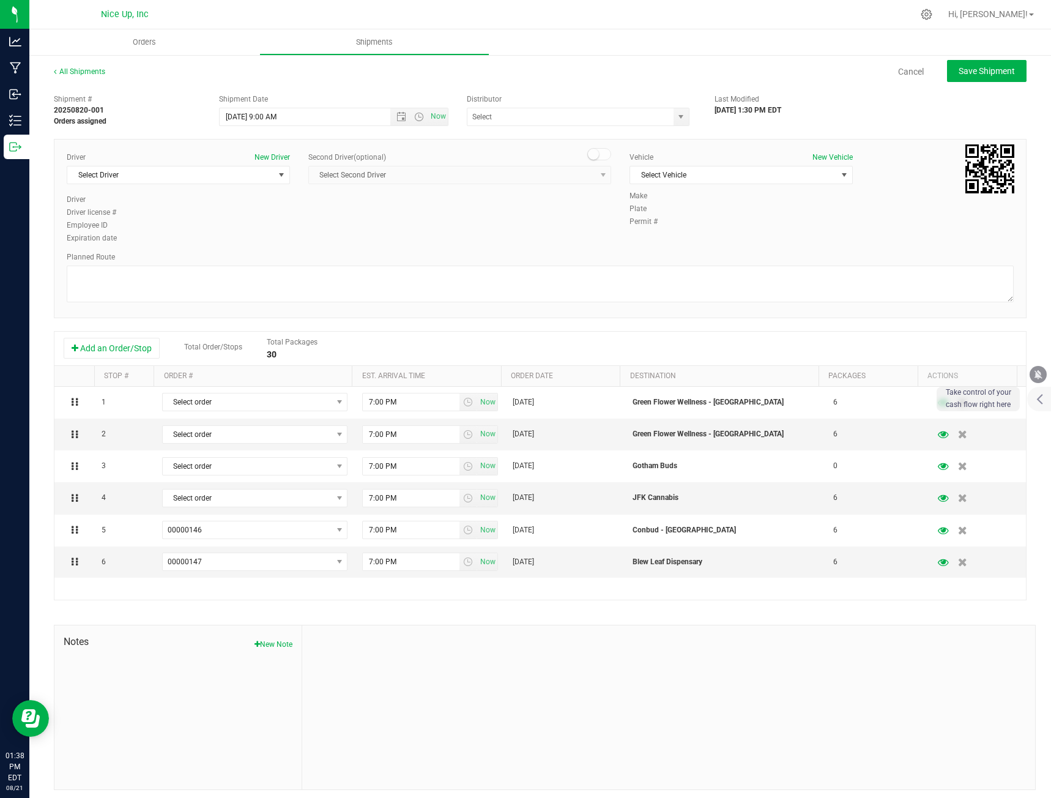
type input "Nice Up Inc"
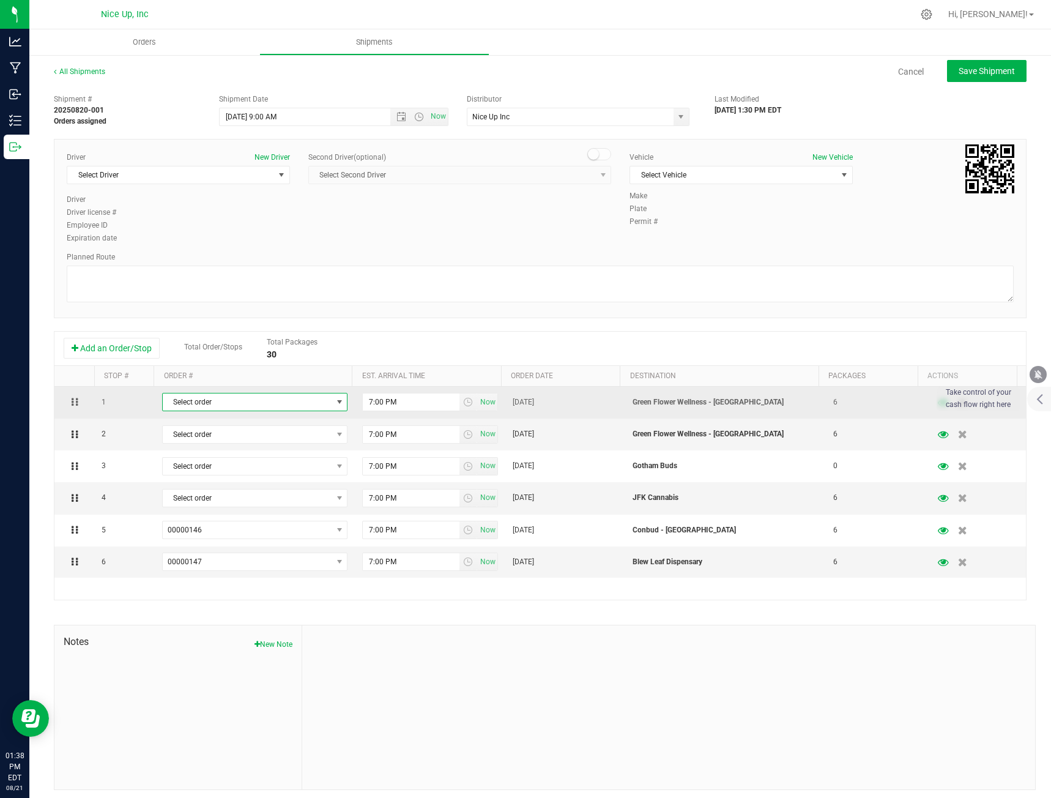
click at [303, 404] on span "Select order" at bounding box center [247, 401] width 169 height 17
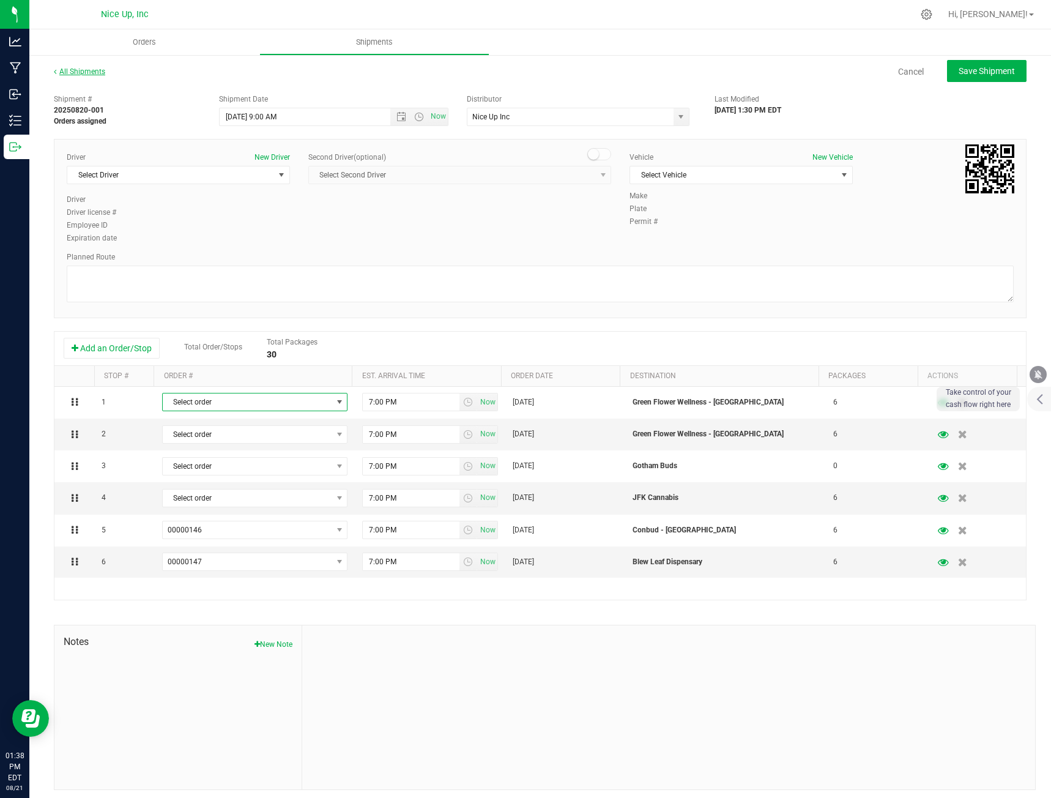
click at [85, 73] on link "All Shipments" at bounding box center [79, 71] width 51 height 9
